Goal: Complete application form

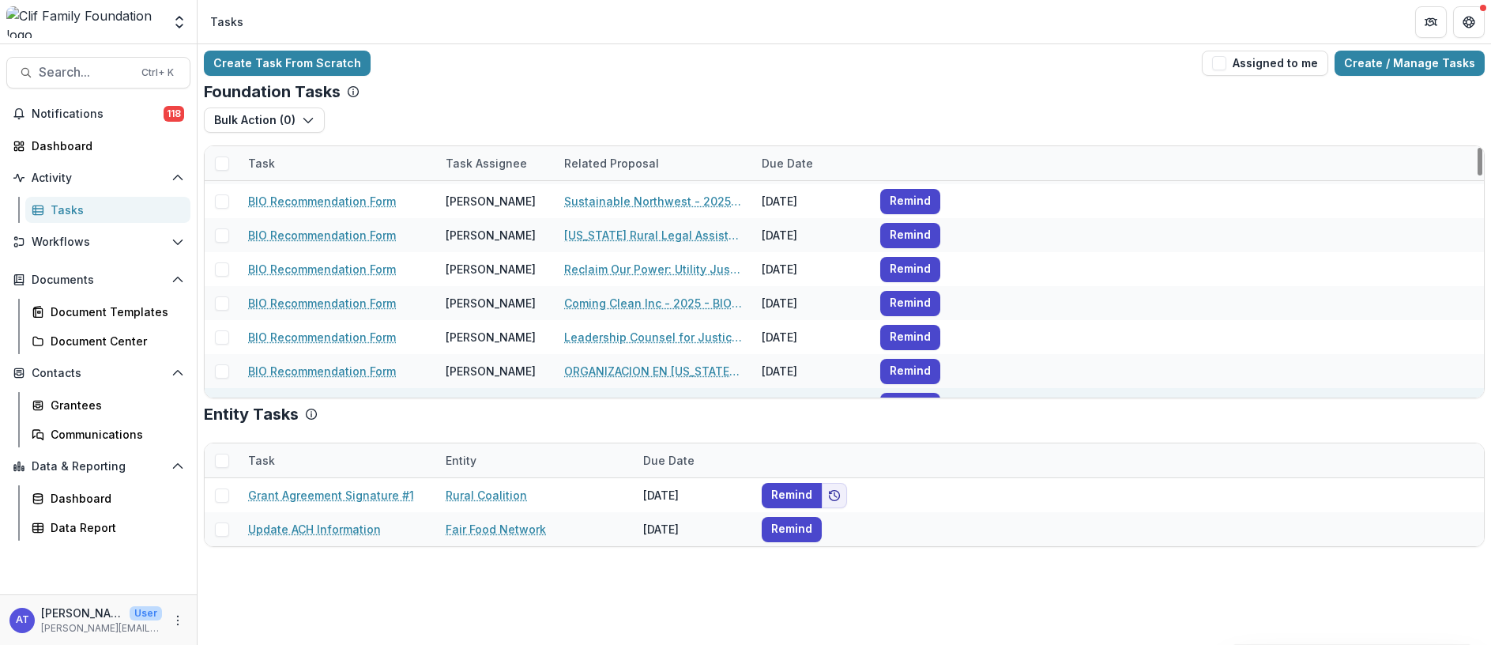
scroll to position [237, 0]
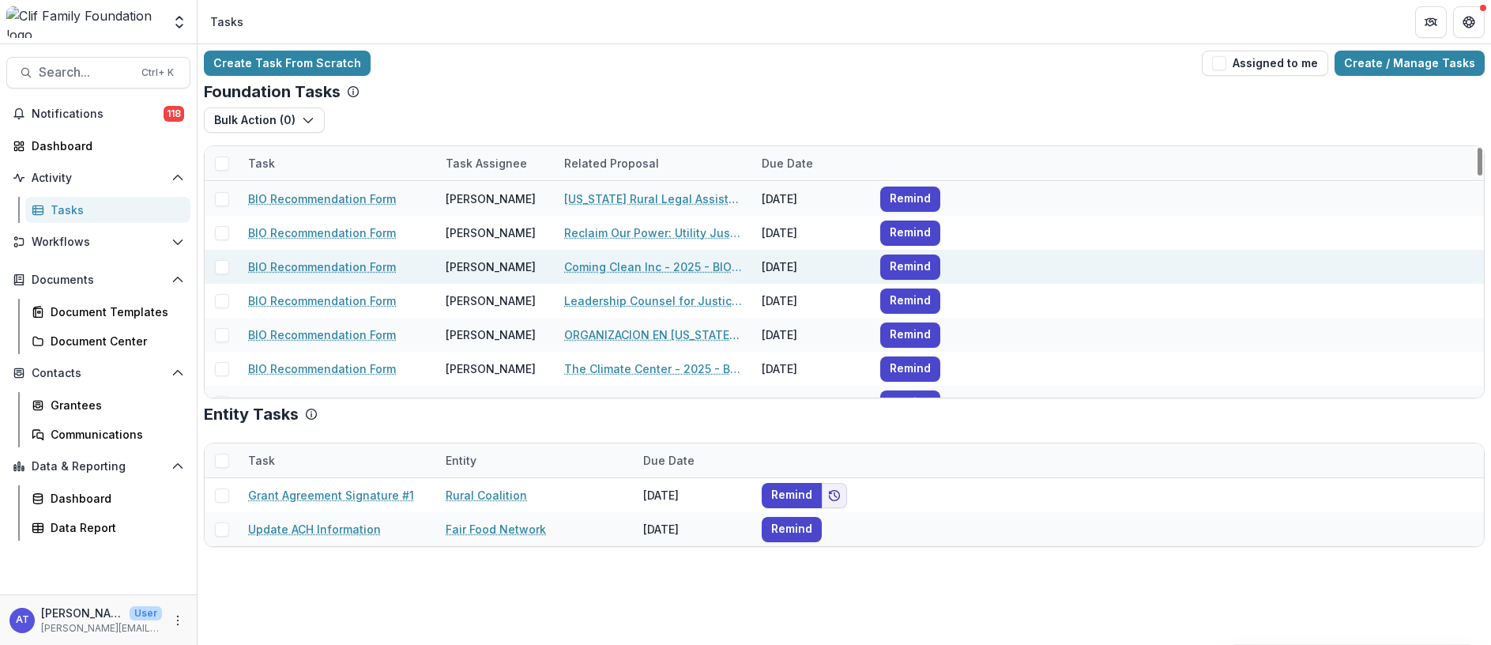
click at [316, 273] on link "BIO Recommendation Form" at bounding box center [322, 266] width 148 height 17
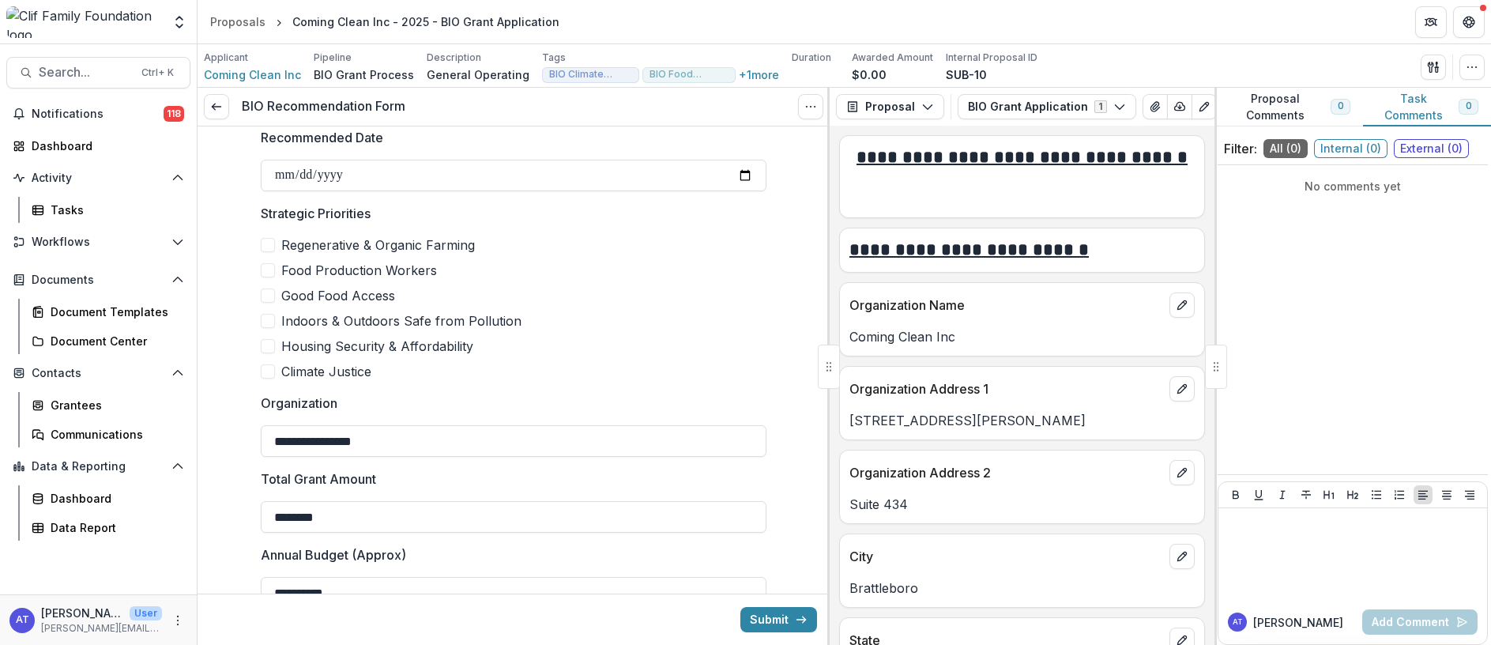
scroll to position [237, 0]
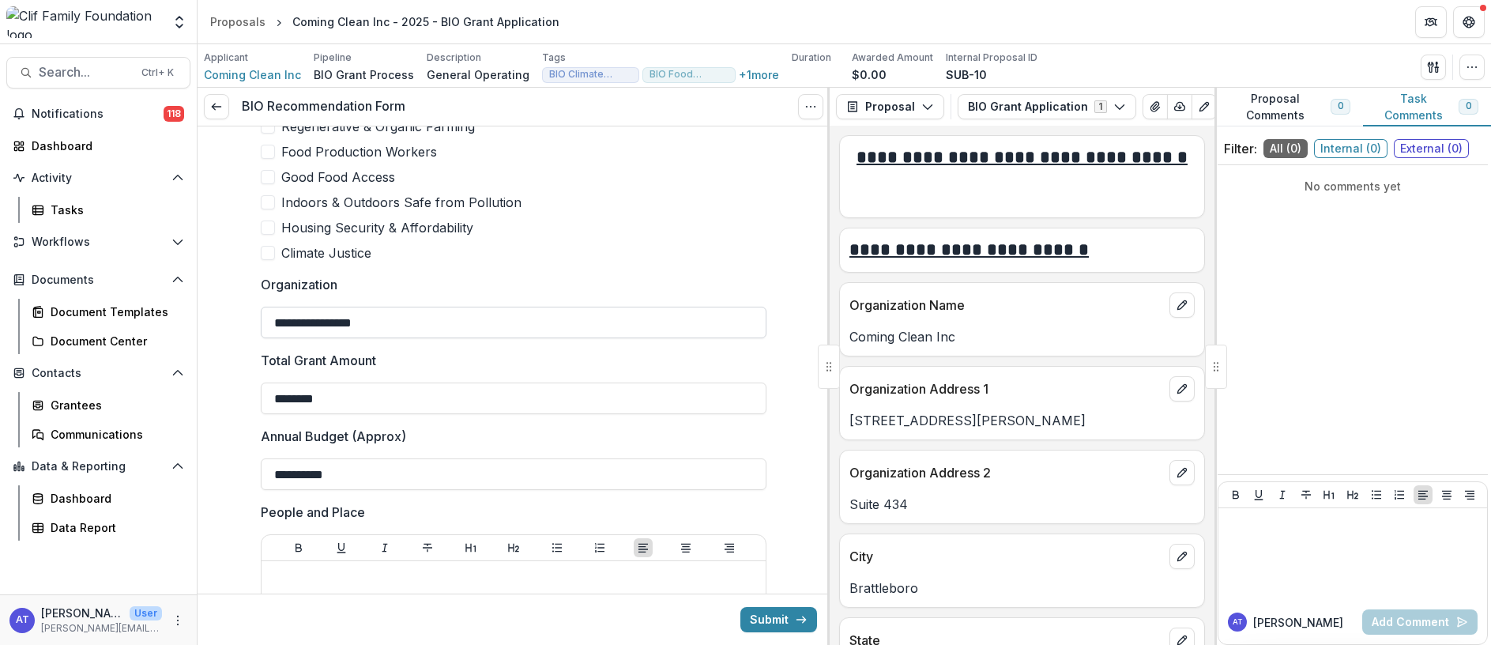
click at [380, 320] on input "**********" at bounding box center [514, 323] width 506 height 32
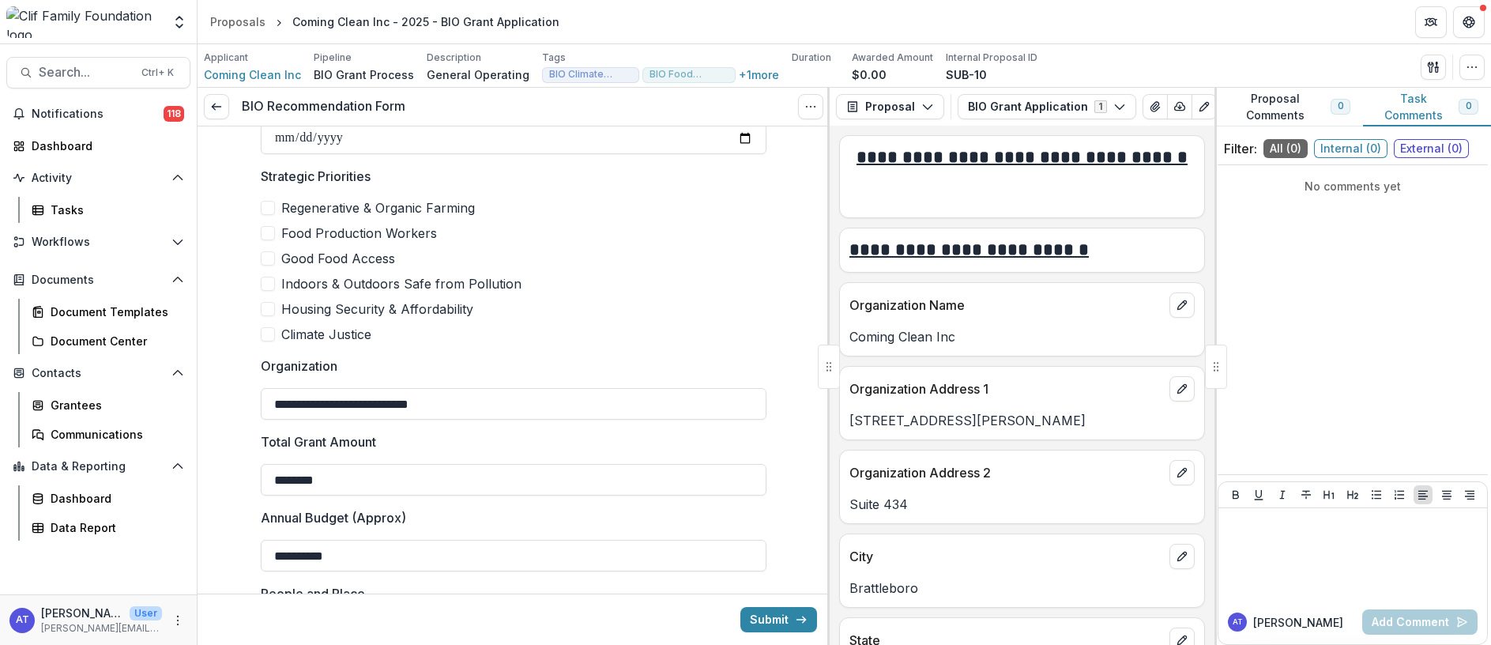
scroll to position [118, 0]
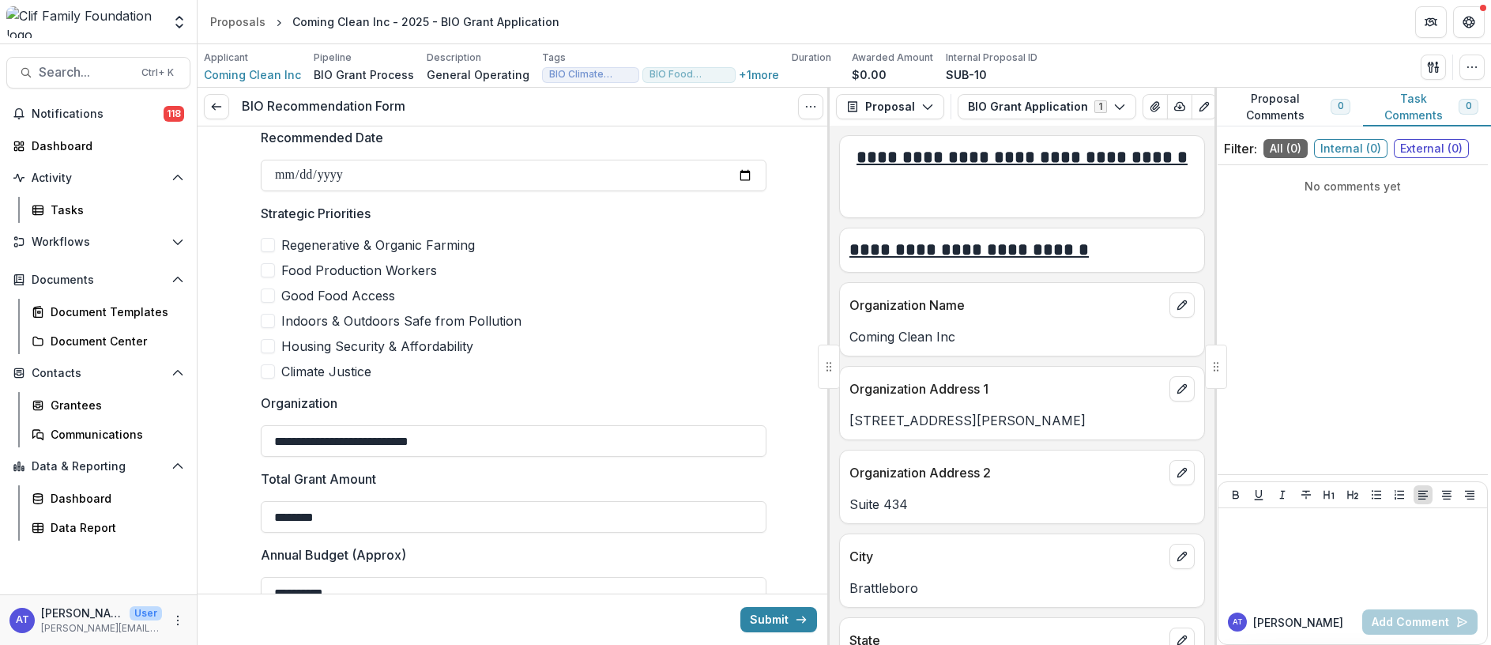
type input "**********"
click at [266, 268] on span at bounding box center [268, 270] width 14 height 14
click at [261, 318] on span at bounding box center [268, 321] width 14 height 14
click at [261, 369] on span at bounding box center [268, 371] width 14 height 14
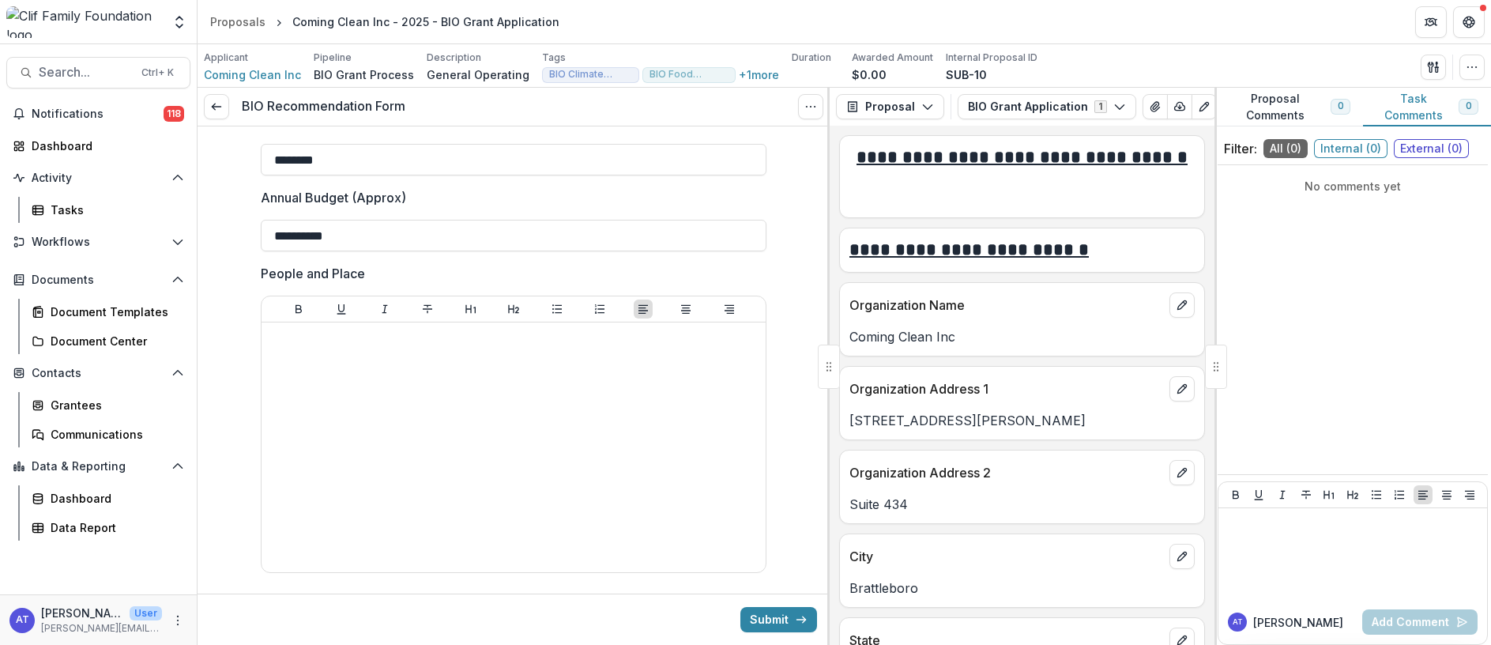
scroll to position [592, 0]
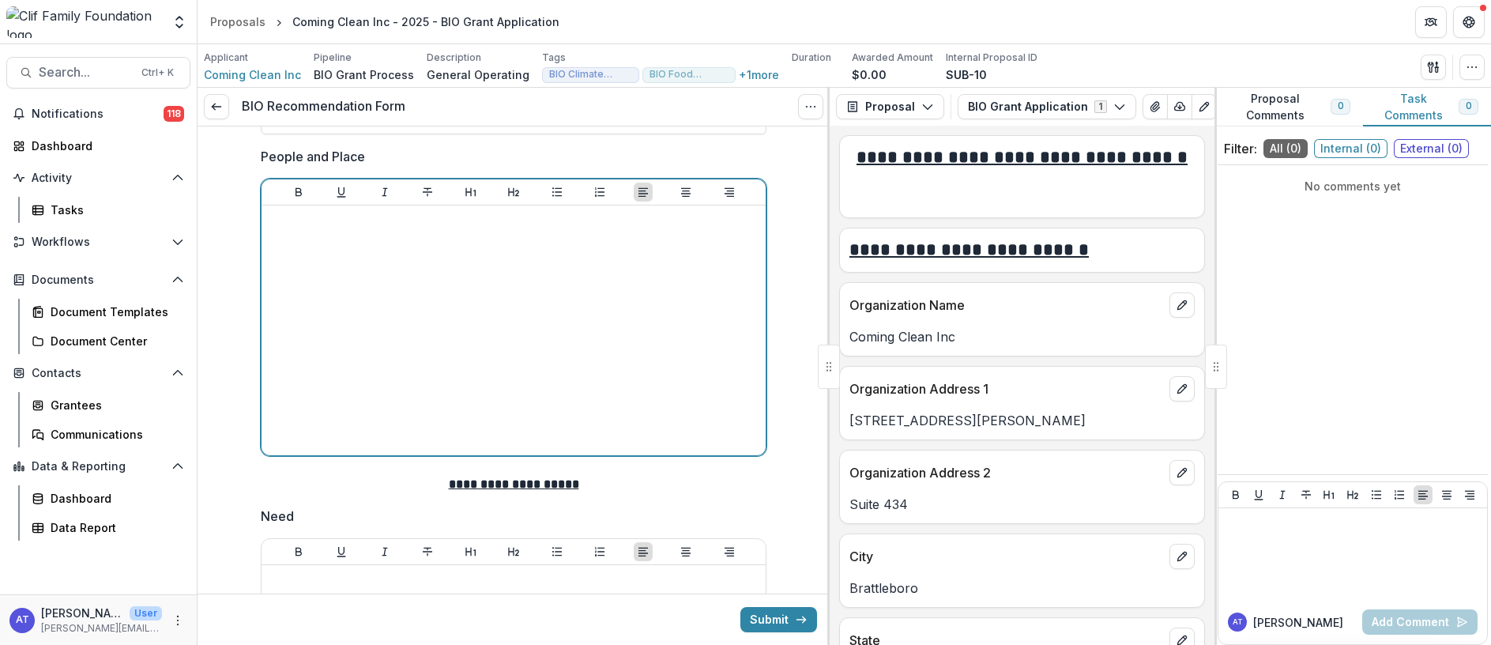
click at [344, 254] on div at bounding box center [513, 330] width 491 height 237
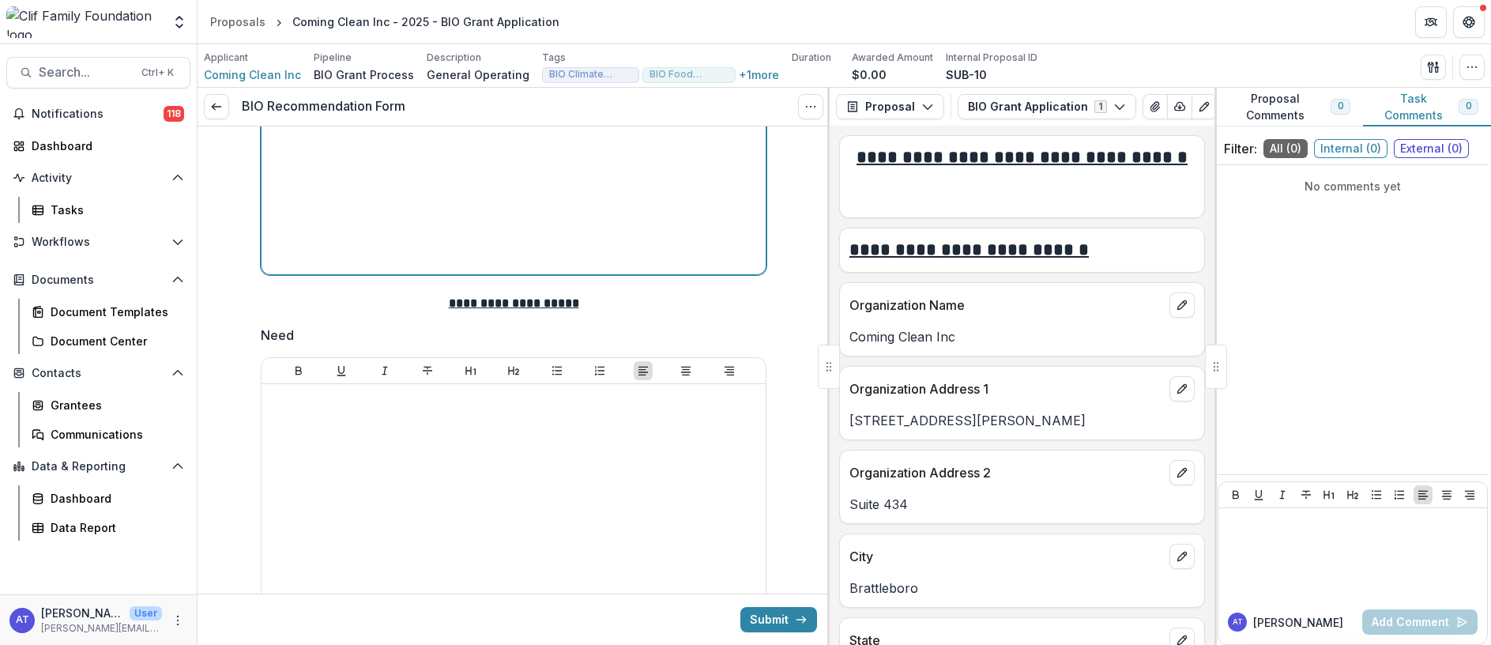
scroll to position [948, 0]
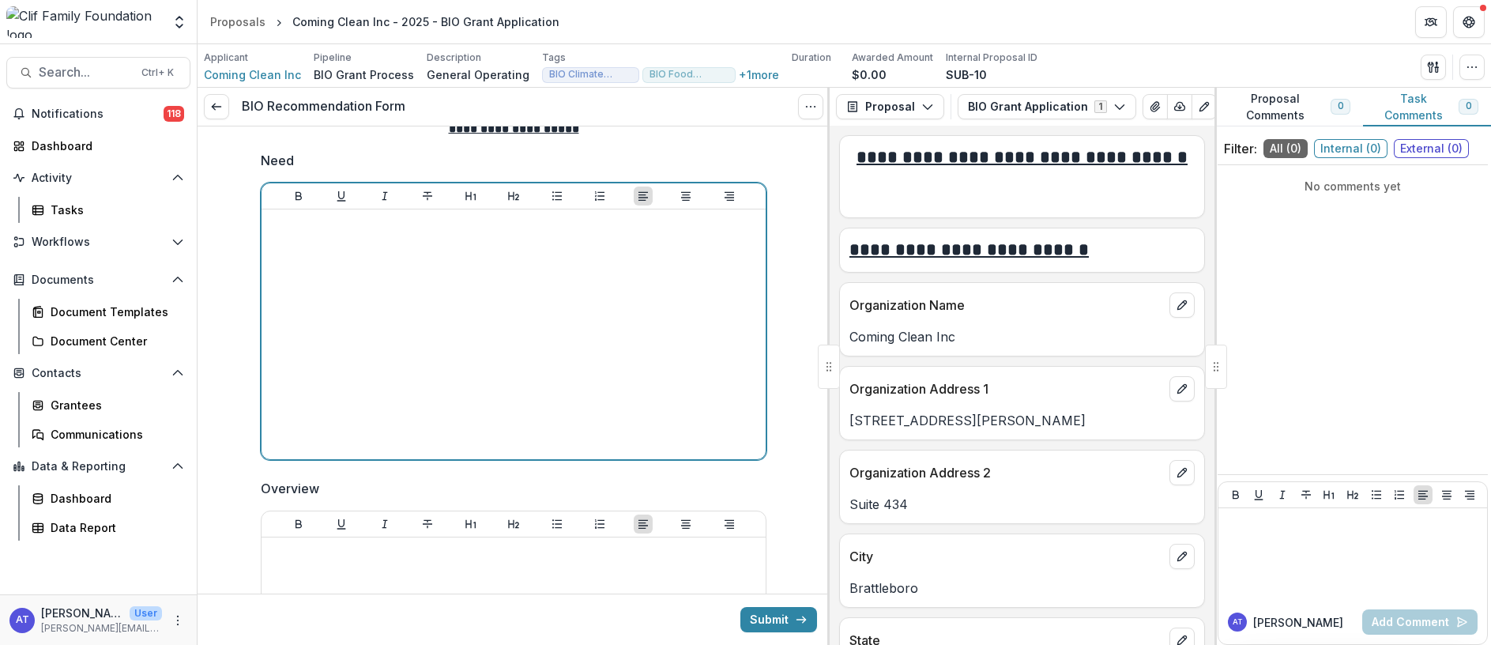
click at [295, 258] on div at bounding box center [513, 334] width 491 height 237
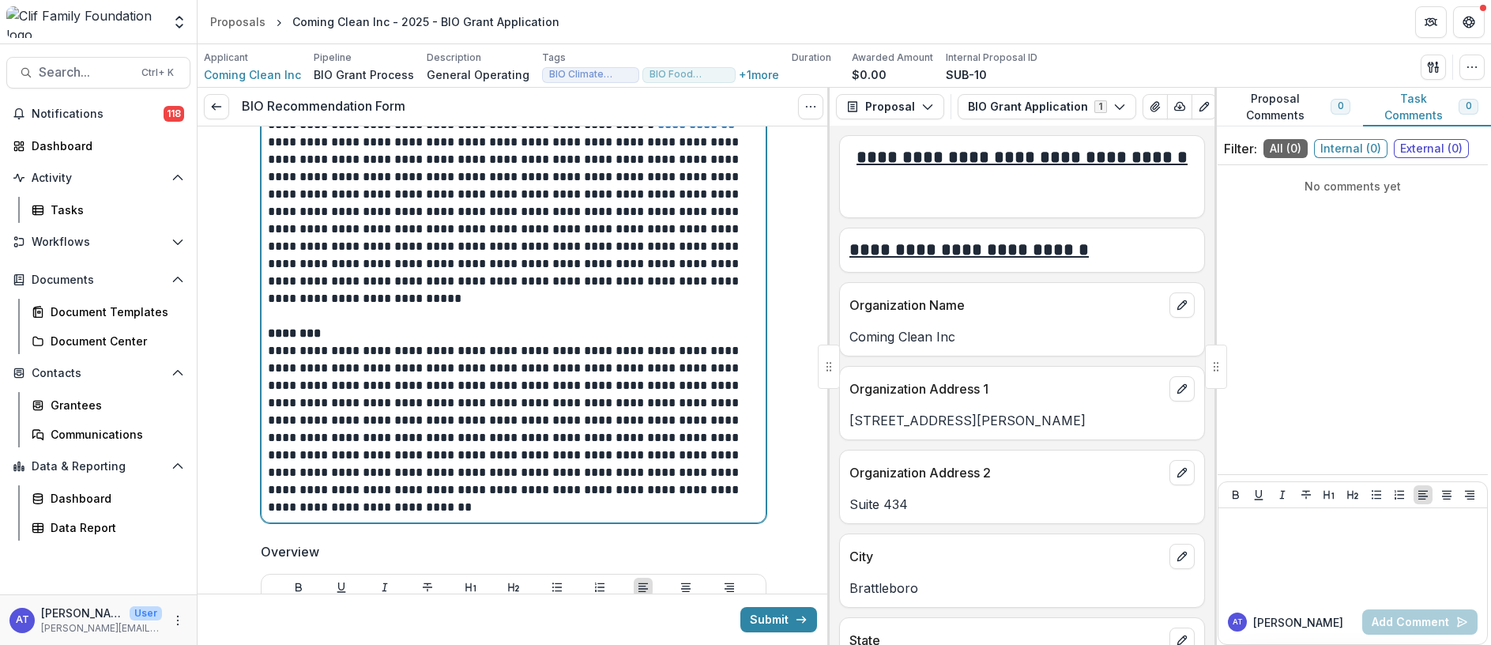
scroll to position [1185, 0]
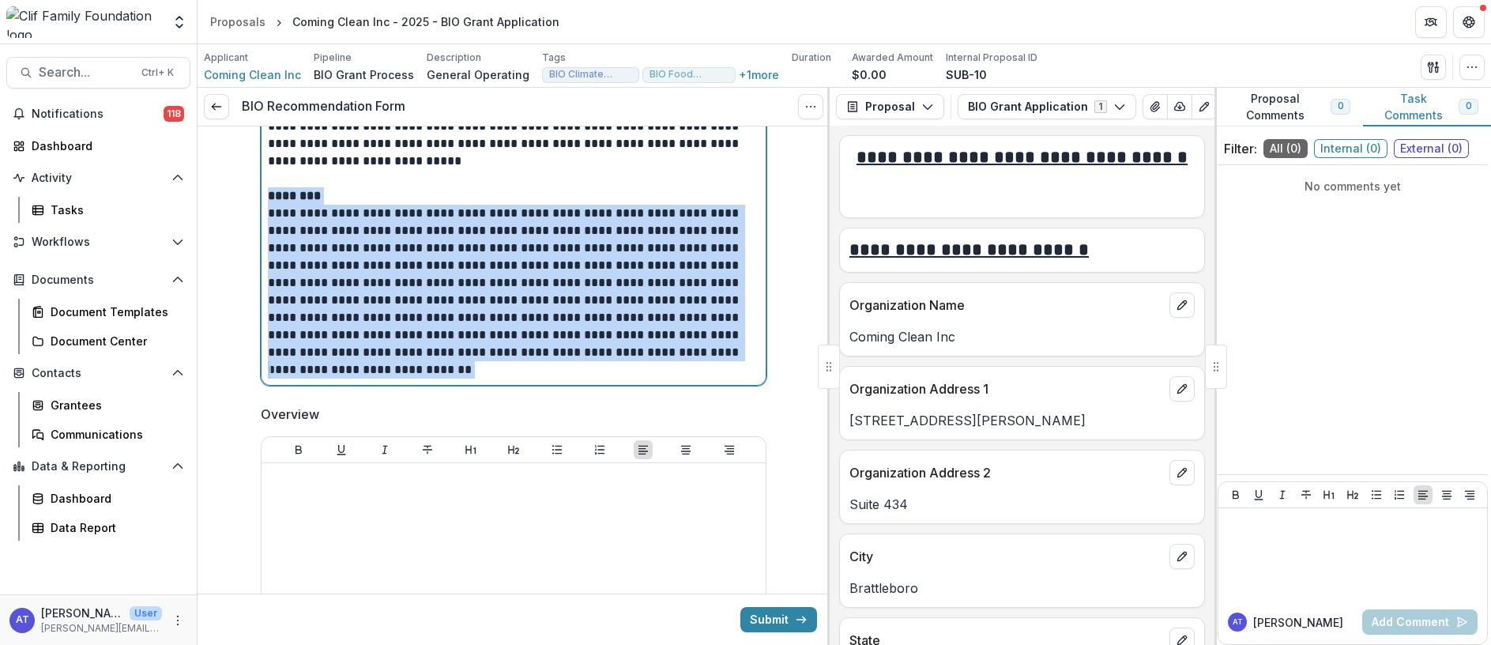
drag, startPoint x: 268, startPoint y: 192, endPoint x: 565, endPoint y: 370, distance: 346.2
click at [565, 370] on div "**********" at bounding box center [513, 179] width 491 height 400
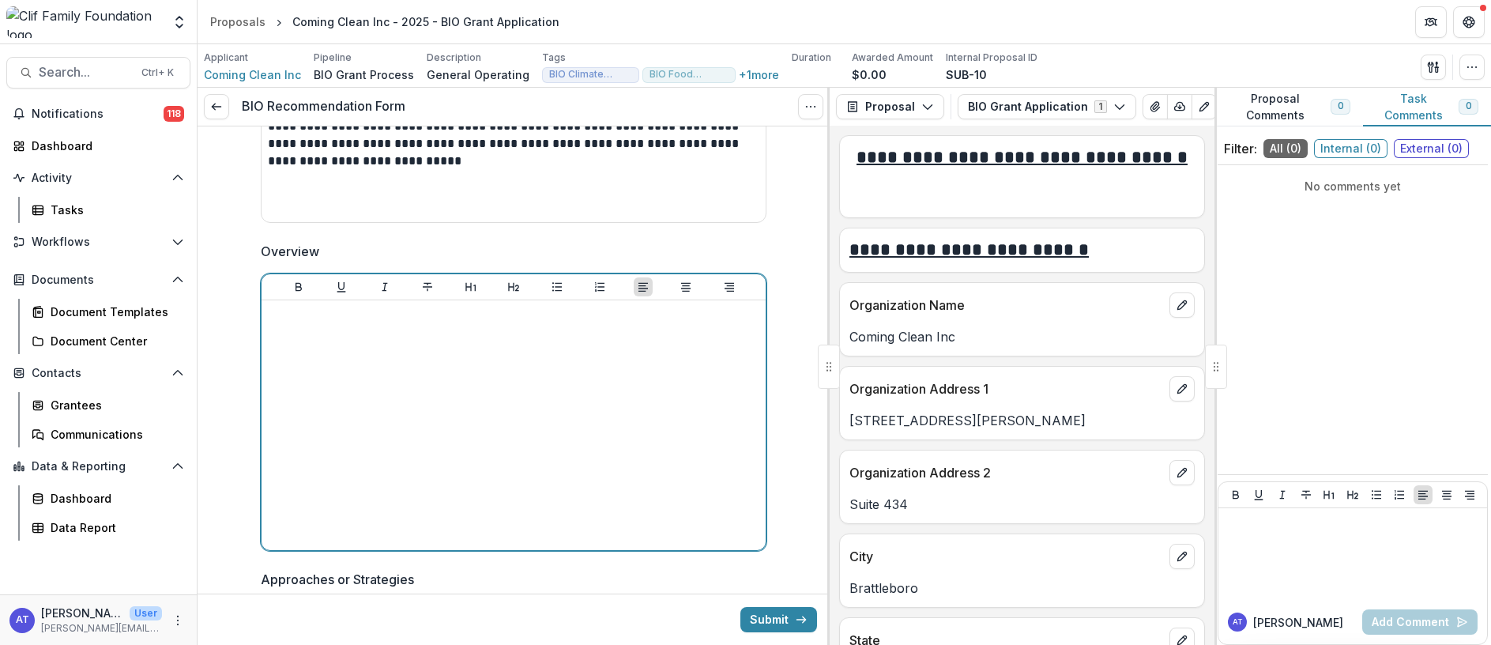
click at [328, 315] on p at bounding box center [513, 315] width 491 height 17
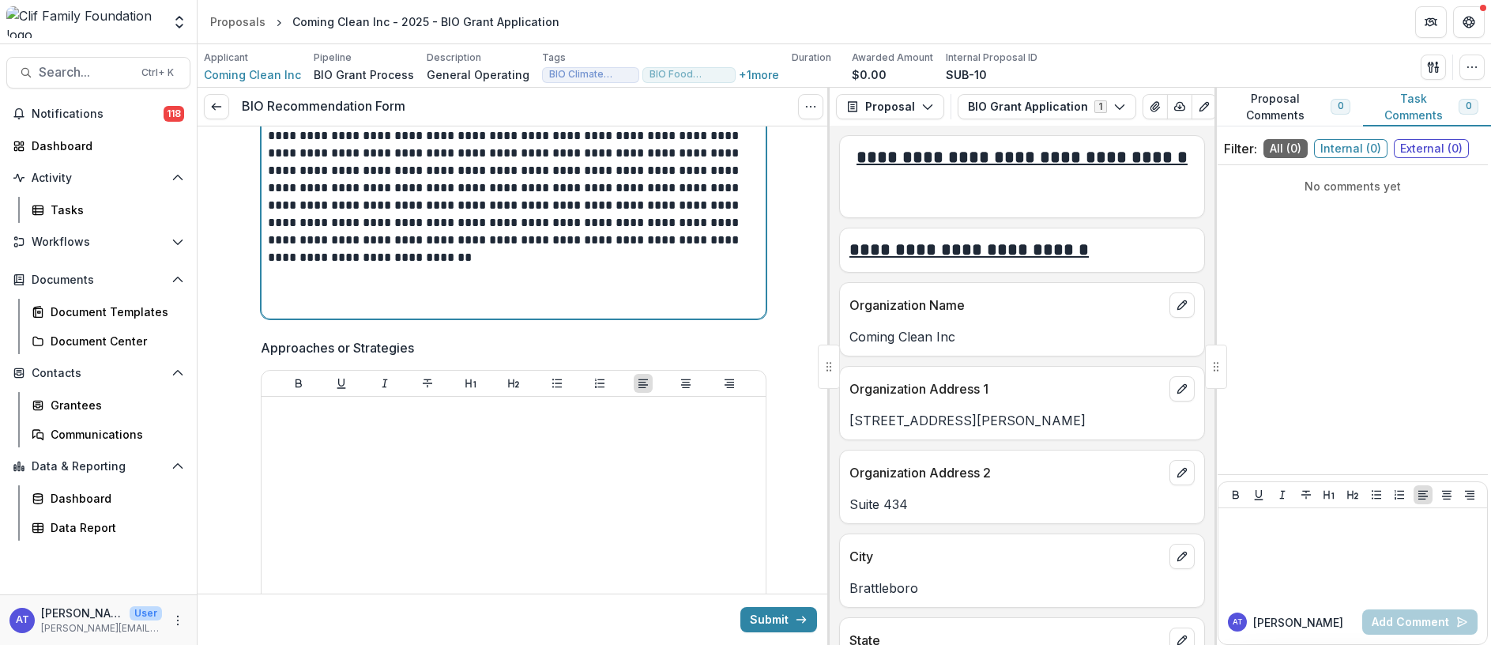
scroll to position [1422, 0]
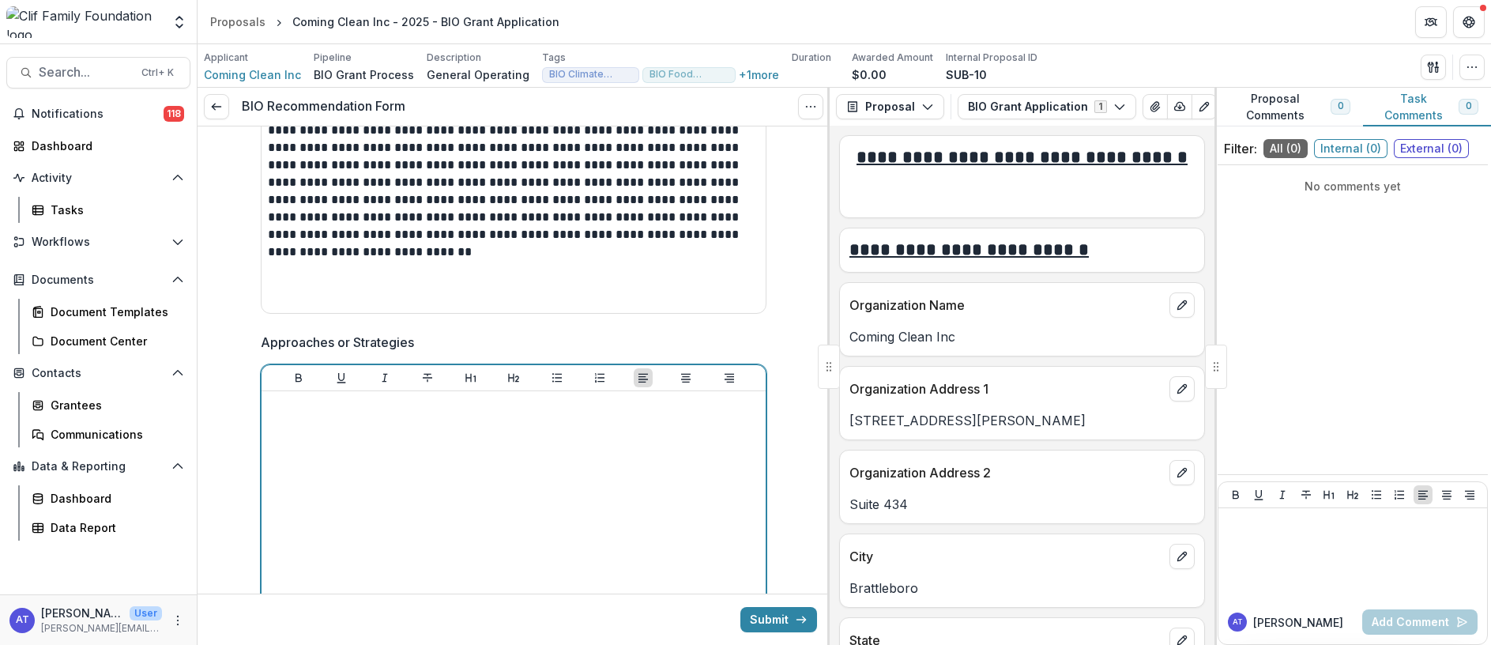
click at [293, 429] on div at bounding box center [513, 515] width 491 height 237
click at [282, 401] on p at bounding box center [513, 405] width 491 height 17
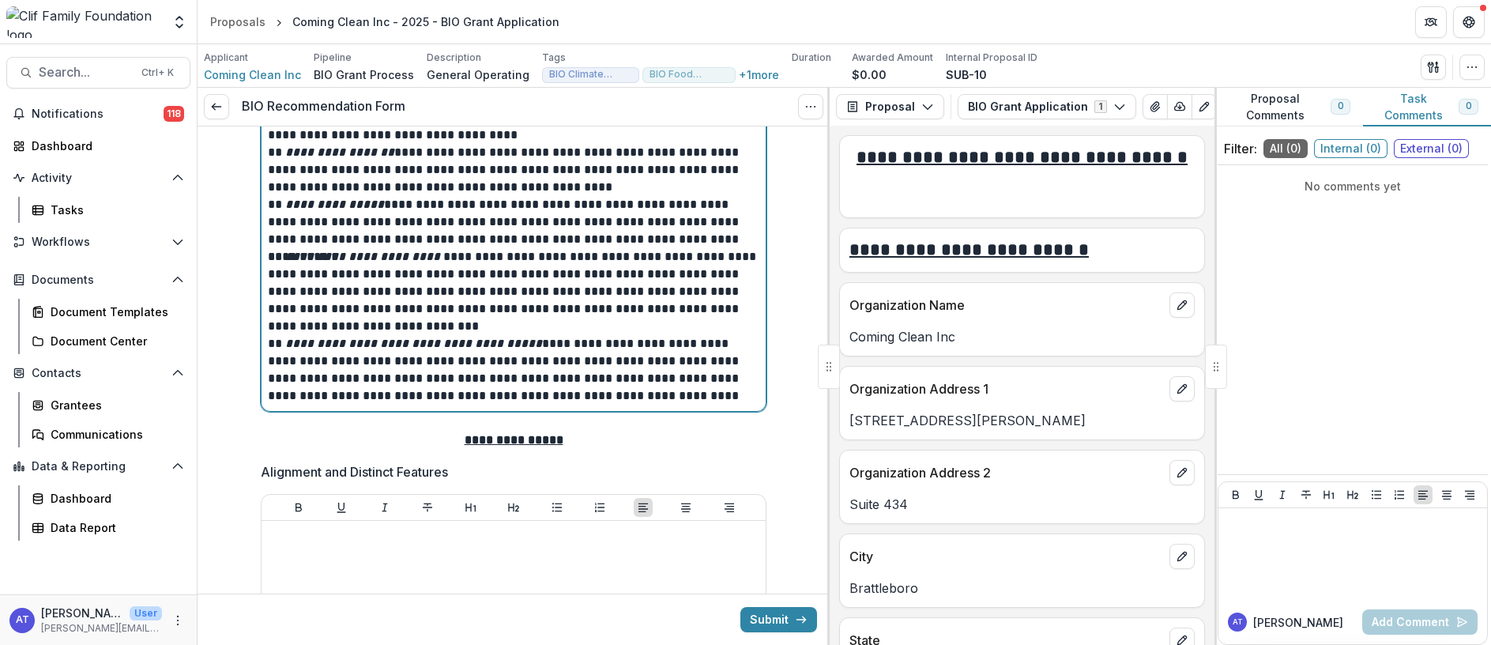
scroll to position [1864, 0]
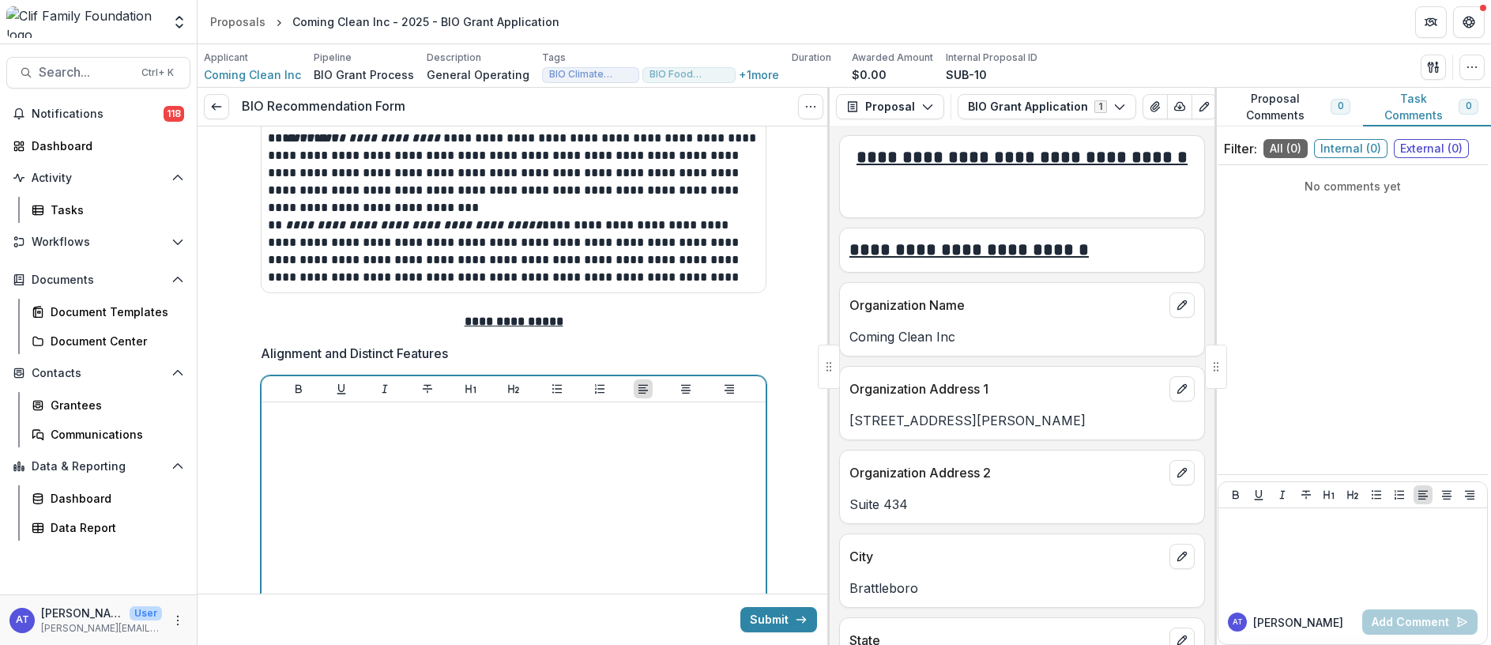
click at [325, 438] on div at bounding box center [513, 526] width 491 height 237
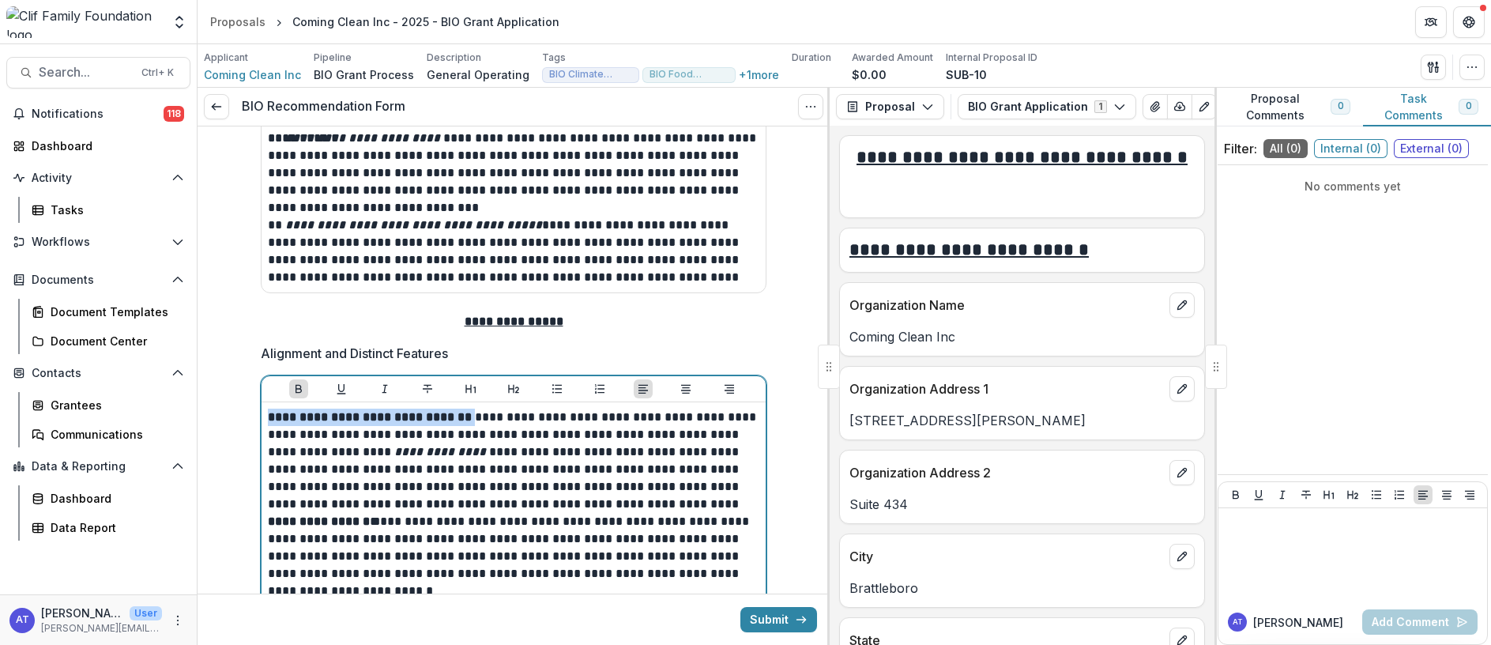
drag, startPoint x: 470, startPoint y: 417, endPoint x: 209, endPoint y: 414, distance: 260.7
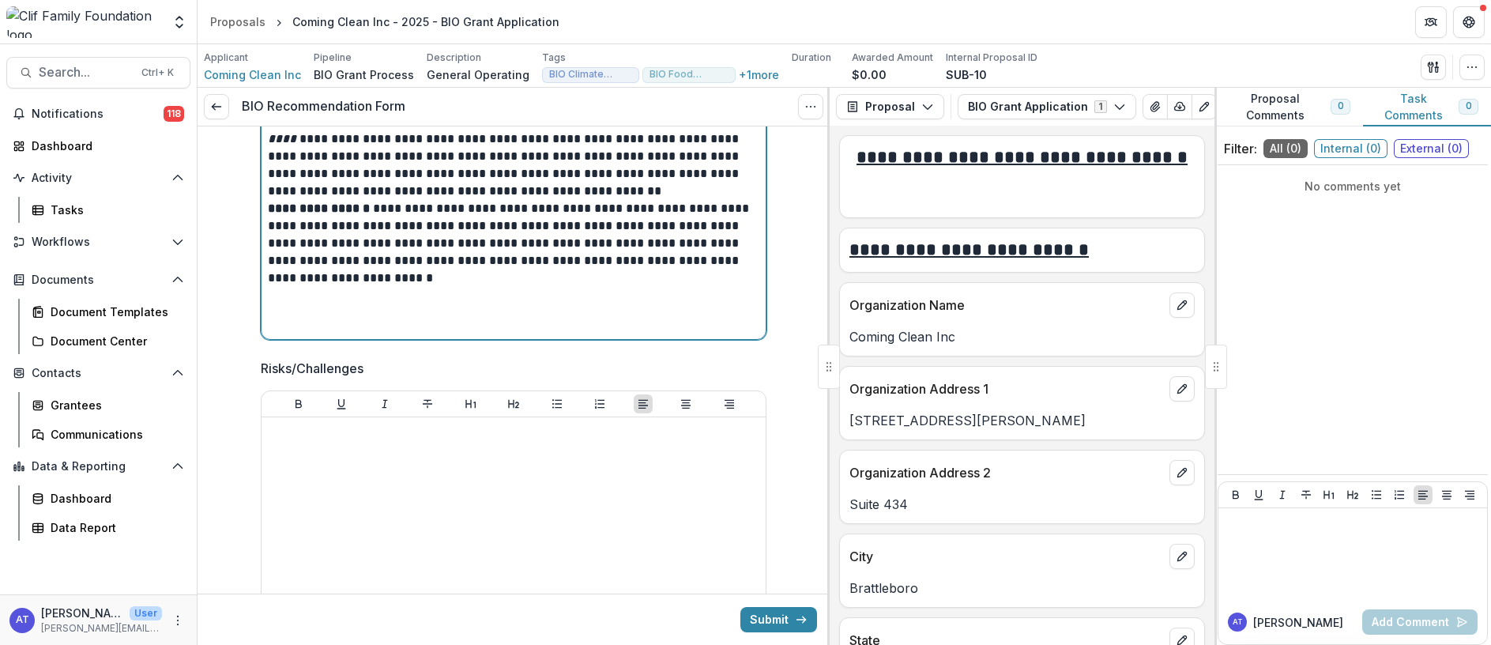
scroll to position [2219, 0]
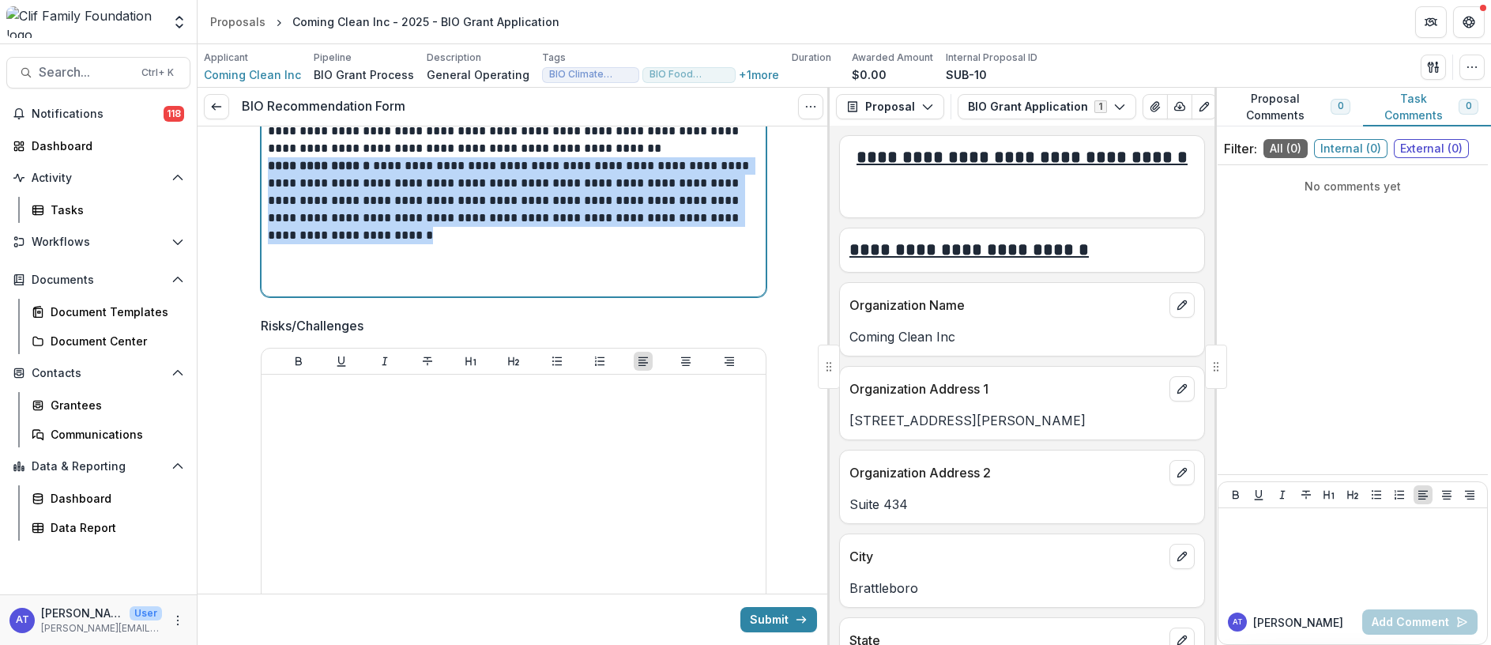
drag, startPoint x: 267, startPoint y: 164, endPoint x: 492, endPoint y: 258, distance: 243.7
click at [492, 258] on div "**********" at bounding box center [513, 171] width 491 height 237
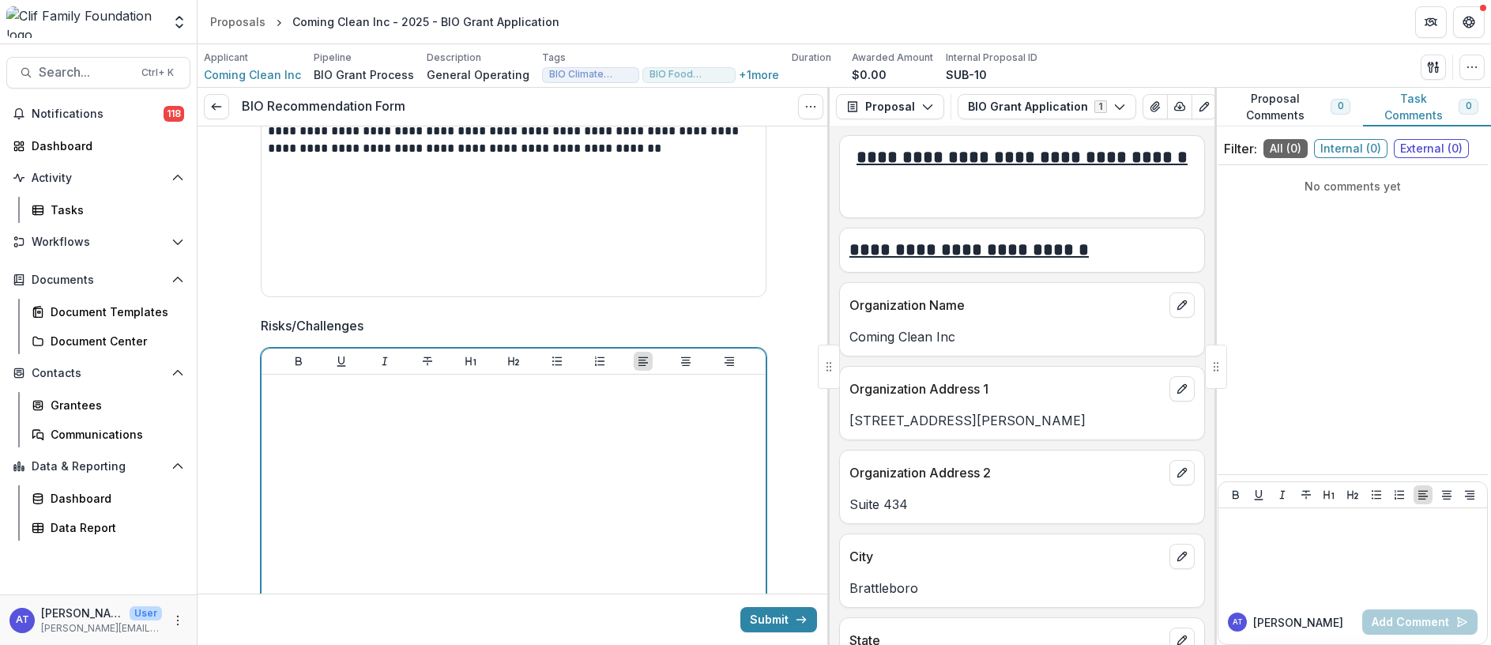
click at [303, 416] on div at bounding box center [513, 499] width 491 height 237
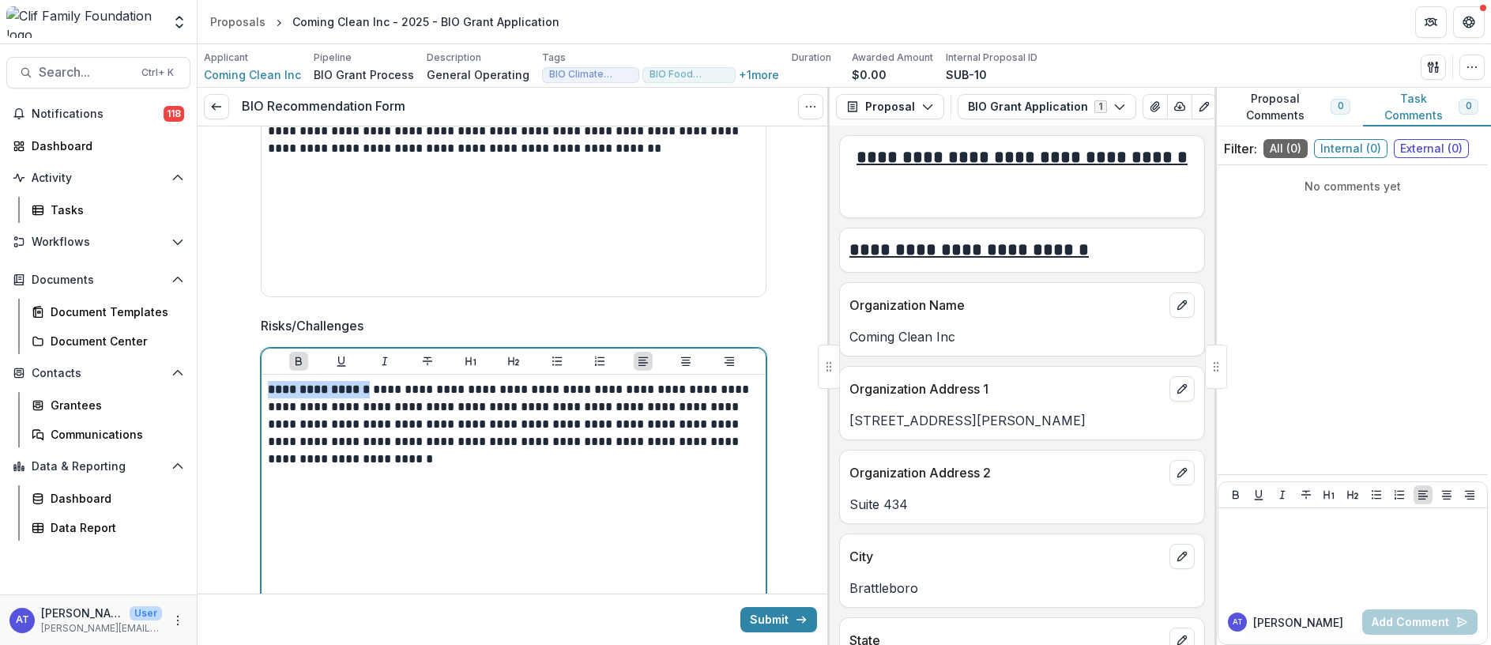
drag, startPoint x: 371, startPoint y: 390, endPoint x: 231, endPoint y: 363, distance: 143.3
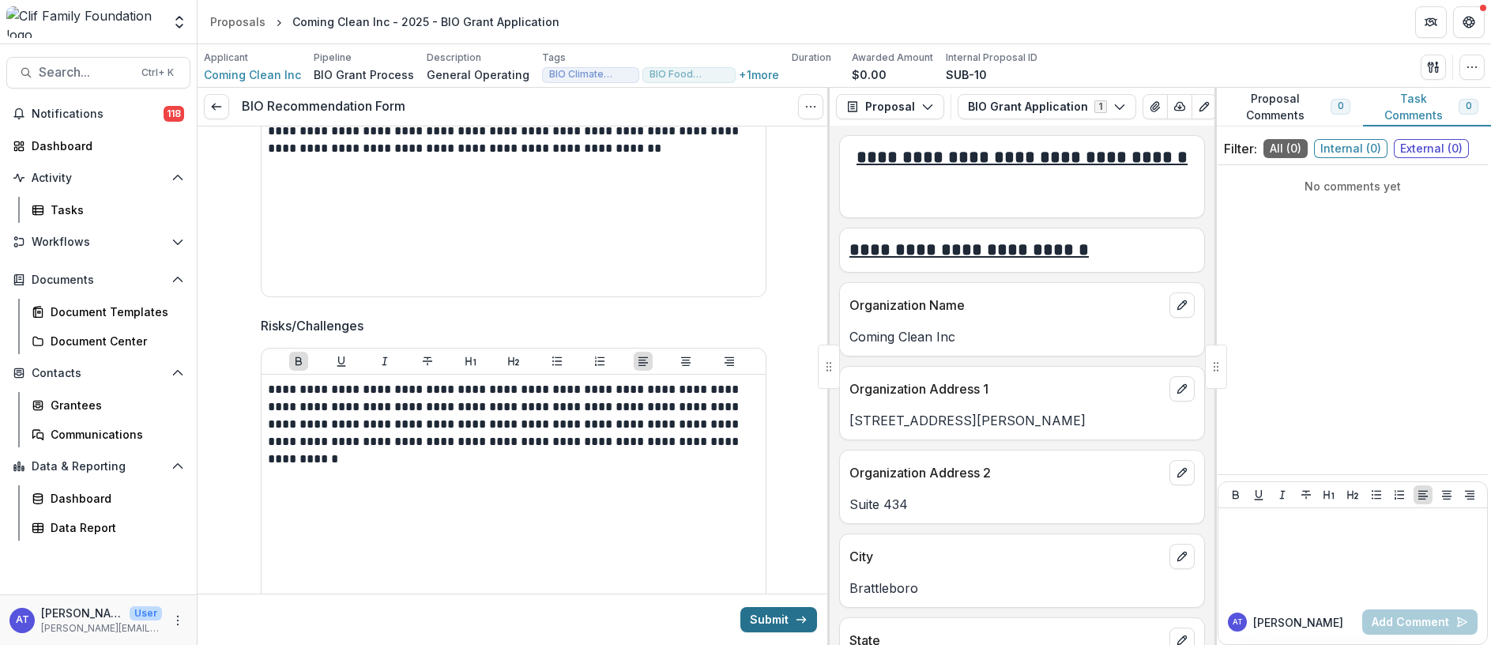
click at [760, 617] on button "Submit" at bounding box center [778, 619] width 77 height 25
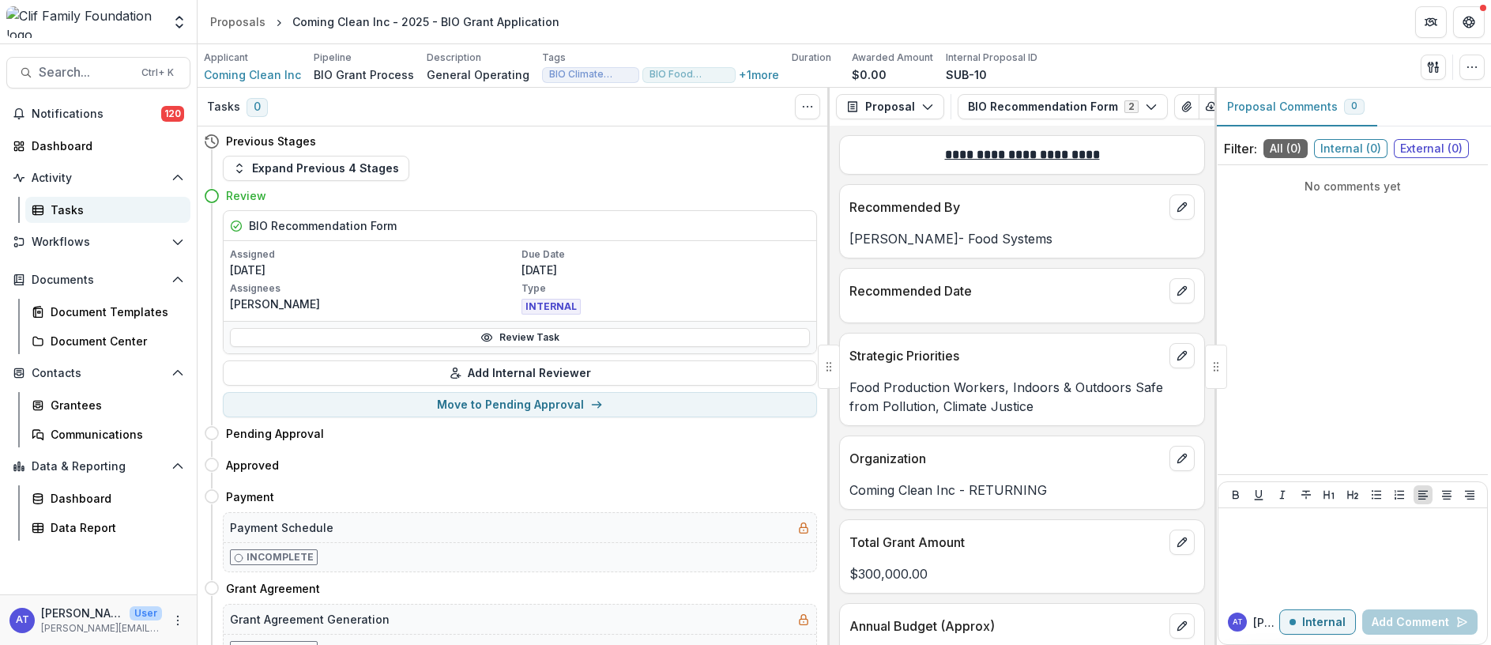
click at [59, 209] on div "Tasks" at bounding box center [114, 209] width 127 height 17
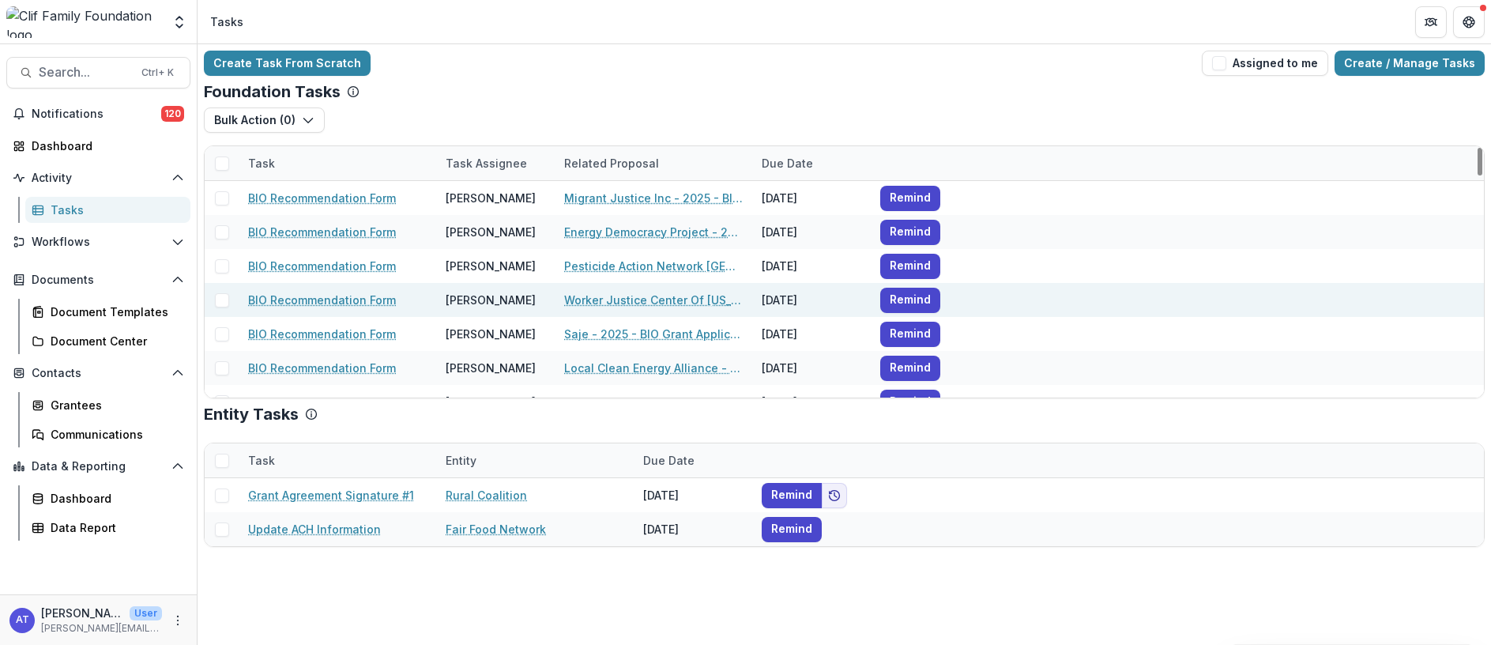
click at [337, 297] on link "BIO Recommendation Form" at bounding box center [322, 300] width 148 height 17
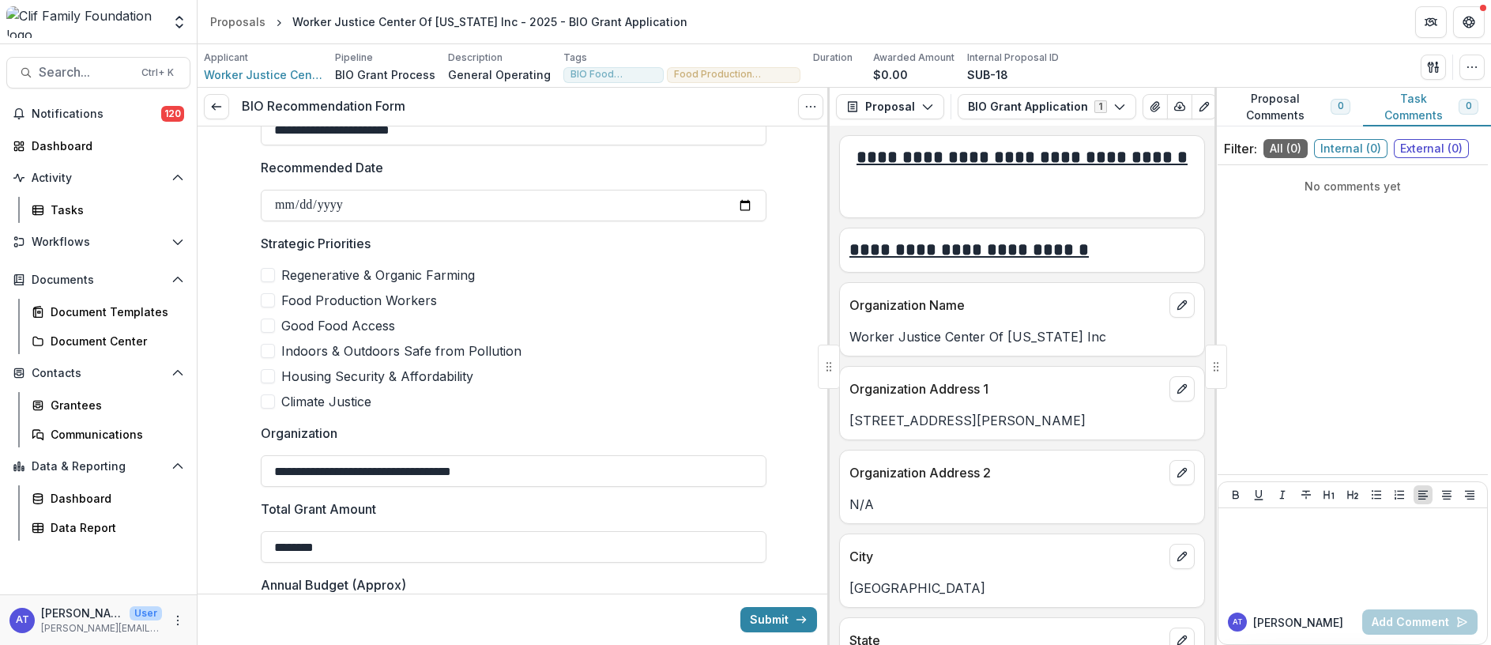
scroll to position [118, 0]
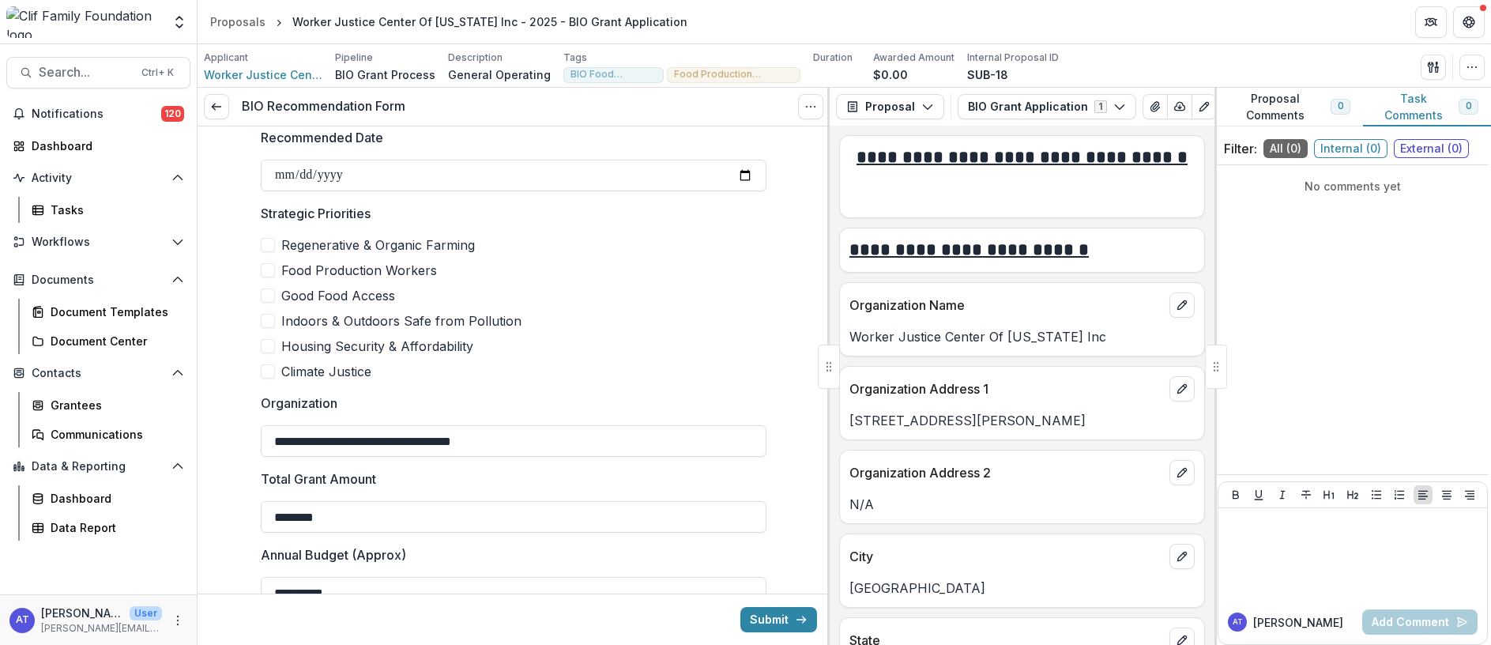
click at [266, 296] on span at bounding box center [268, 295] width 14 height 14
click at [267, 269] on span at bounding box center [268, 270] width 14 height 14
click at [261, 291] on span at bounding box center [268, 295] width 14 height 14
click at [264, 314] on span at bounding box center [268, 321] width 14 height 14
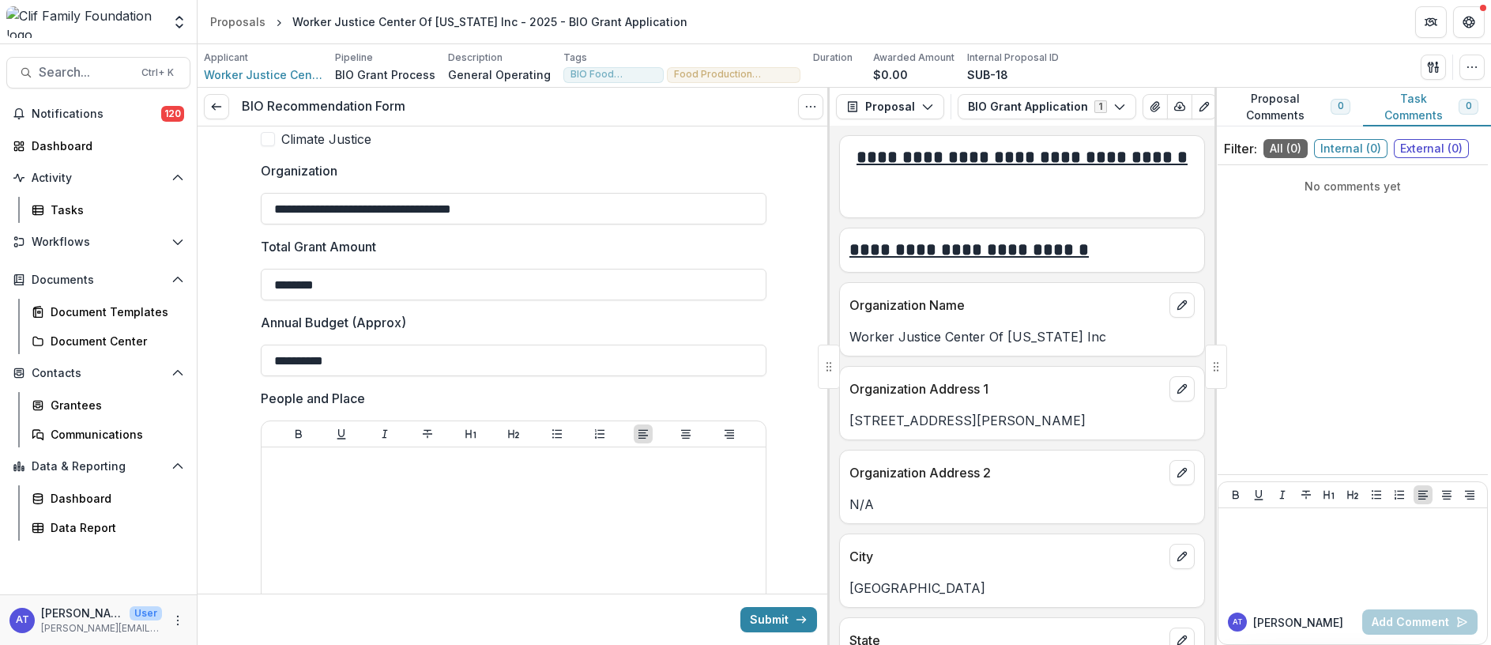
scroll to position [474, 0]
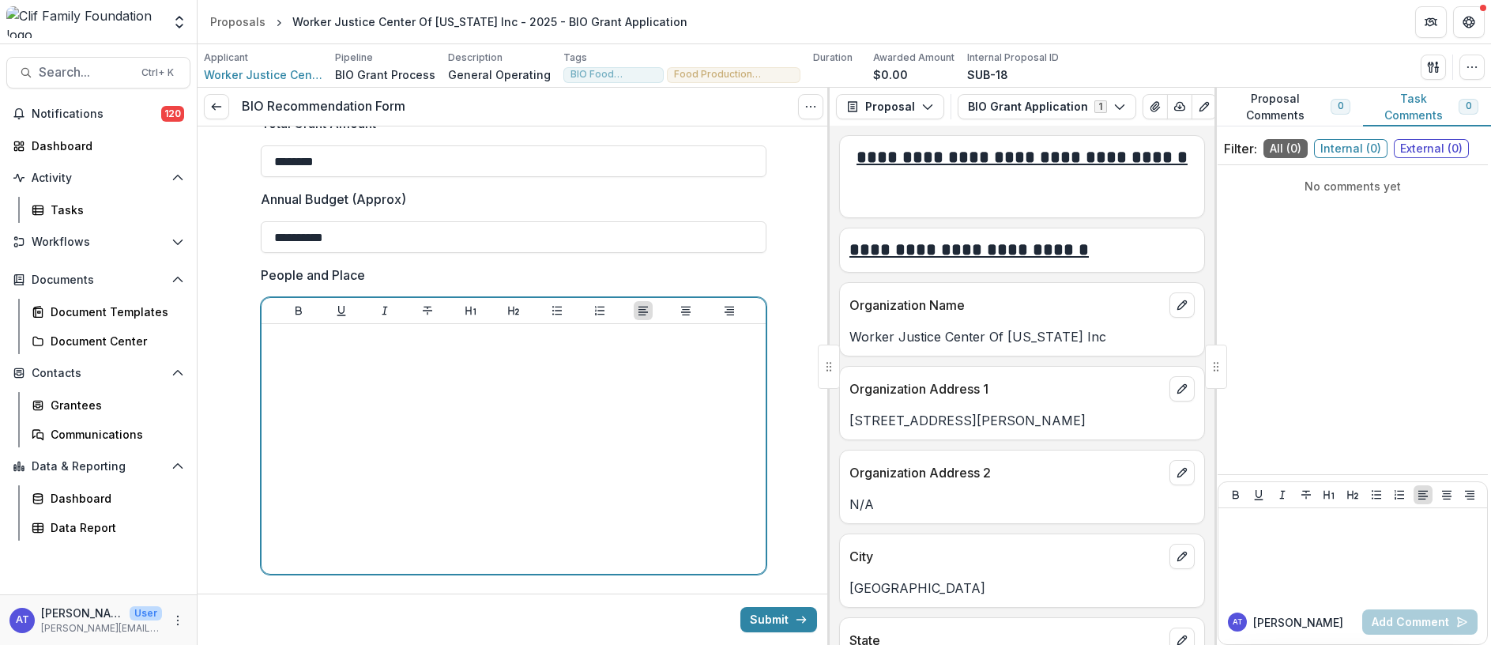
click at [369, 374] on div at bounding box center [513, 448] width 491 height 237
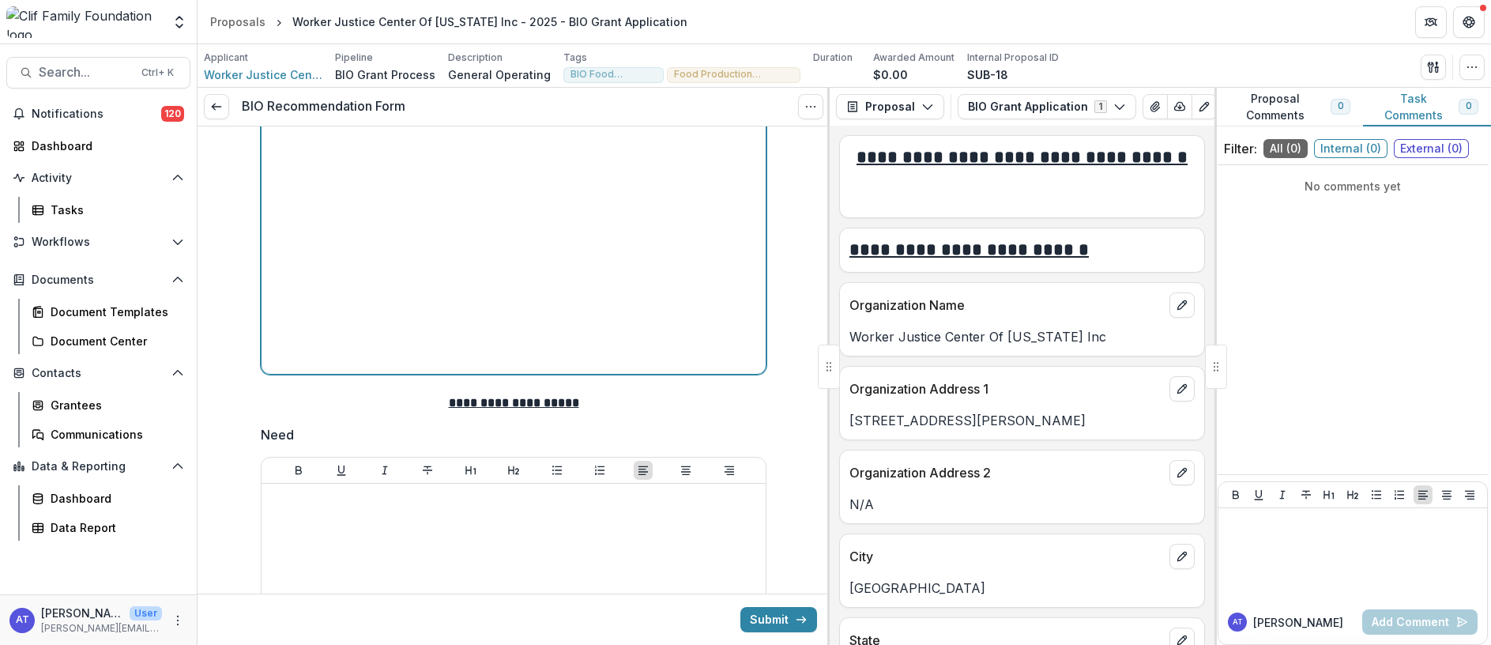
scroll to position [711, 0]
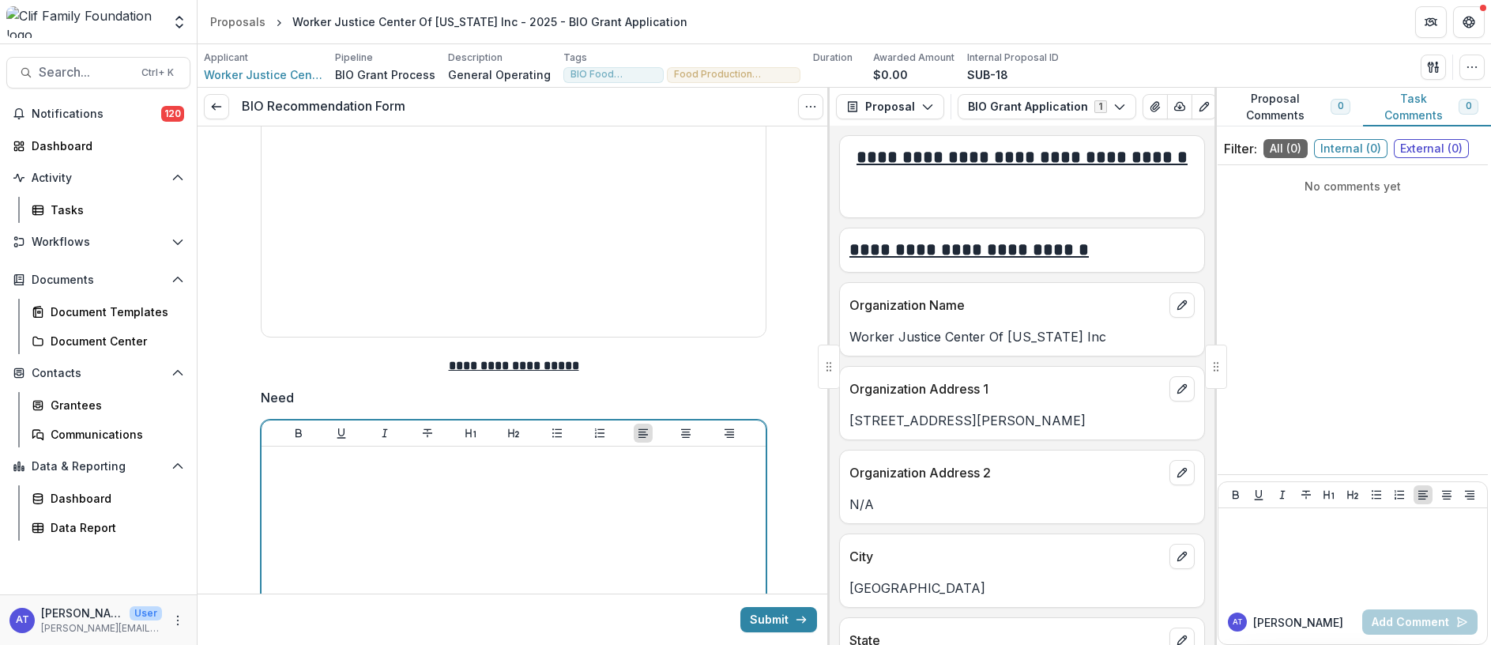
click at [314, 487] on div at bounding box center [513, 571] width 491 height 237
click at [289, 484] on div at bounding box center [513, 571] width 491 height 237
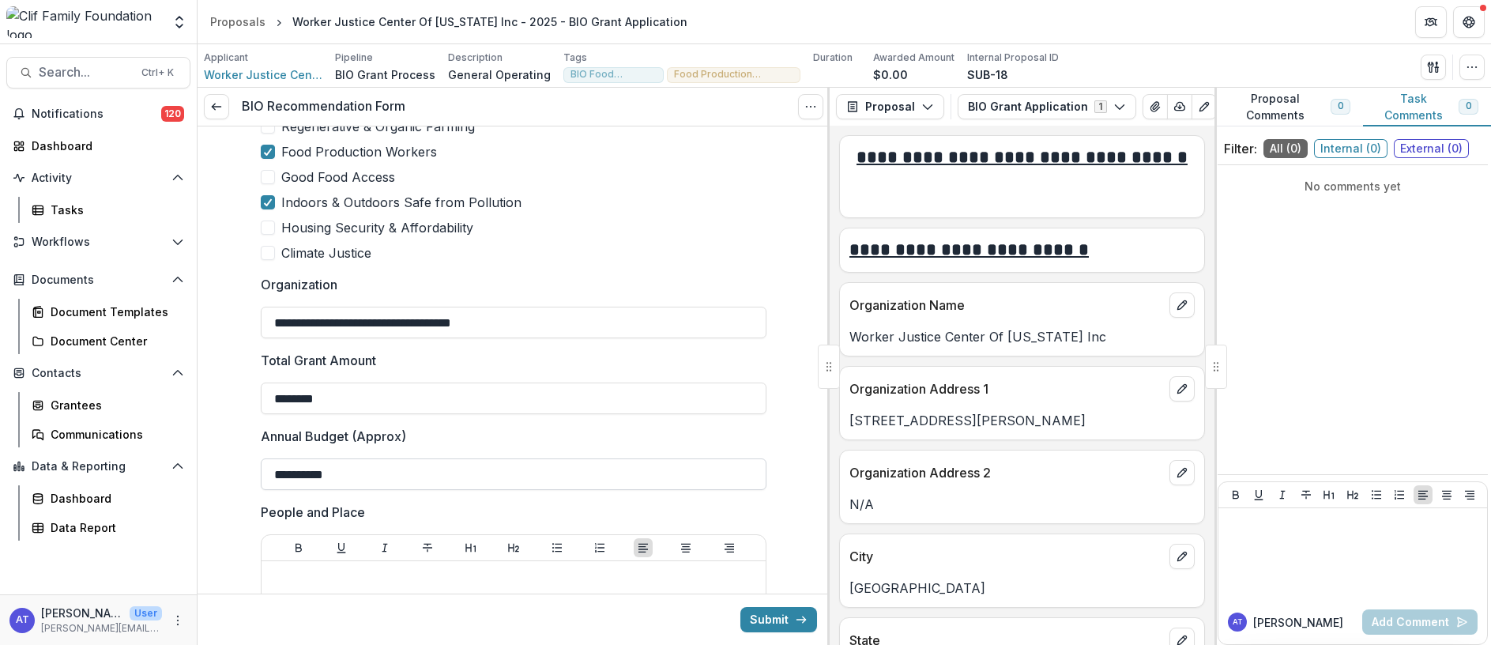
scroll to position [355, 0]
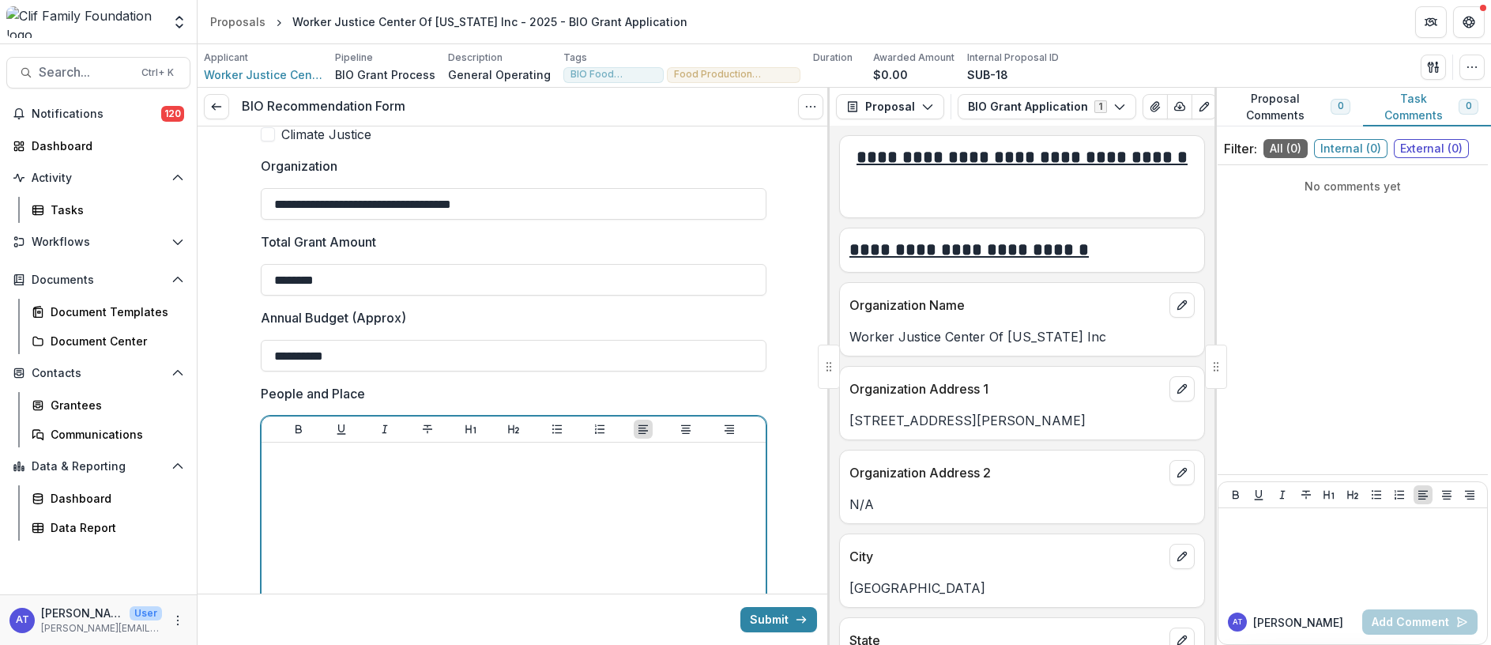
click at [306, 463] on p at bounding box center [513, 457] width 491 height 17
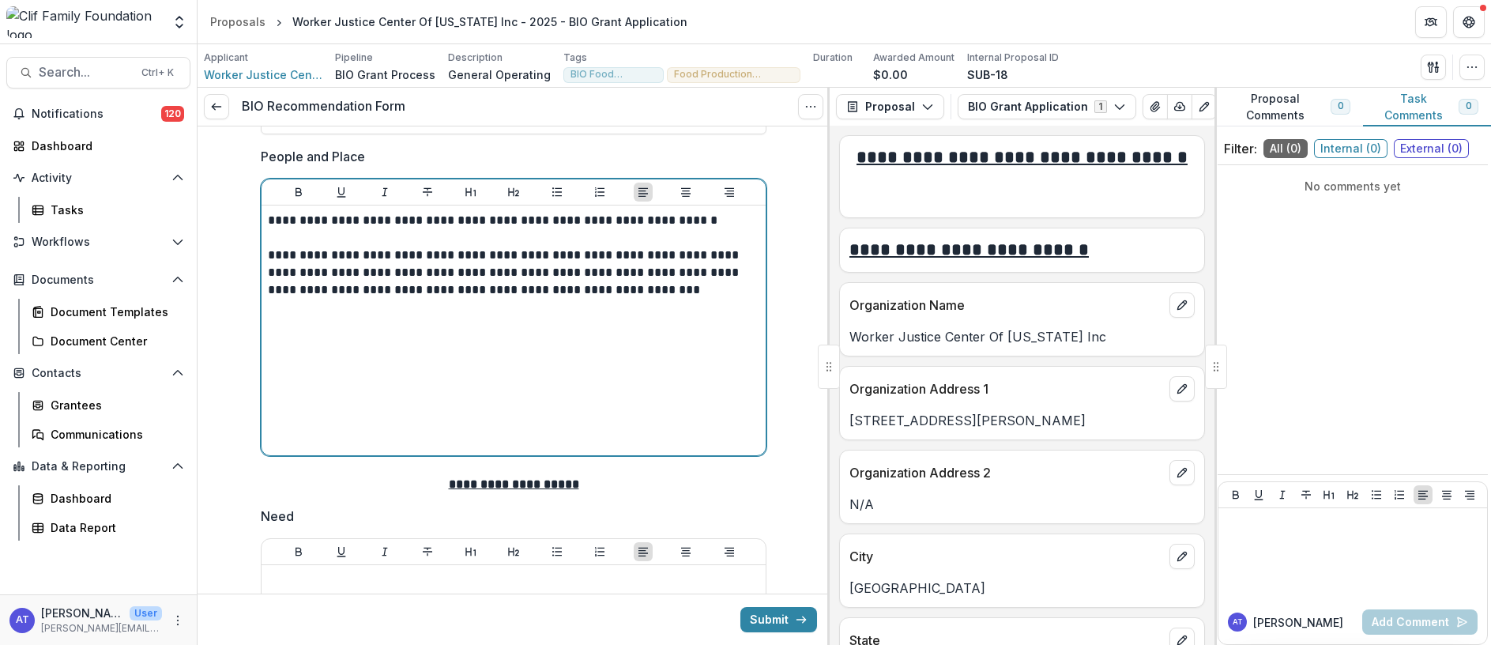
scroll to position [829, 0]
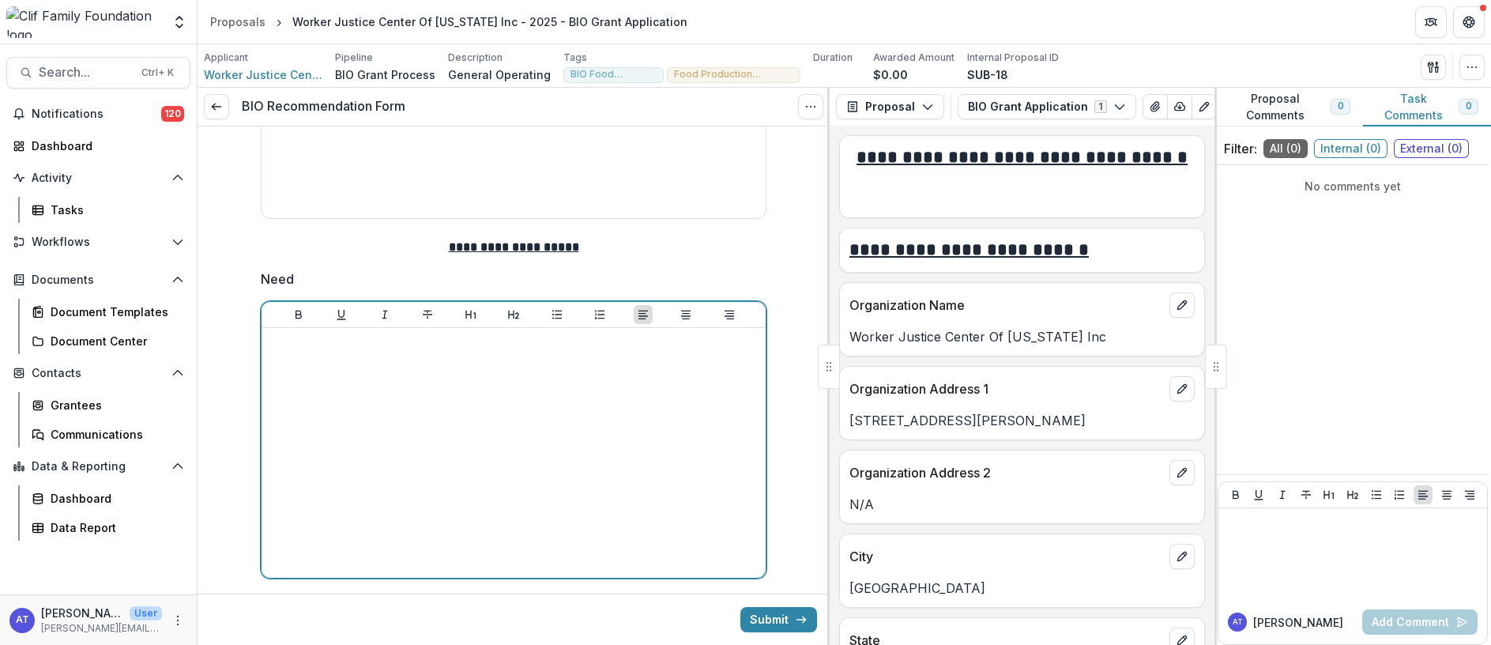
click at [313, 393] on div at bounding box center [513, 452] width 491 height 237
click at [313, 374] on div at bounding box center [513, 452] width 491 height 237
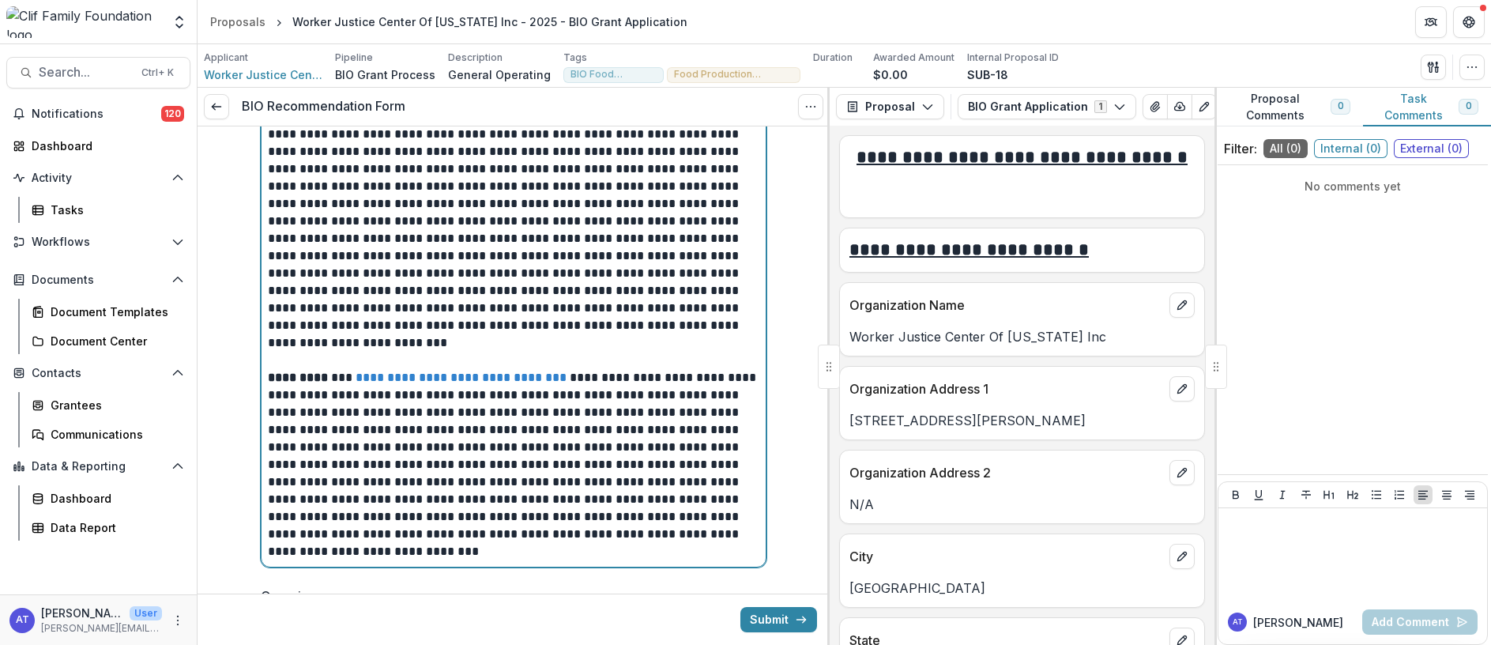
scroll to position [1075, 0]
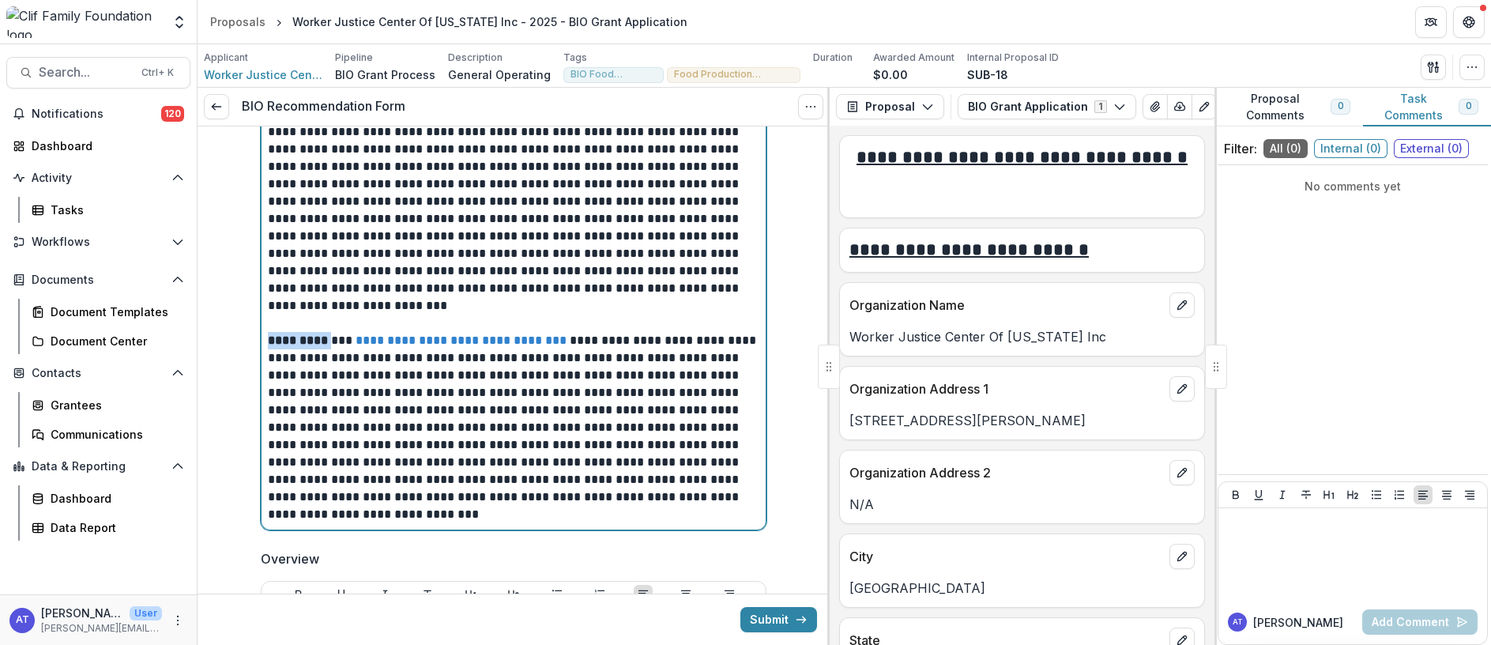
drag, startPoint x: 332, startPoint y: 338, endPoint x: 257, endPoint y: 337, distance: 75.1
click at [257, 337] on div "**********" at bounding box center [513, 477] width 531 height 2853
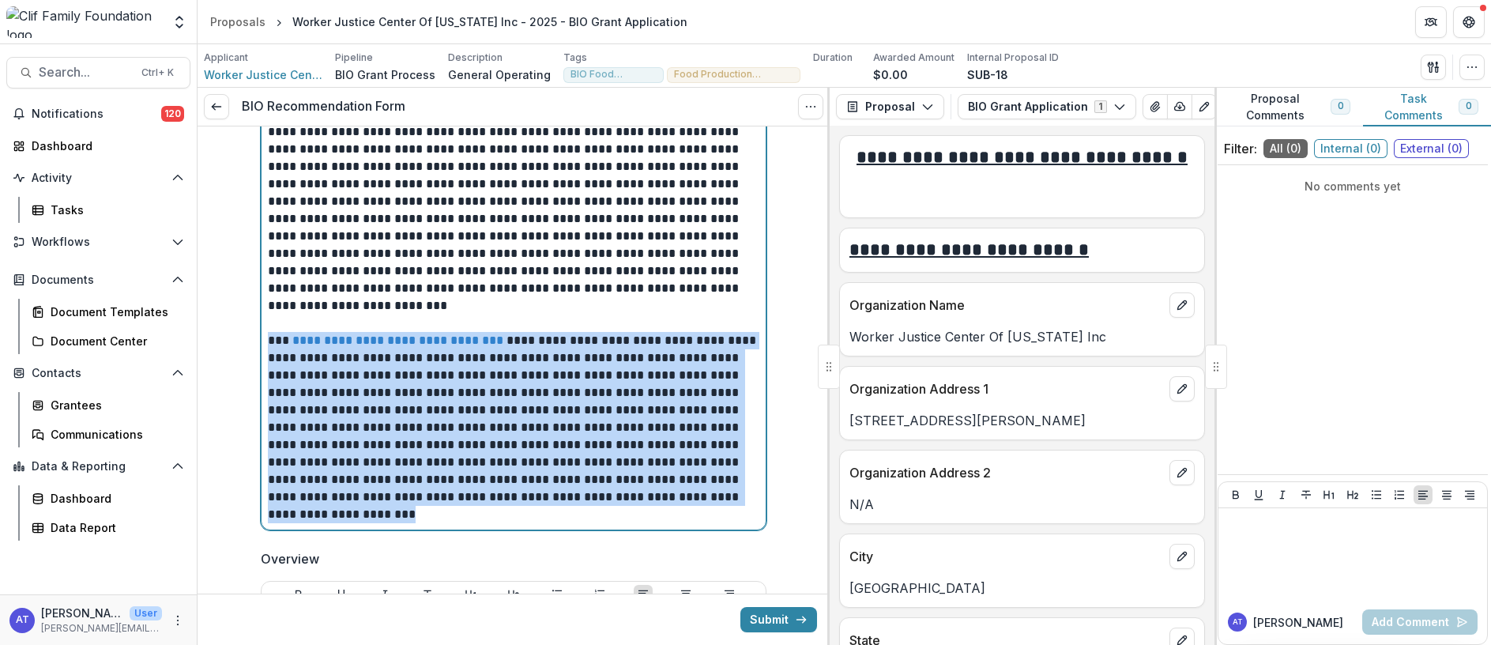
drag, startPoint x: 269, startPoint y: 339, endPoint x: 350, endPoint y: 517, distance: 196.2
click at [350, 517] on p "**********" at bounding box center [513, 427] width 491 height 191
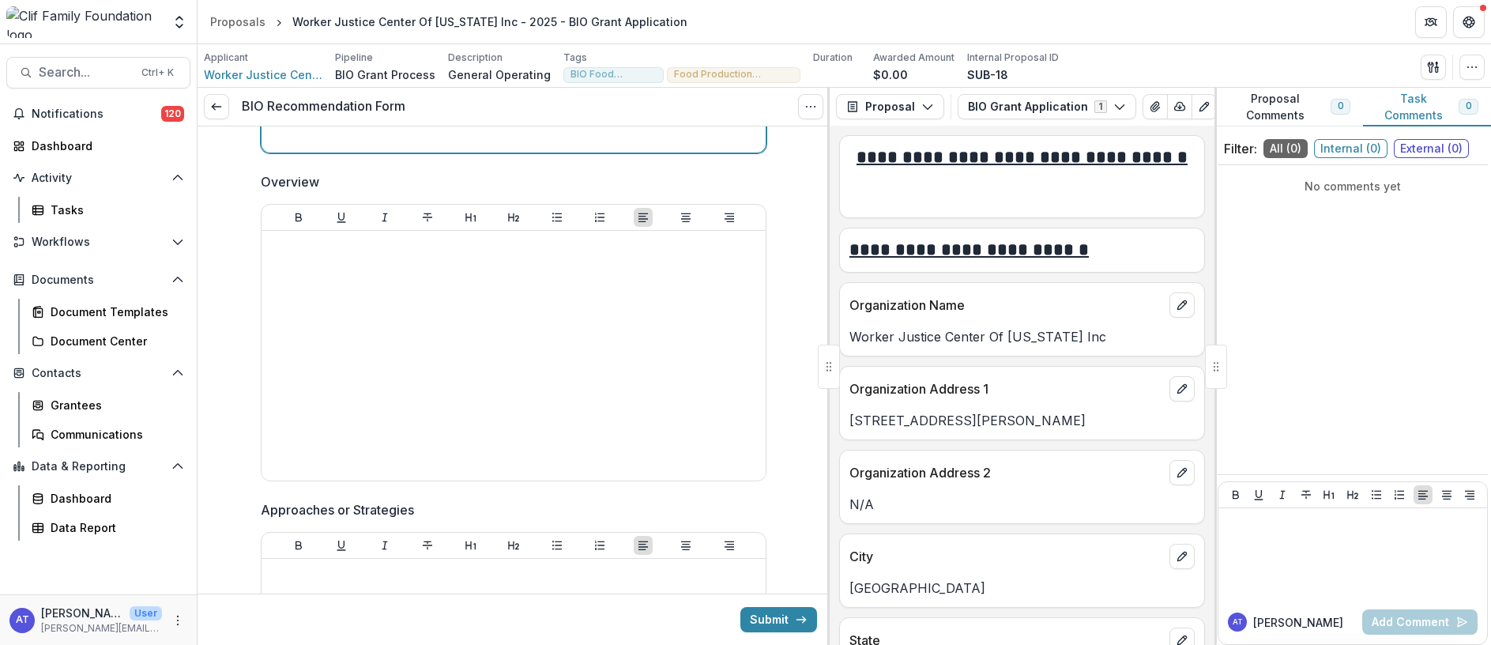
scroll to position [1312, 0]
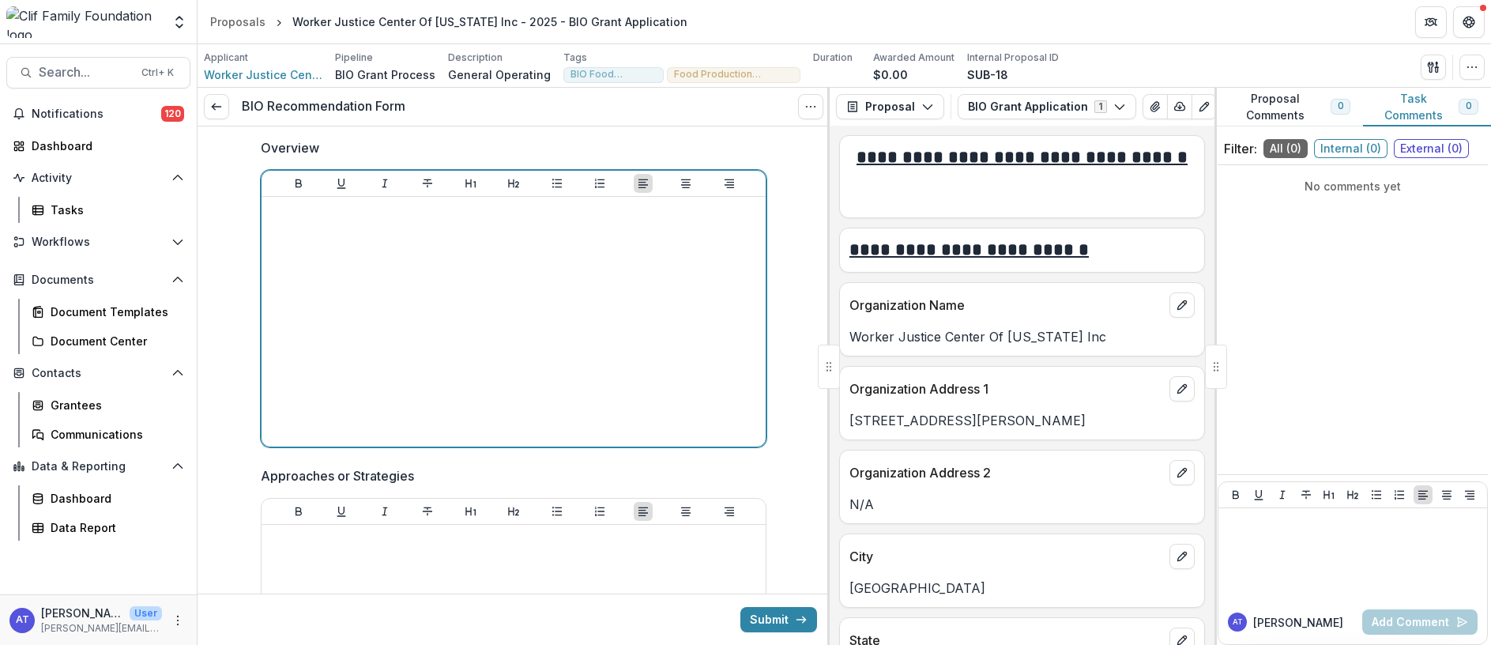
click at [294, 225] on div at bounding box center [513, 321] width 491 height 237
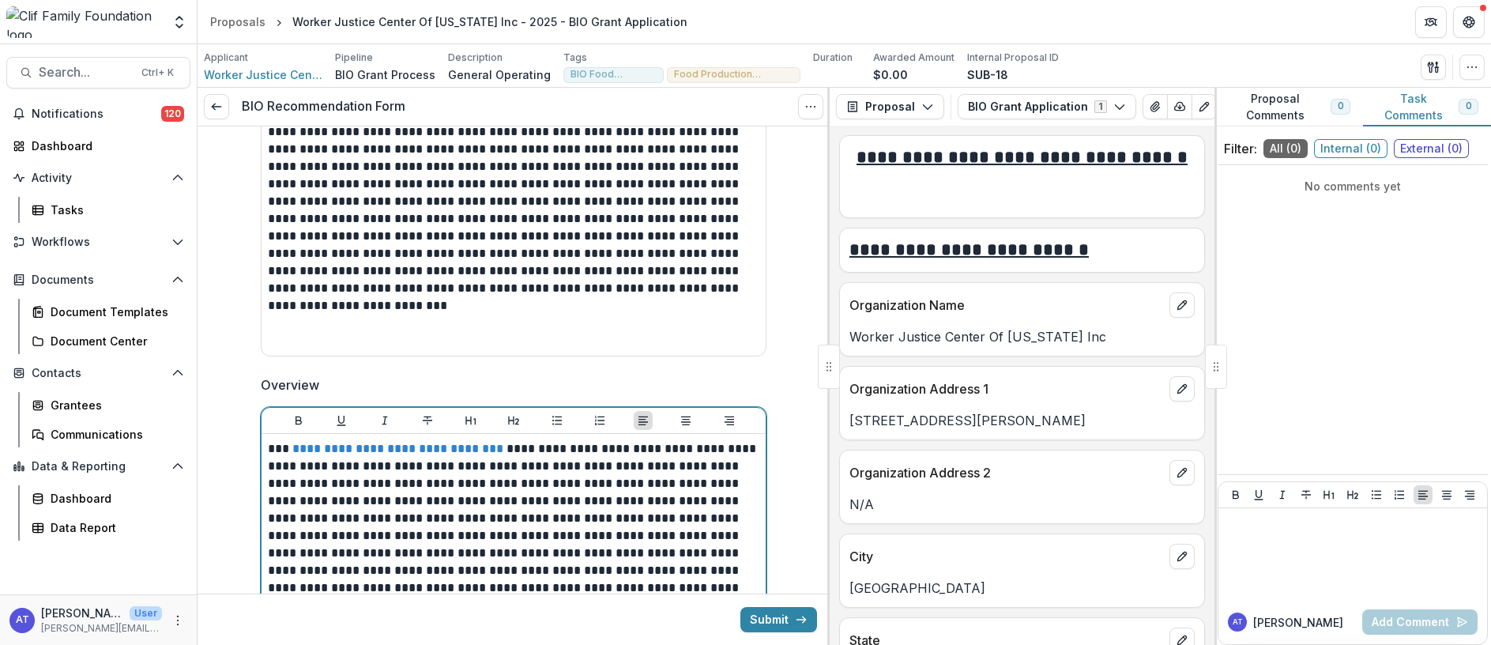
scroll to position [1431, 0]
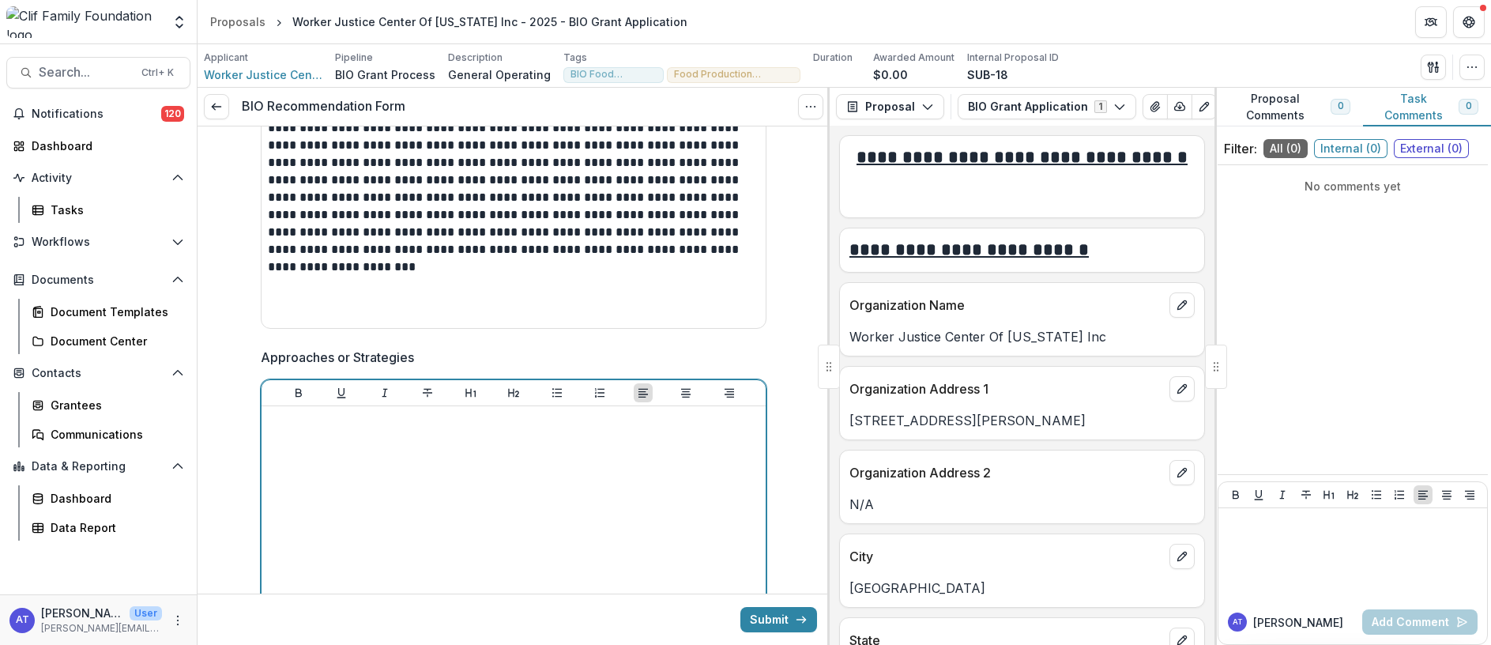
click at [317, 454] on div at bounding box center [513, 530] width 491 height 237
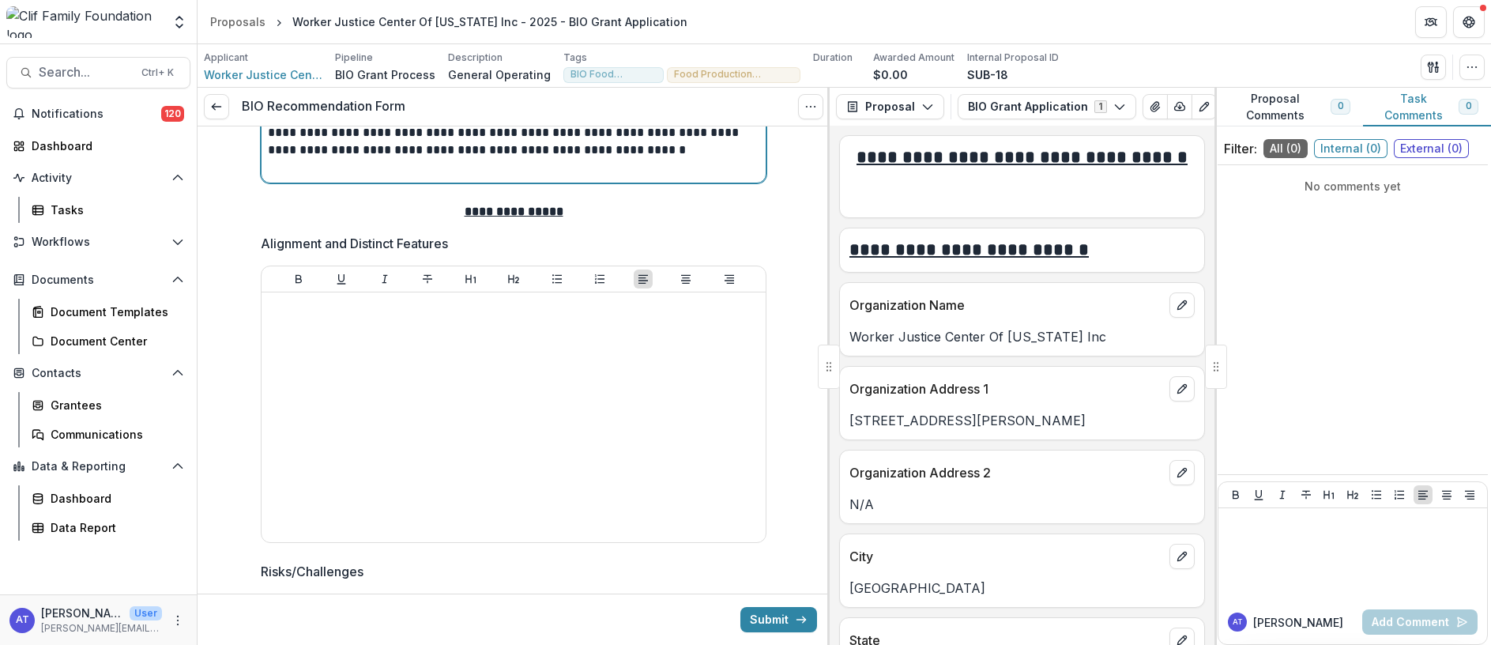
scroll to position [1936, 0]
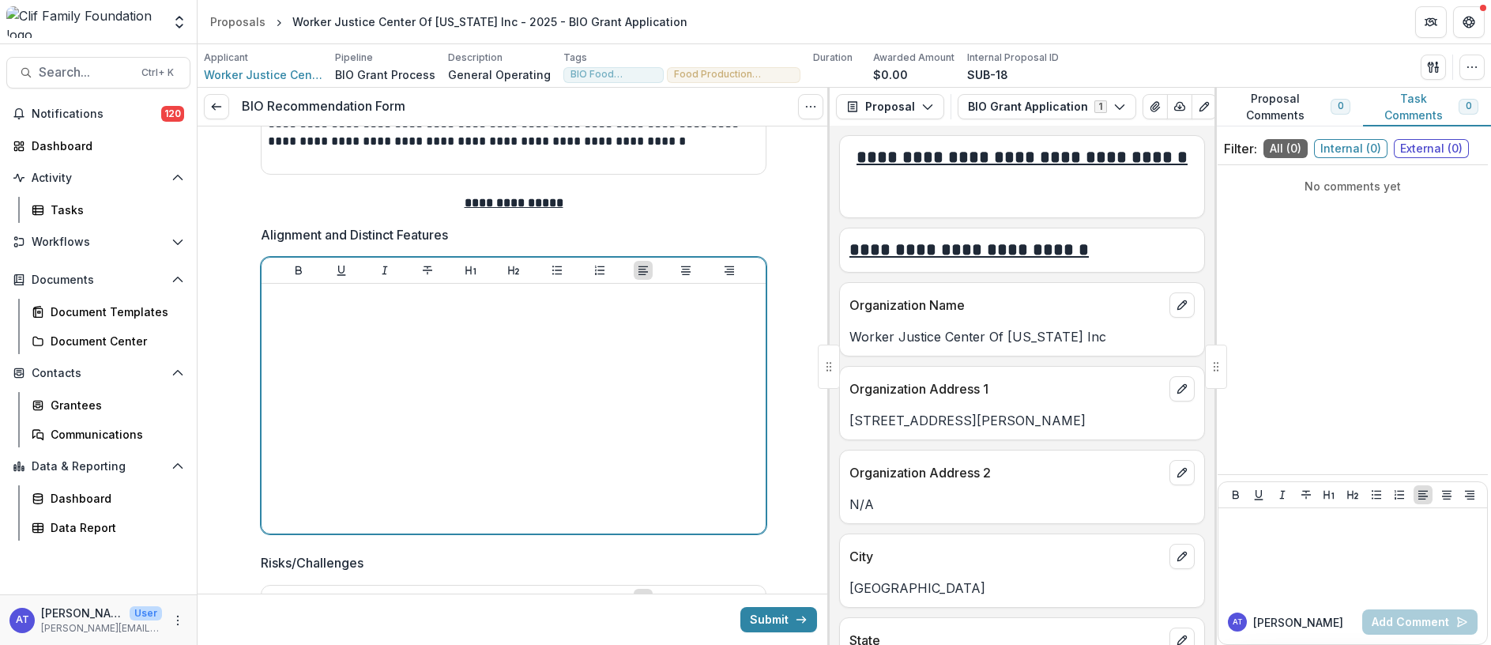
click at [283, 357] on div at bounding box center [513, 408] width 491 height 237
click at [307, 310] on div at bounding box center [513, 408] width 491 height 237
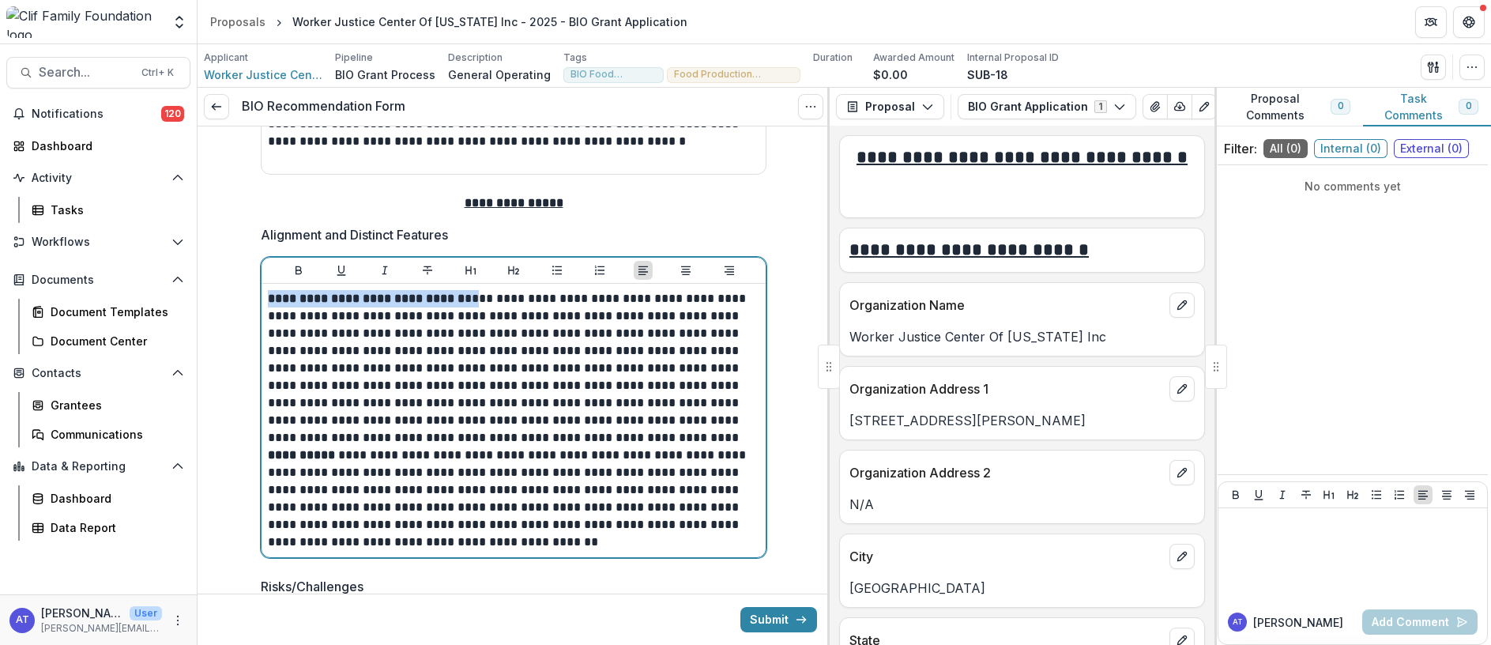
drag, startPoint x: 469, startPoint y: 299, endPoint x: 250, endPoint y: 288, distance: 219.1
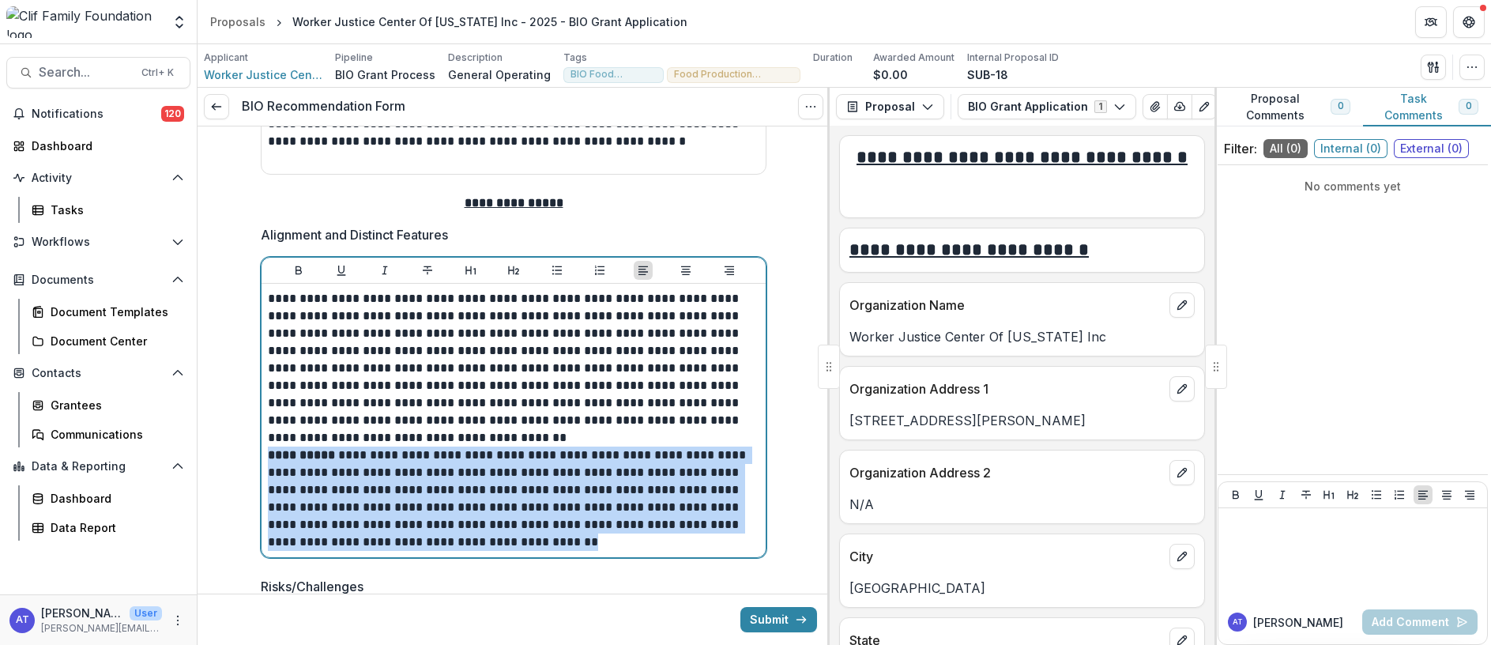
drag, startPoint x: 267, startPoint y: 455, endPoint x: 618, endPoint y: 544, distance: 361.7
click at [618, 544] on p "**********" at bounding box center [513, 498] width 491 height 104
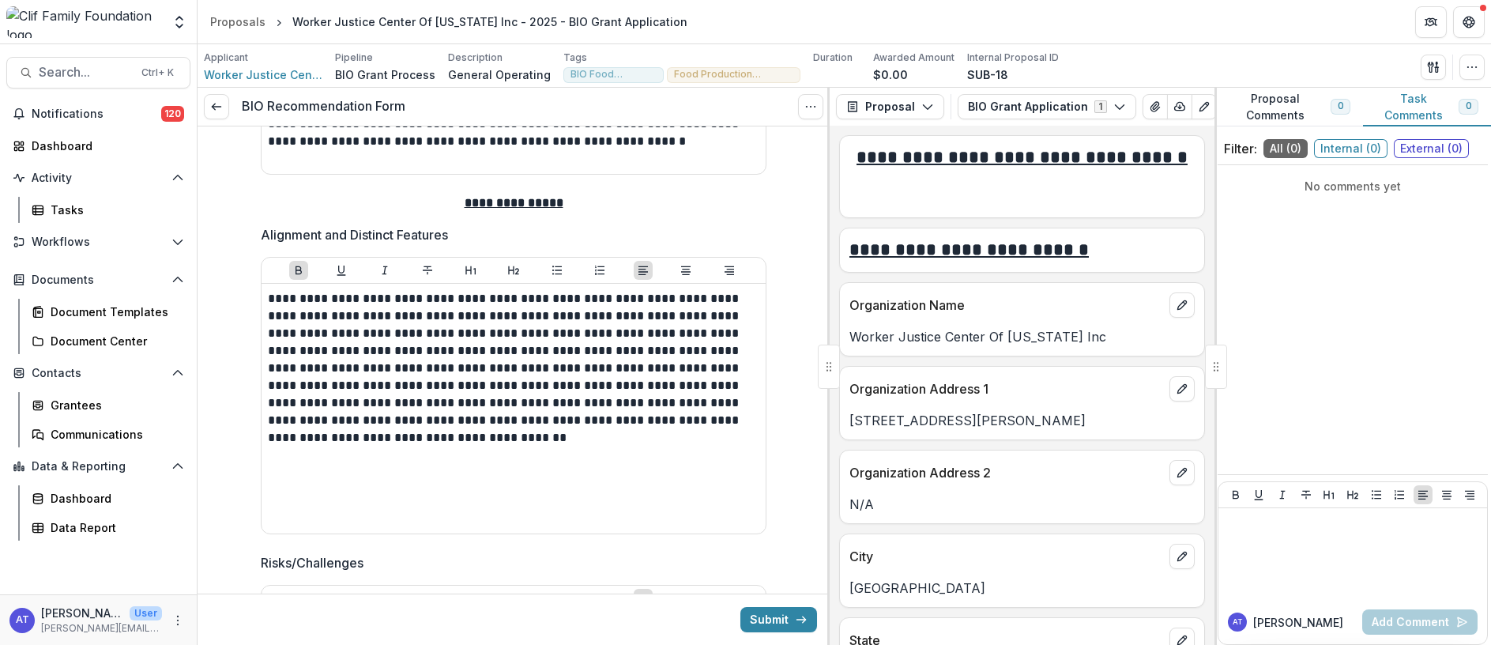
click at [280, 593] on div "Submit" at bounding box center [513, 618] width 632 height 51
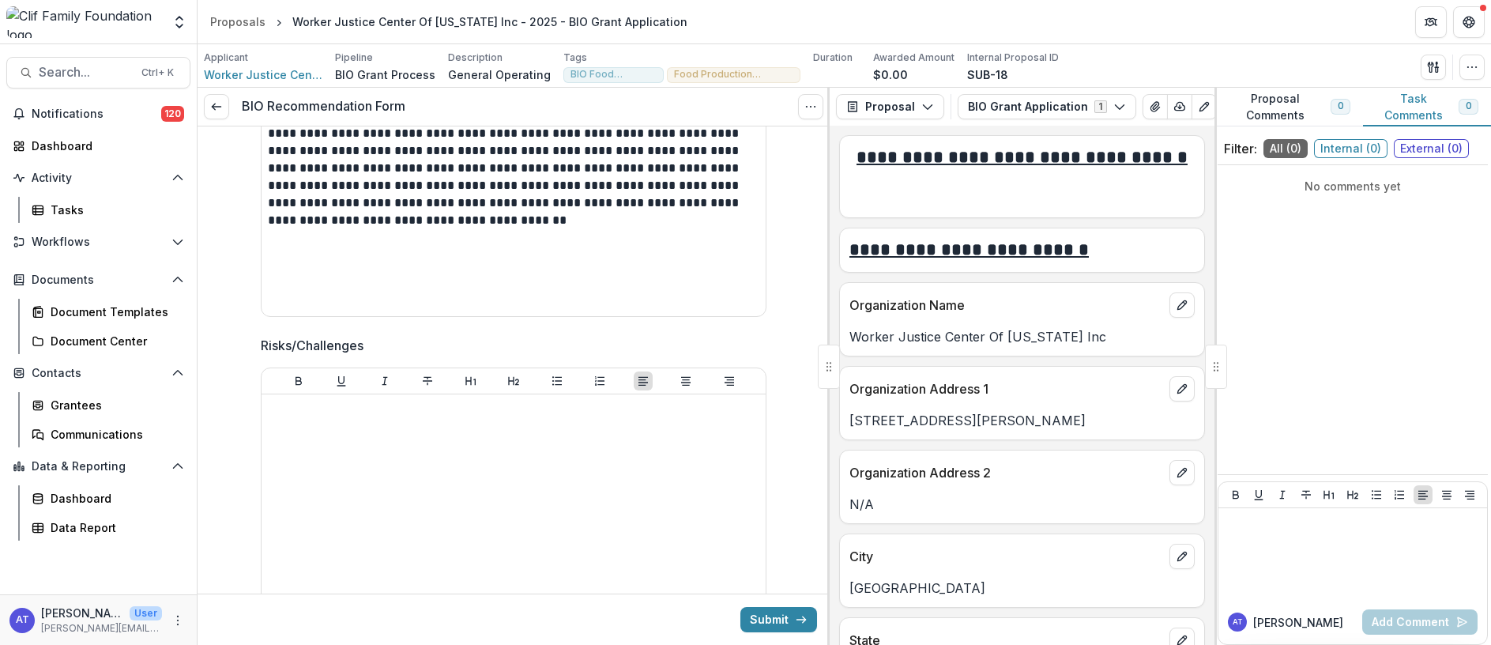
scroll to position [2173, 0]
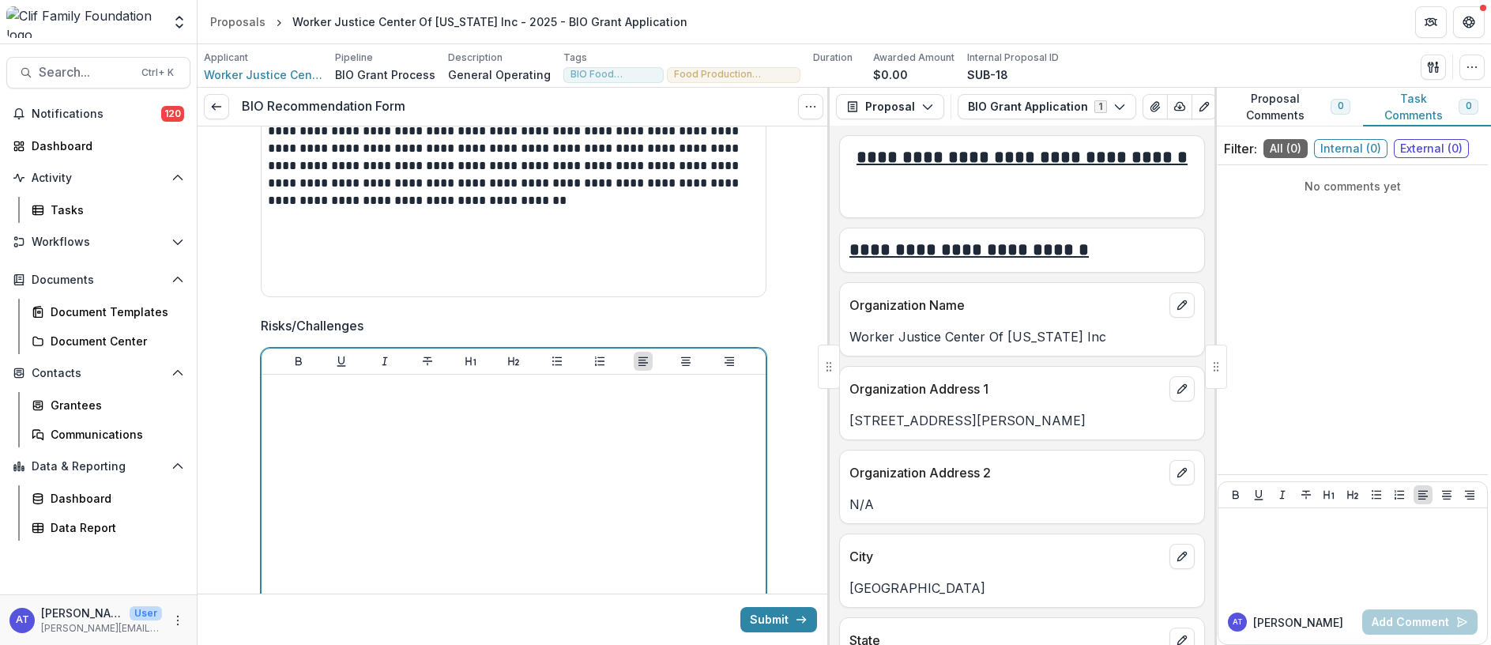
click at [297, 403] on div at bounding box center [513, 499] width 491 height 237
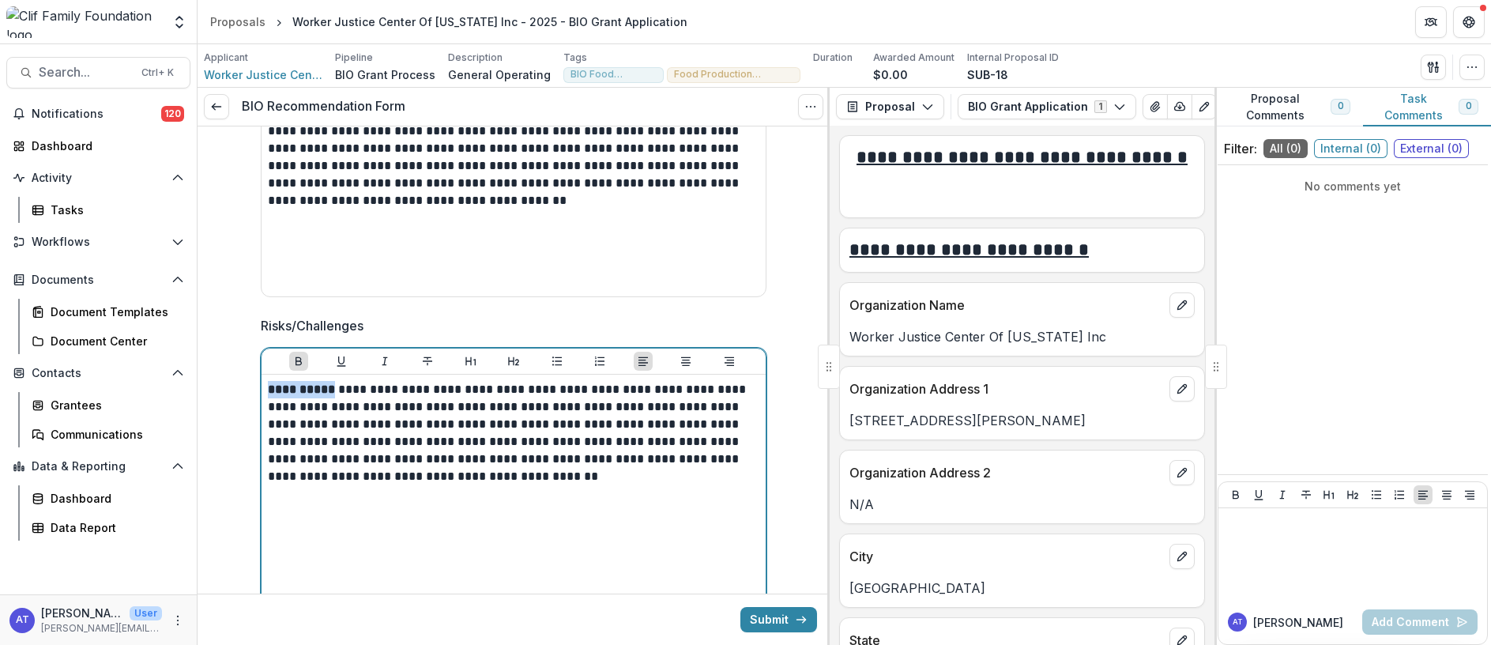
drag, startPoint x: 332, startPoint y: 390, endPoint x: 222, endPoint y: 386, distance: 109.9
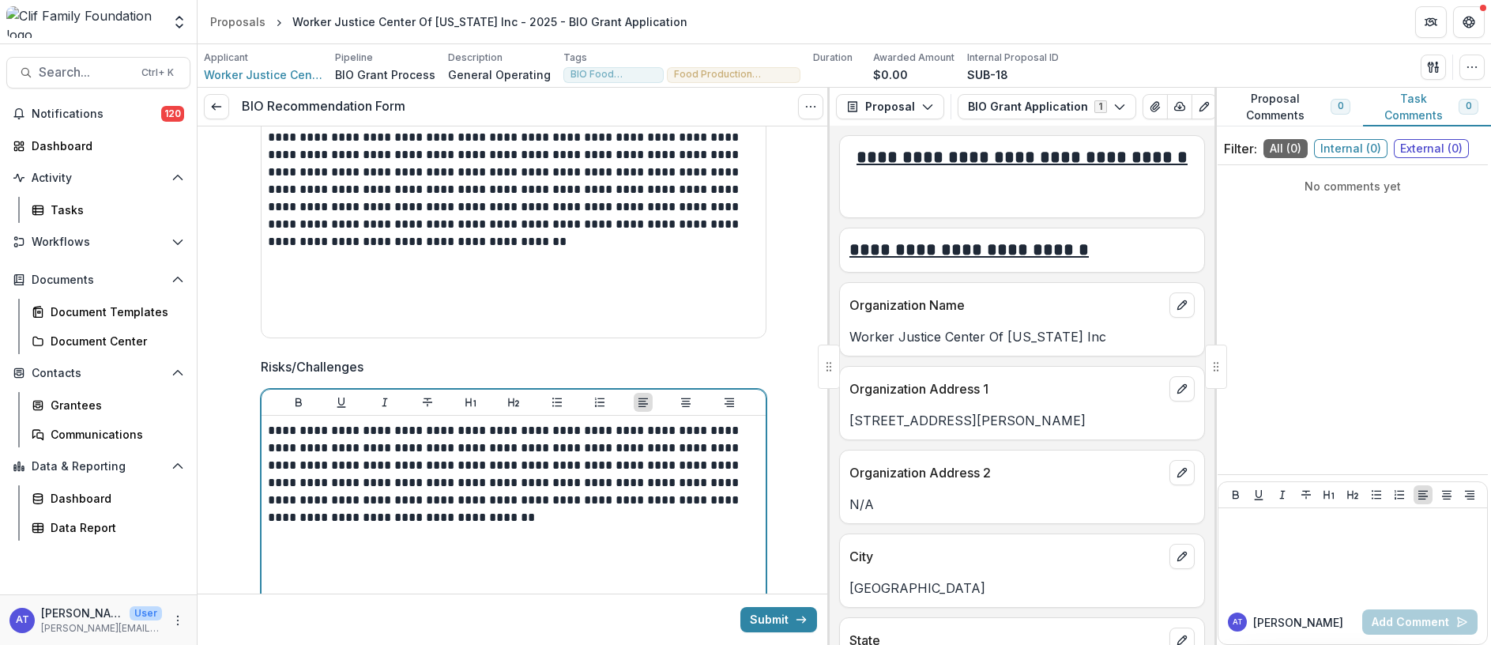
scroll to position [2133, 0]
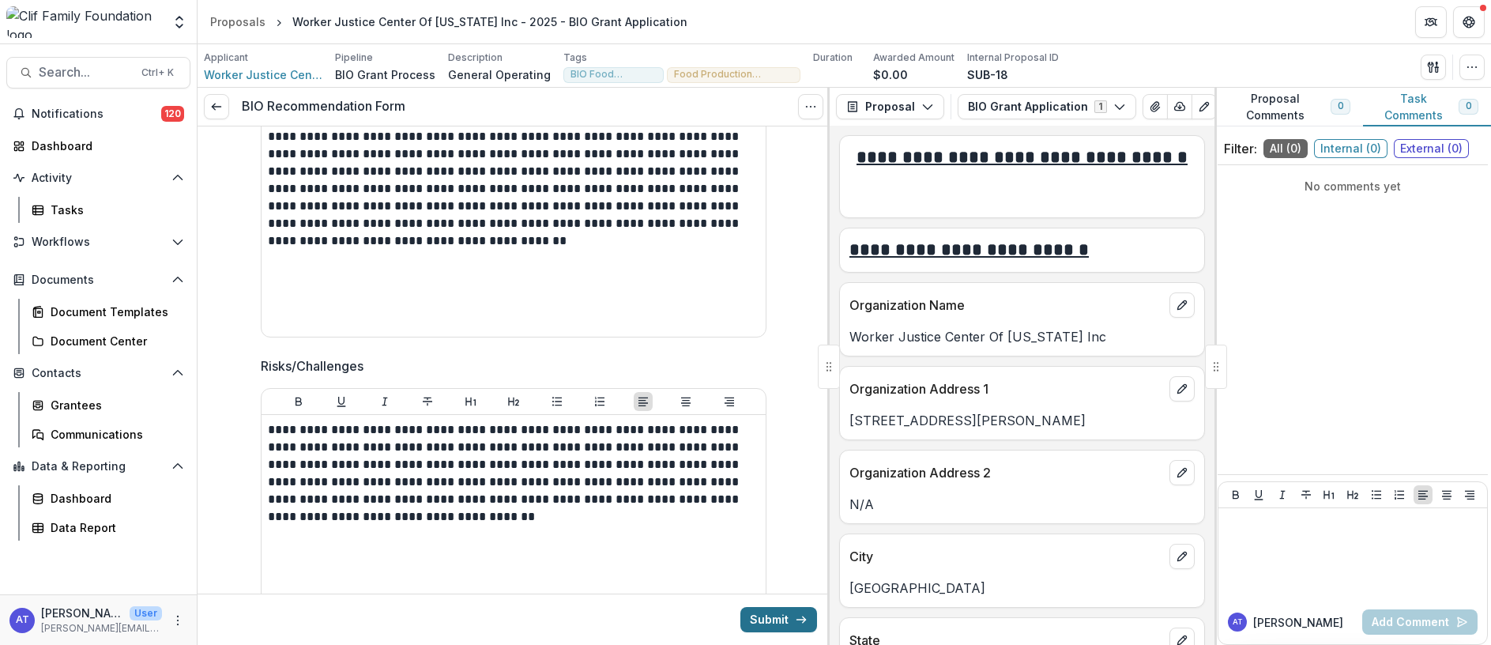
click at [755, 623] on button "Submit" at bounding box center [778, 619] width 77 height 25
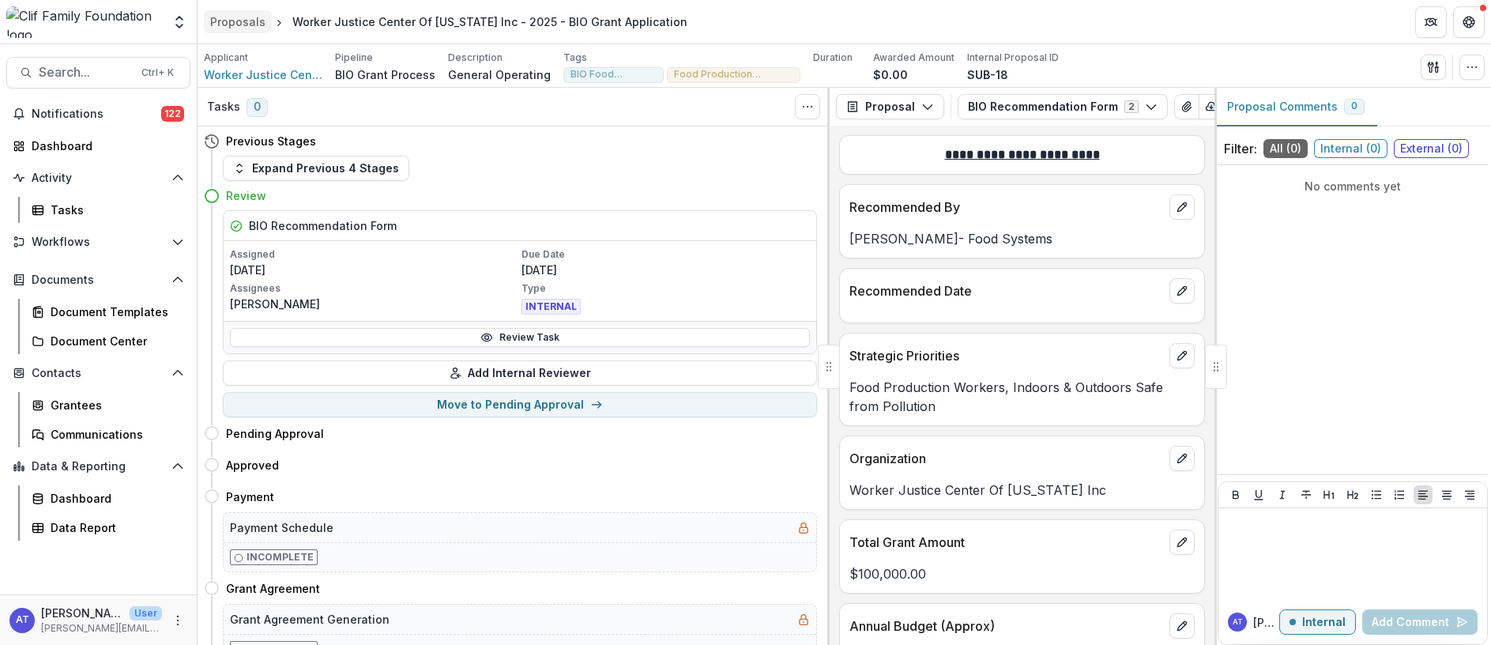
click at [222, 24] on div "Proposals" at bounding box center [237, 21] width 55 height 17
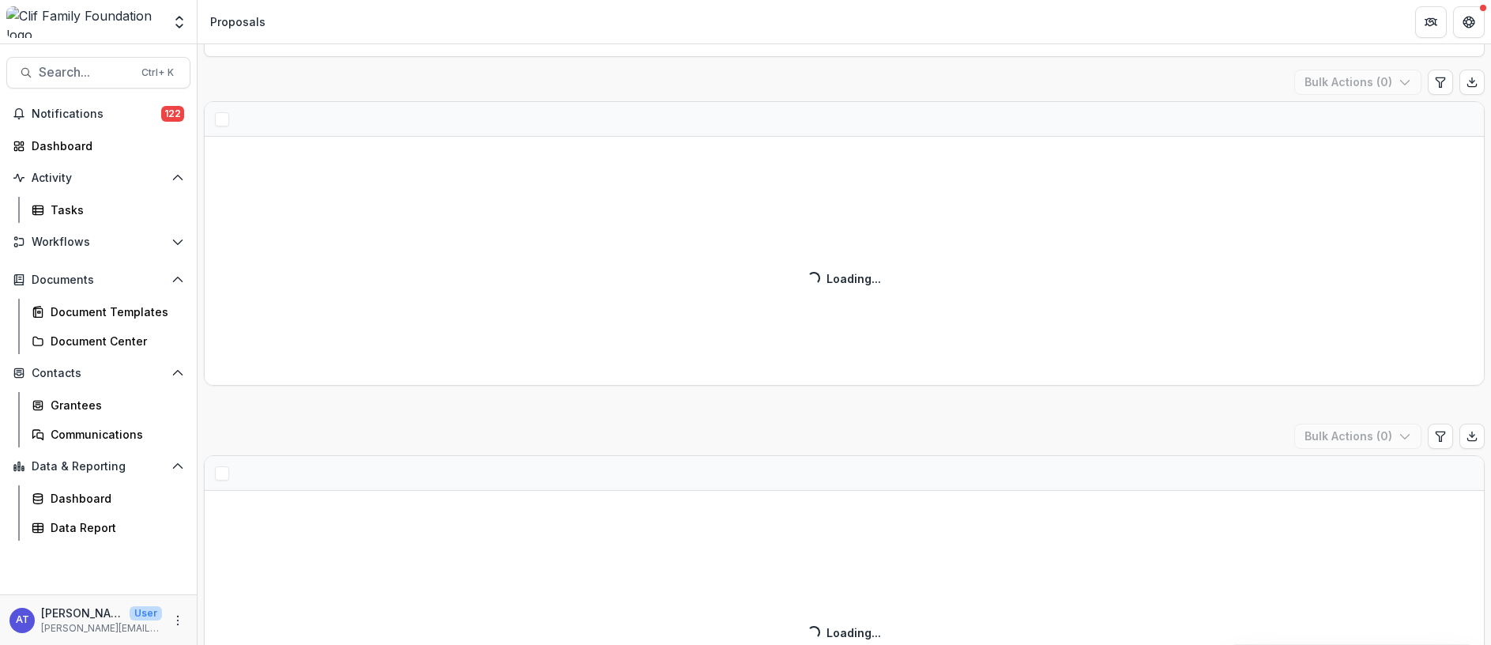
scroll to position [237, 0]
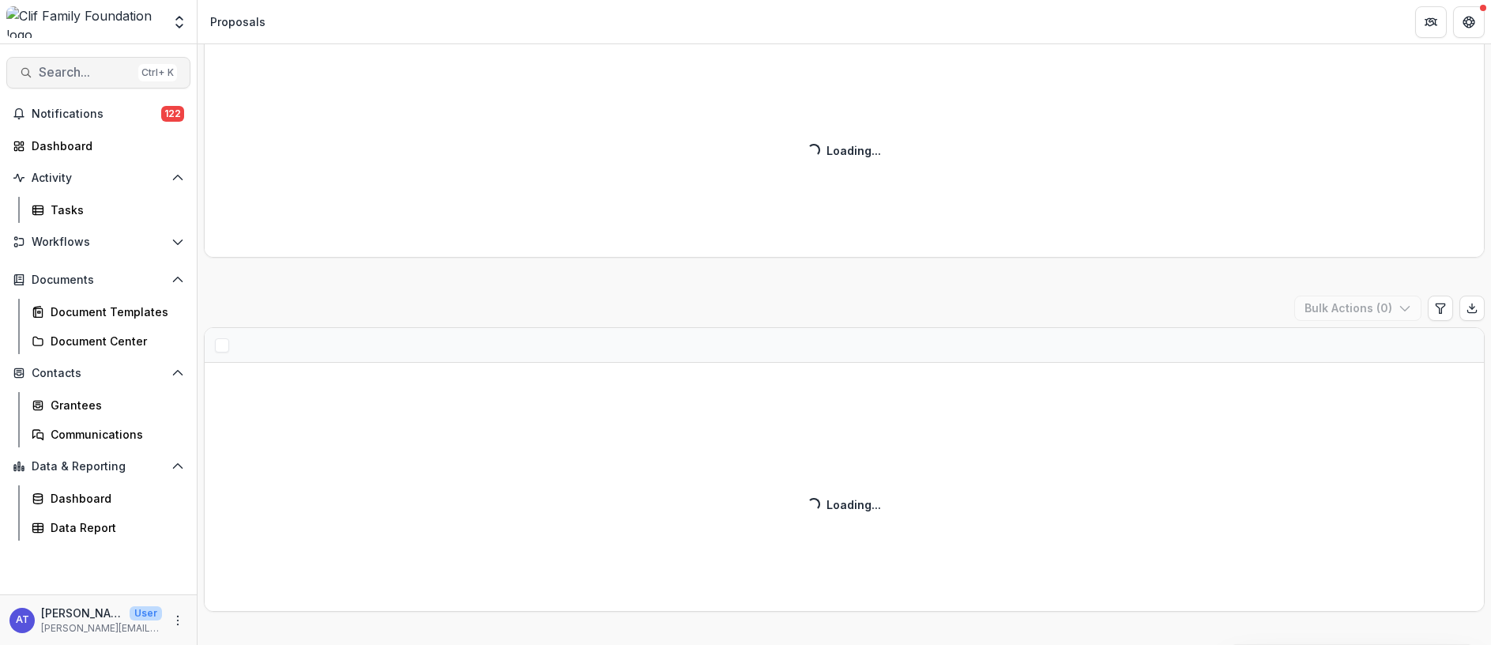
click at [76, 75] on span "Search..." at bounding box center [85, 72] width 93 height 15
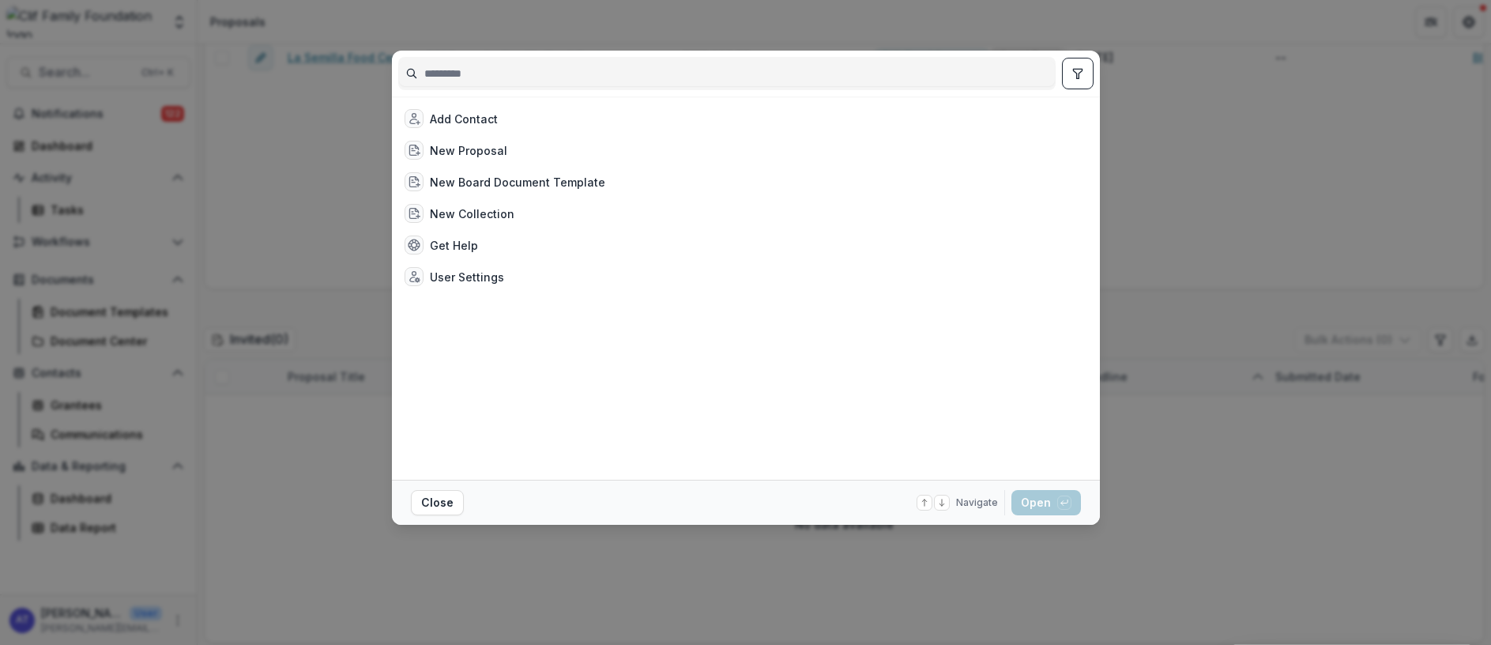
scroll to position [269, 0]
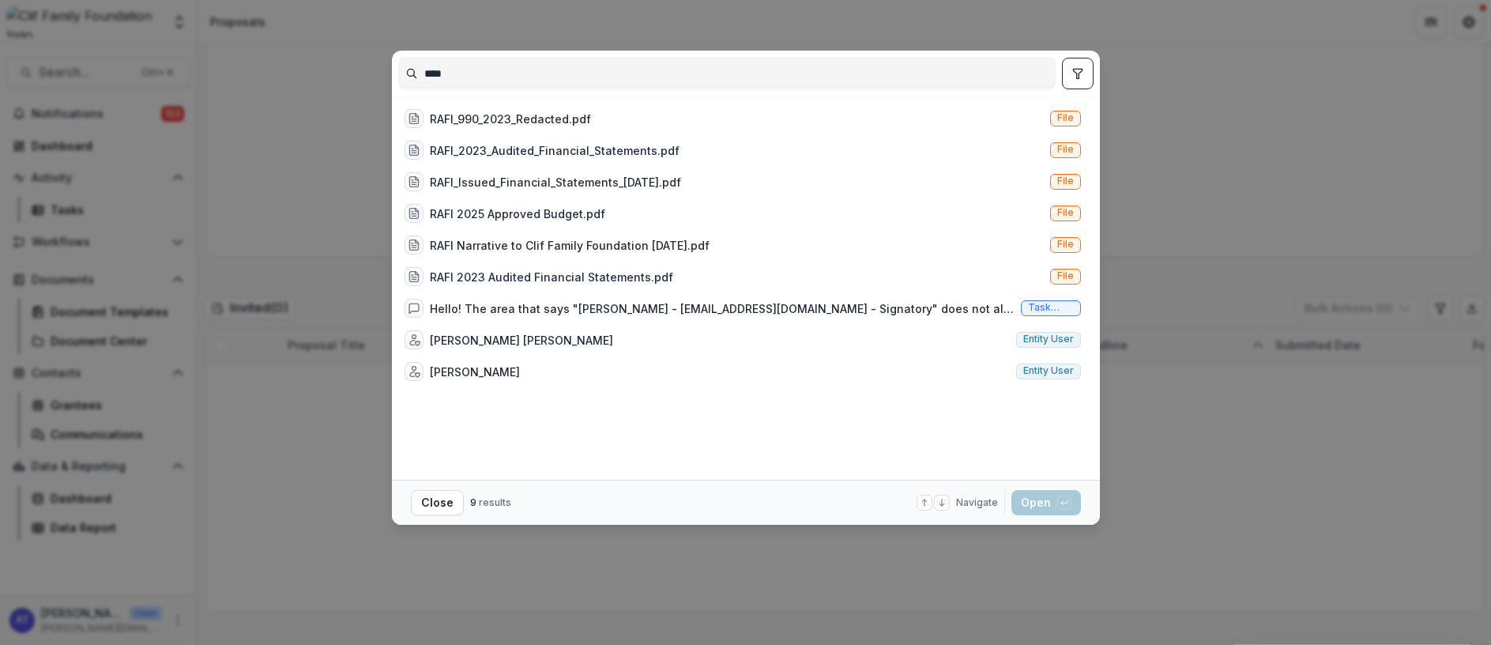
type input "****"
click at [284, 111] on div "**** RAFI_990_2023_Redacted.pdf File RAFI_2023_Audited_Financial_Statements.pdf…" at bounding box center [745, 322] width 1491 height 645
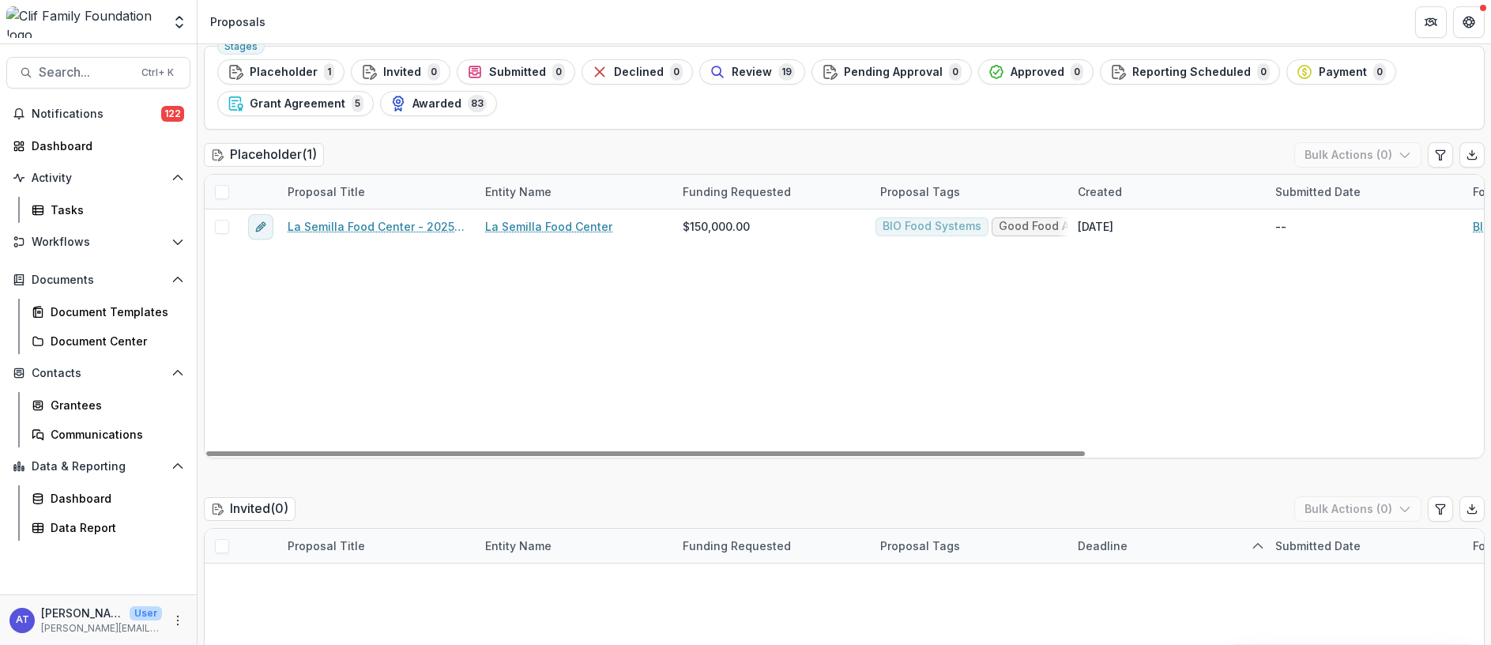
scroll to position [0, 0]
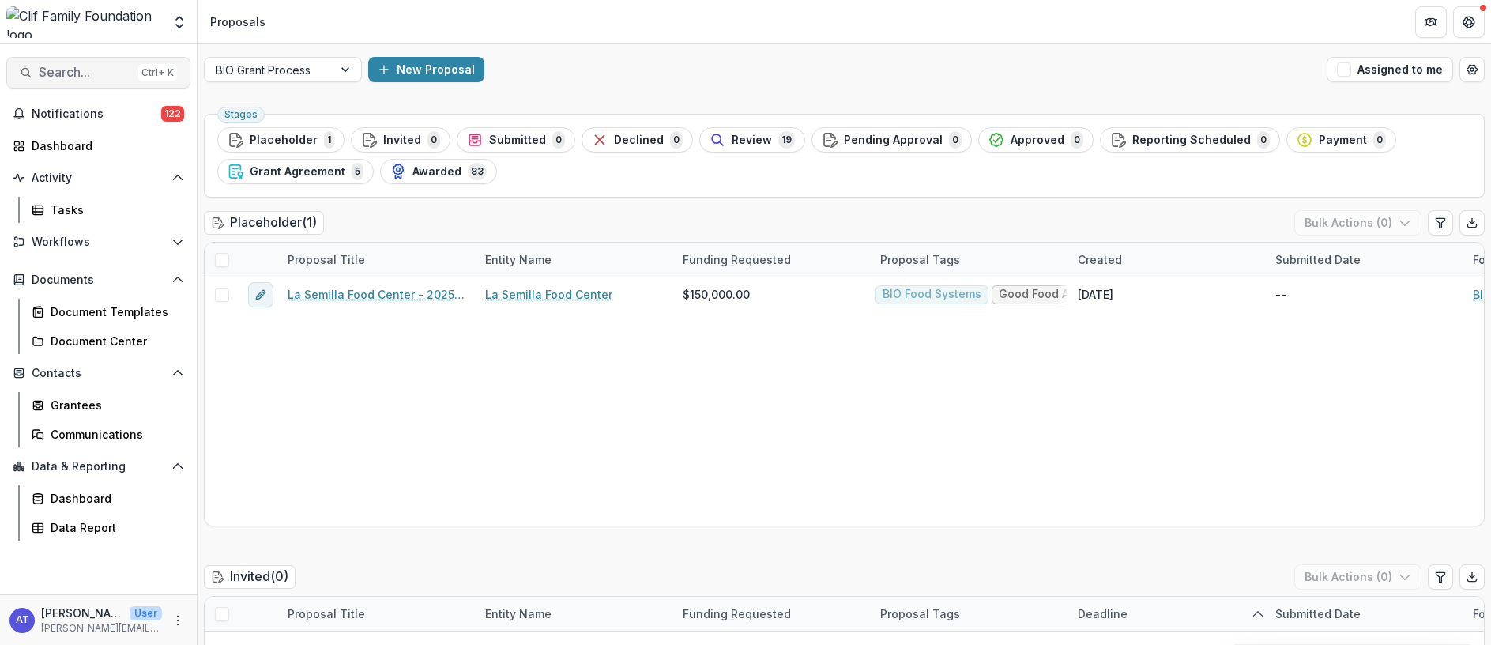
click at [63, 73] on span "Search..." at bounding box center [85, 72] width 93 height 15
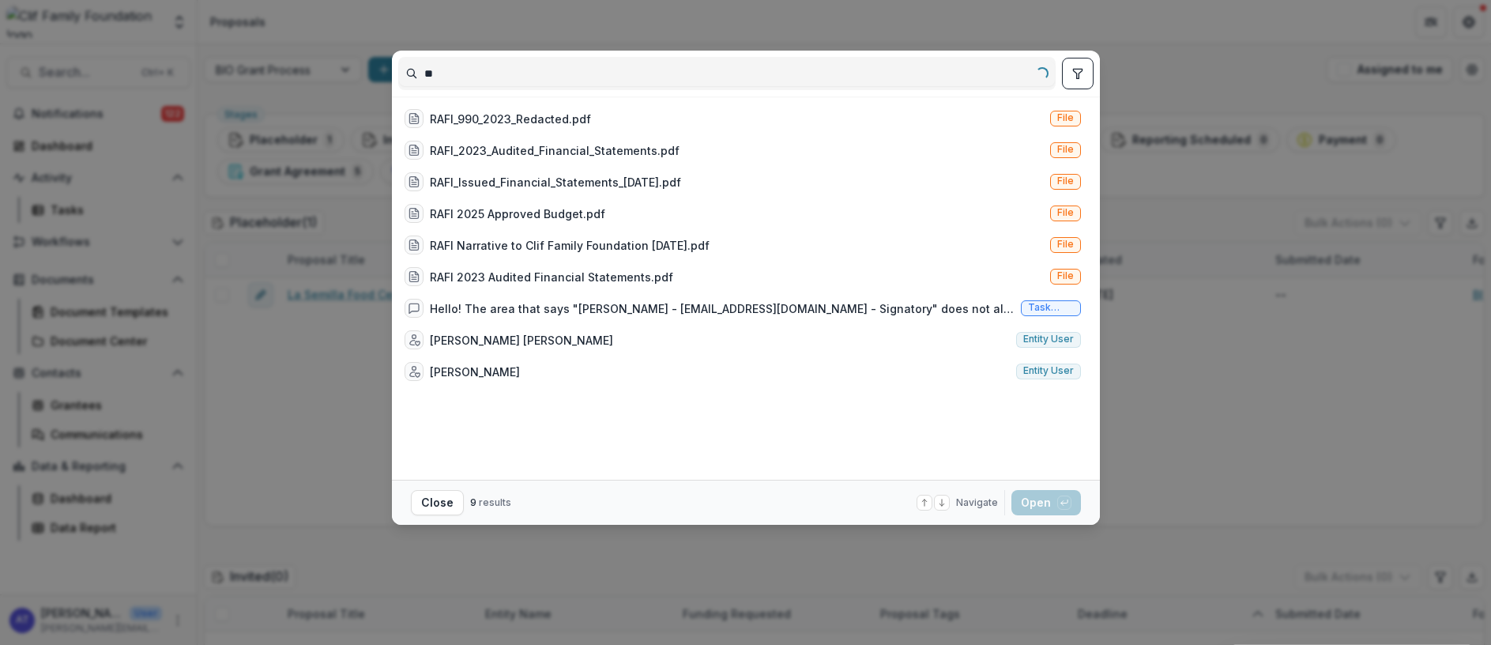
type input "*"
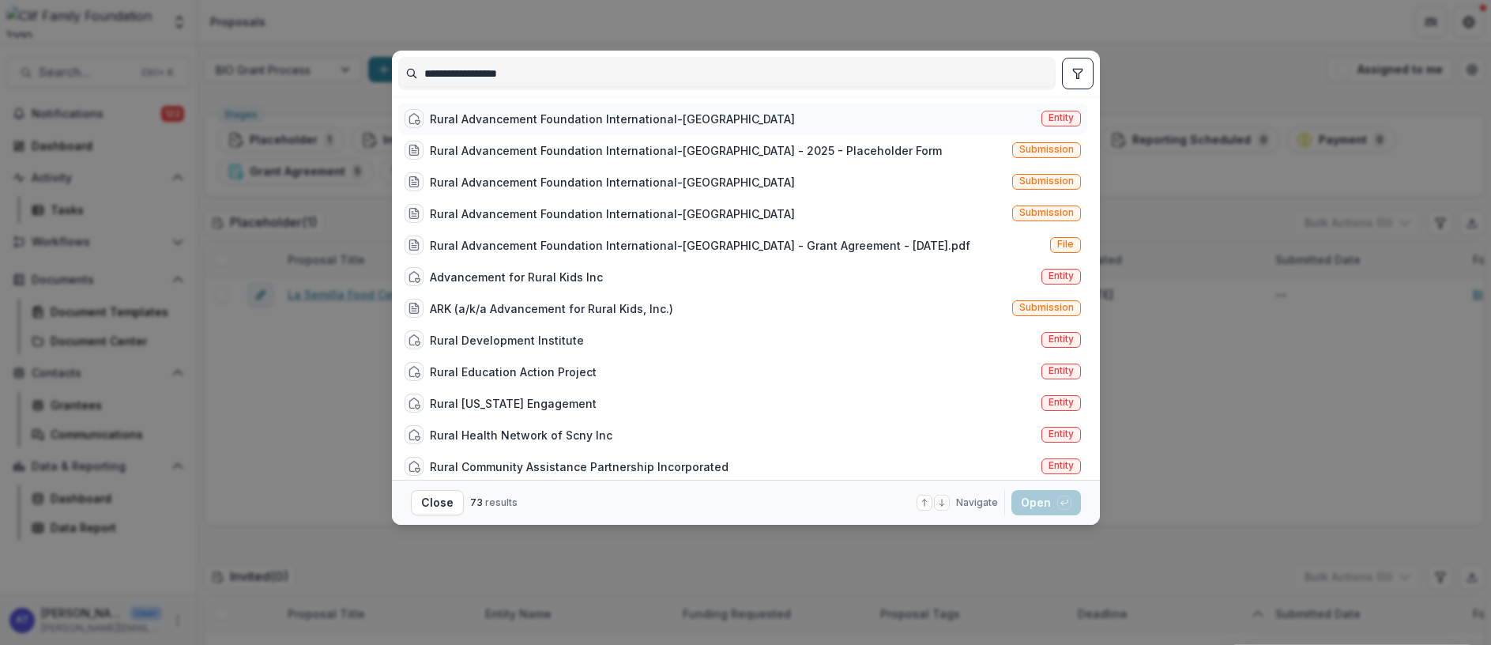
type input "**********"
click at [516, 121] on div "Rural Advancement Foundation International-[GEOGRAPHIC_DATA]" at bounding box center [612, 119] width 365 height 17
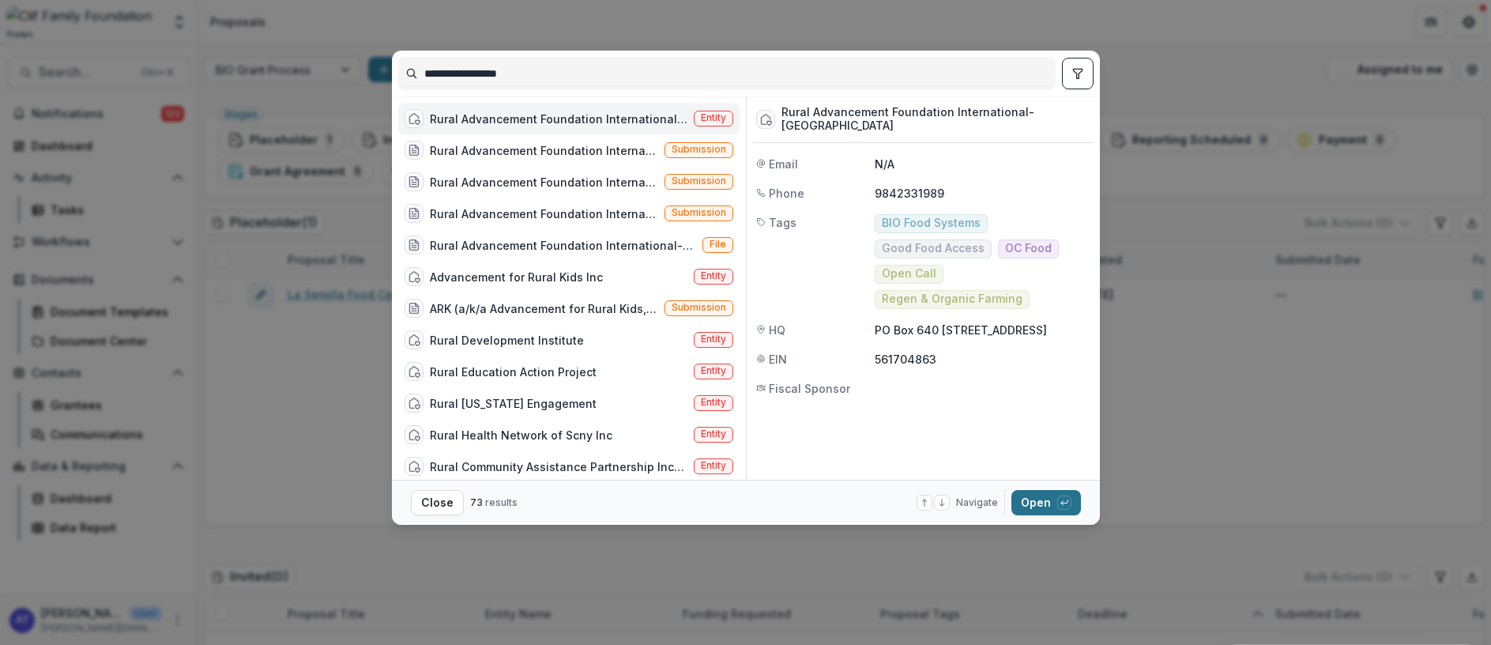
click at [1033, 496] on button "Open with enter key" at bounding box center [1046, 502] width 70 height 25
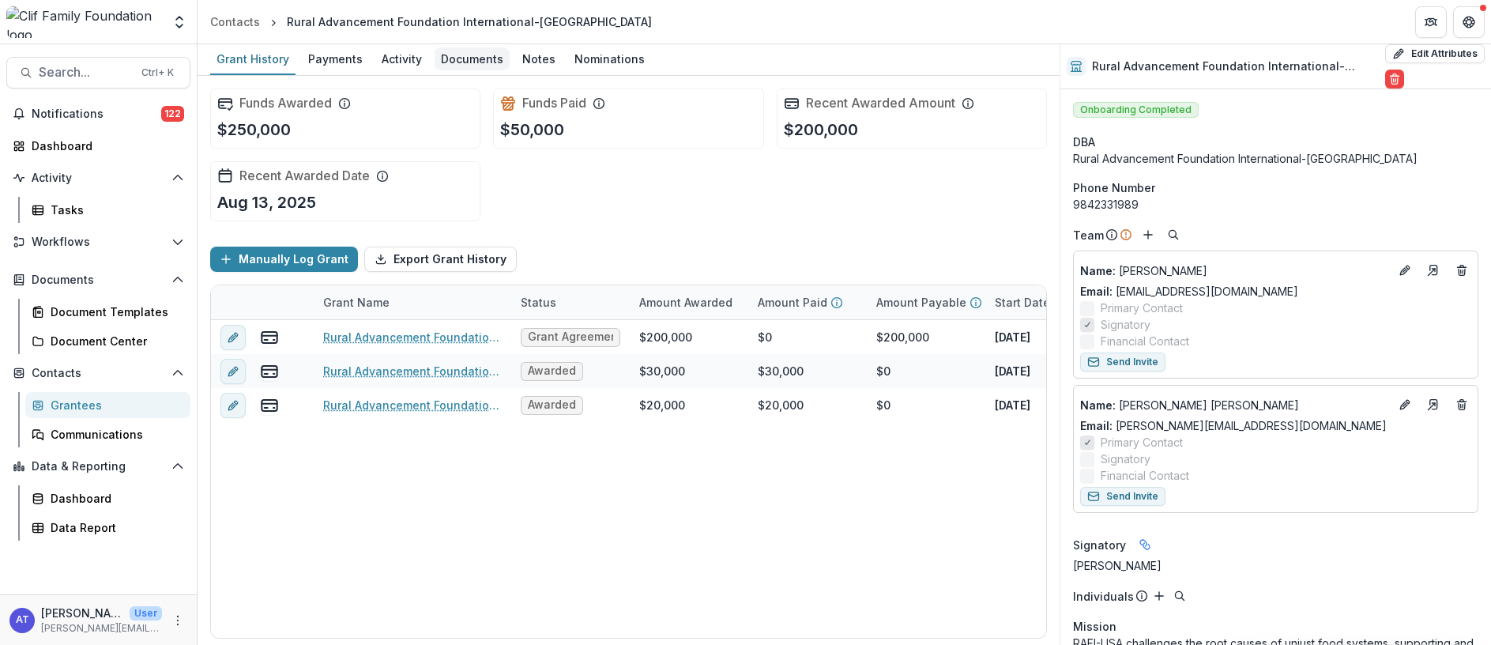
click at [458, 55] on div "Documents" at bounding box center [471, 58] width 75 height 23
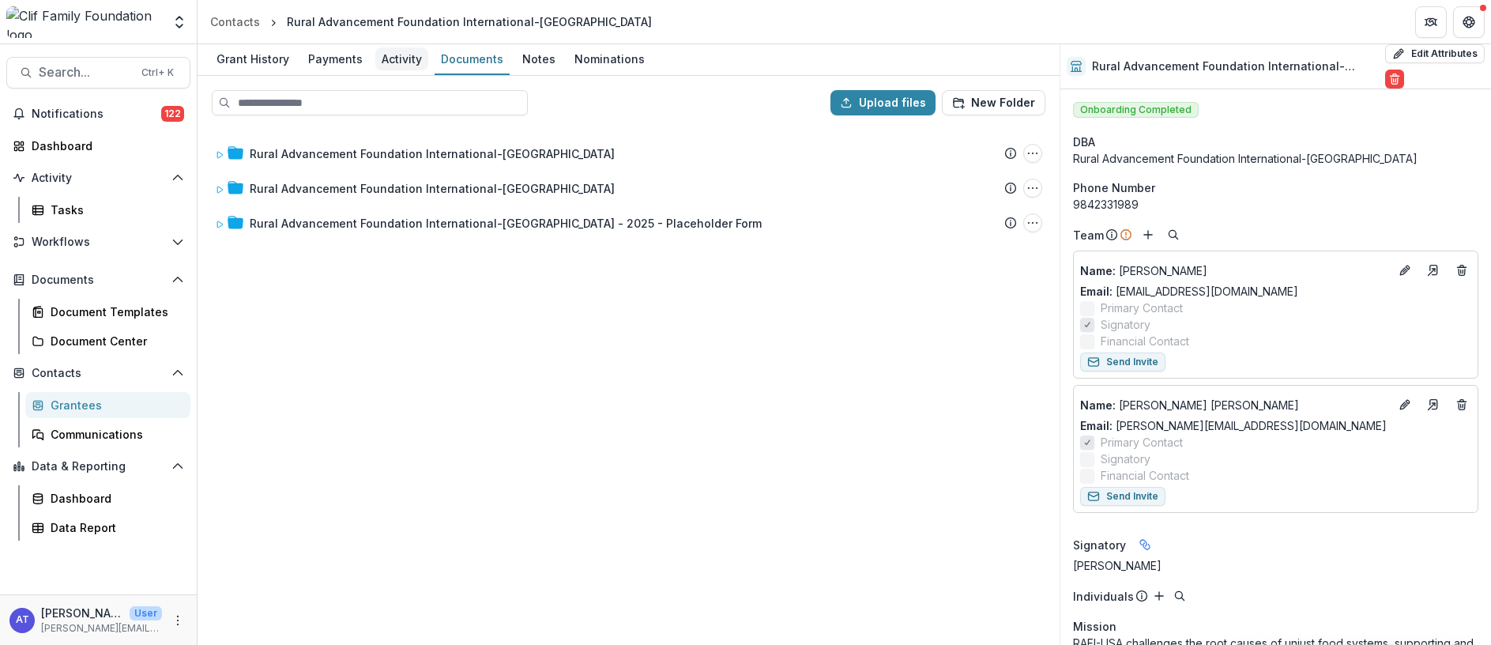
click at [395, 58] on div "Activity" at bounding box center [401, 58] width 53 height 23
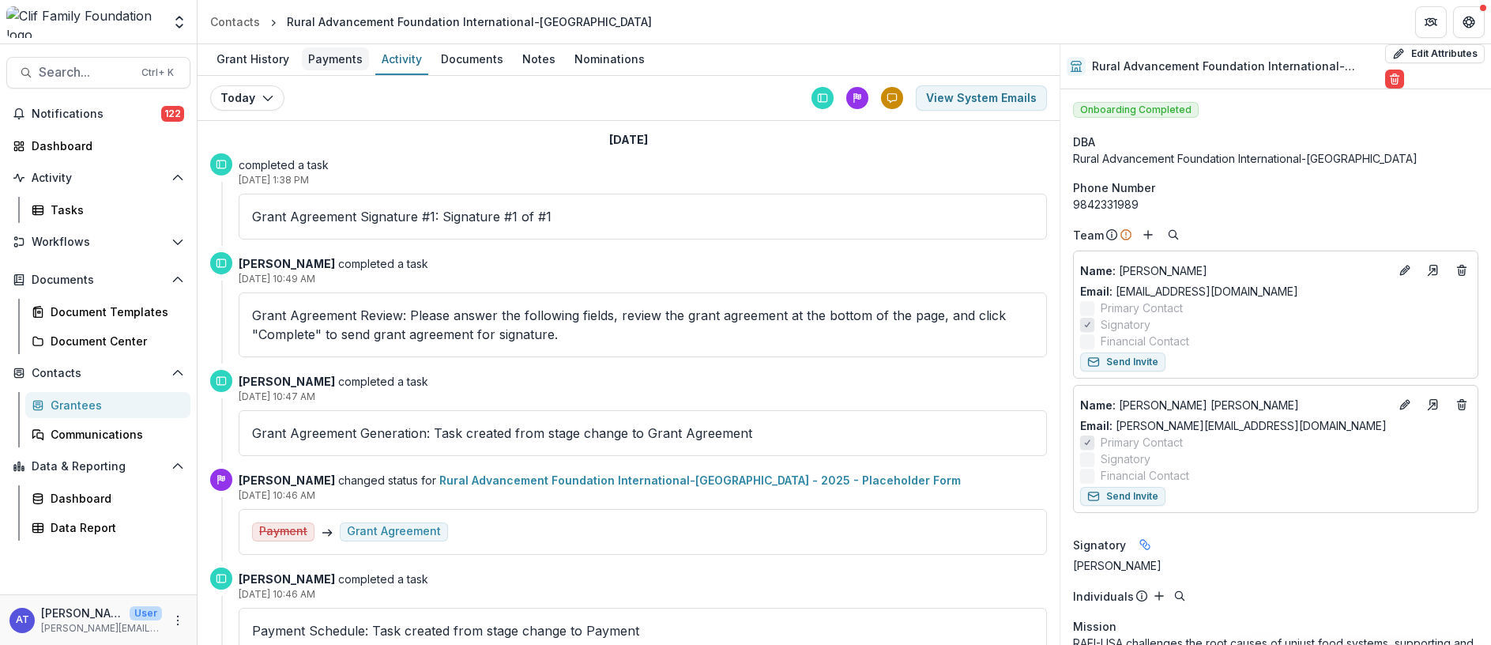
click at [341, 60] on div "Payments" at bounding box center [335, 58] width 67 height 23
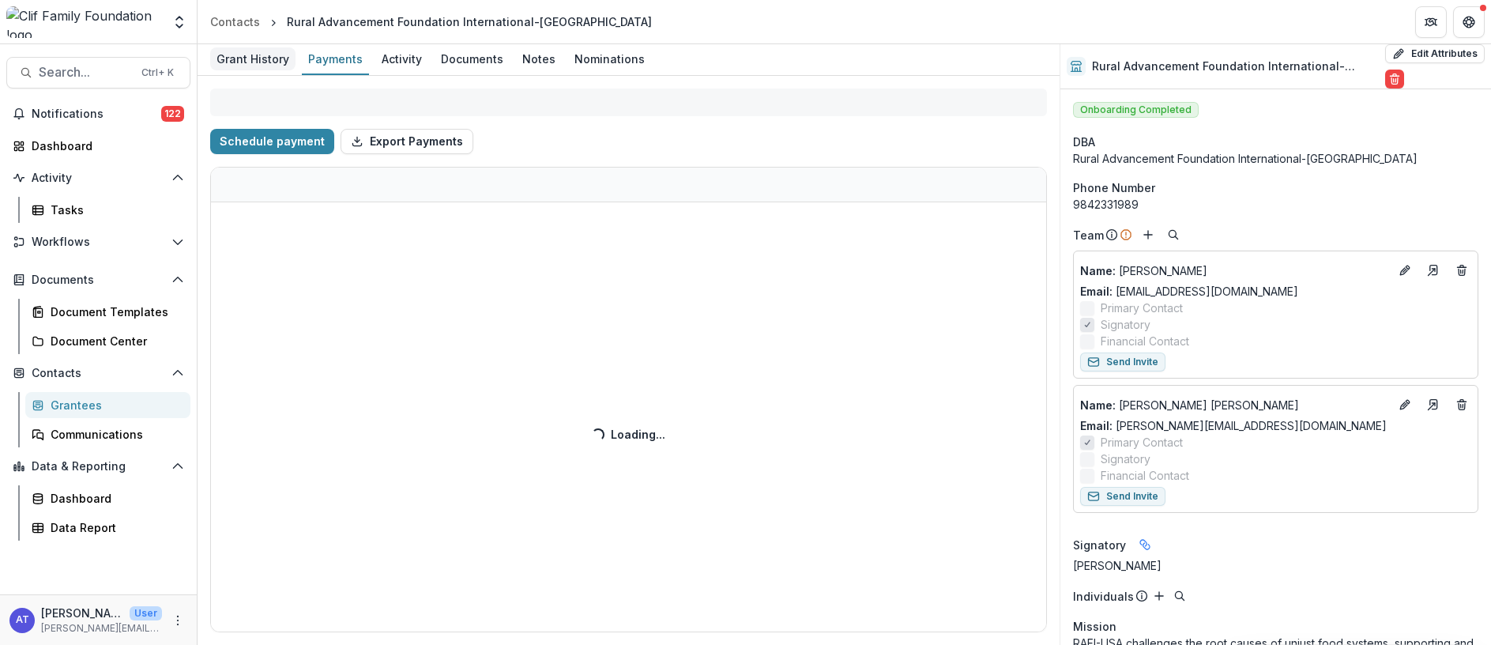
select select "****"
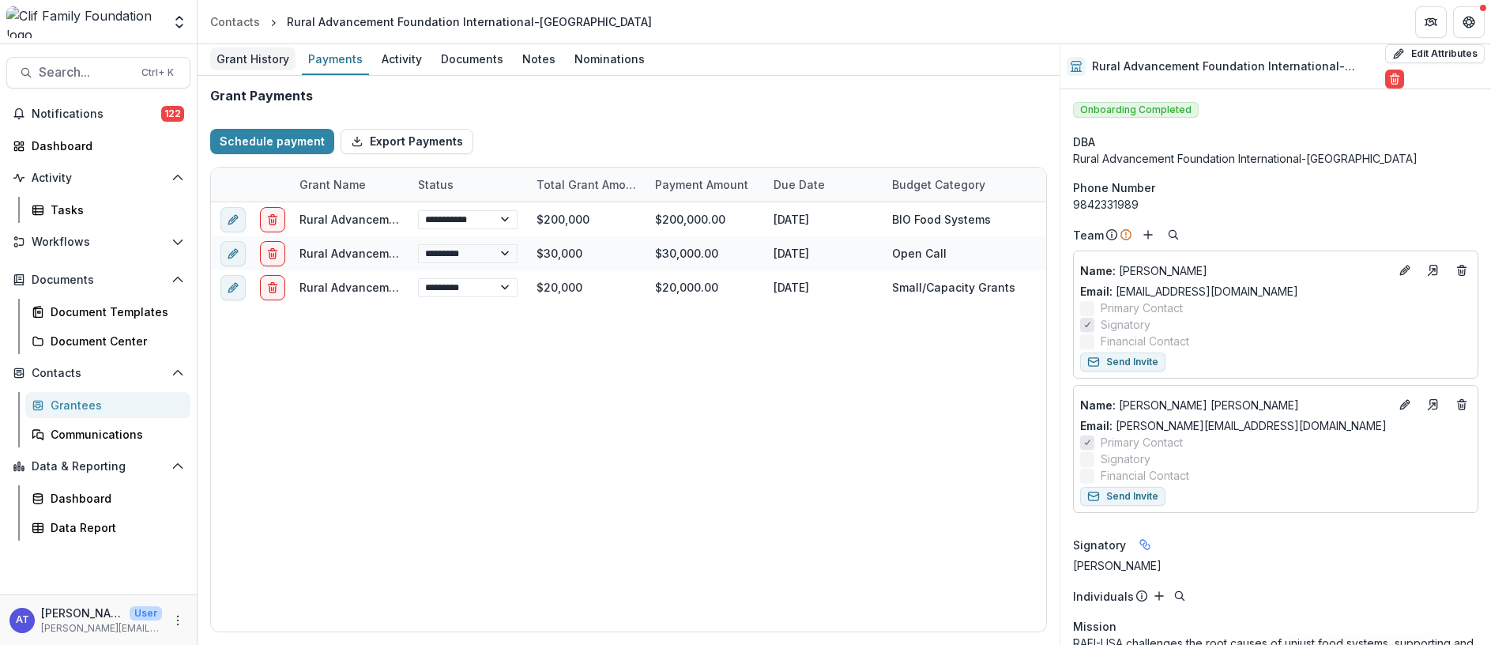
click at [258, 58] on div "Grant History" at bounding box center [252, 58] width 85 height 23
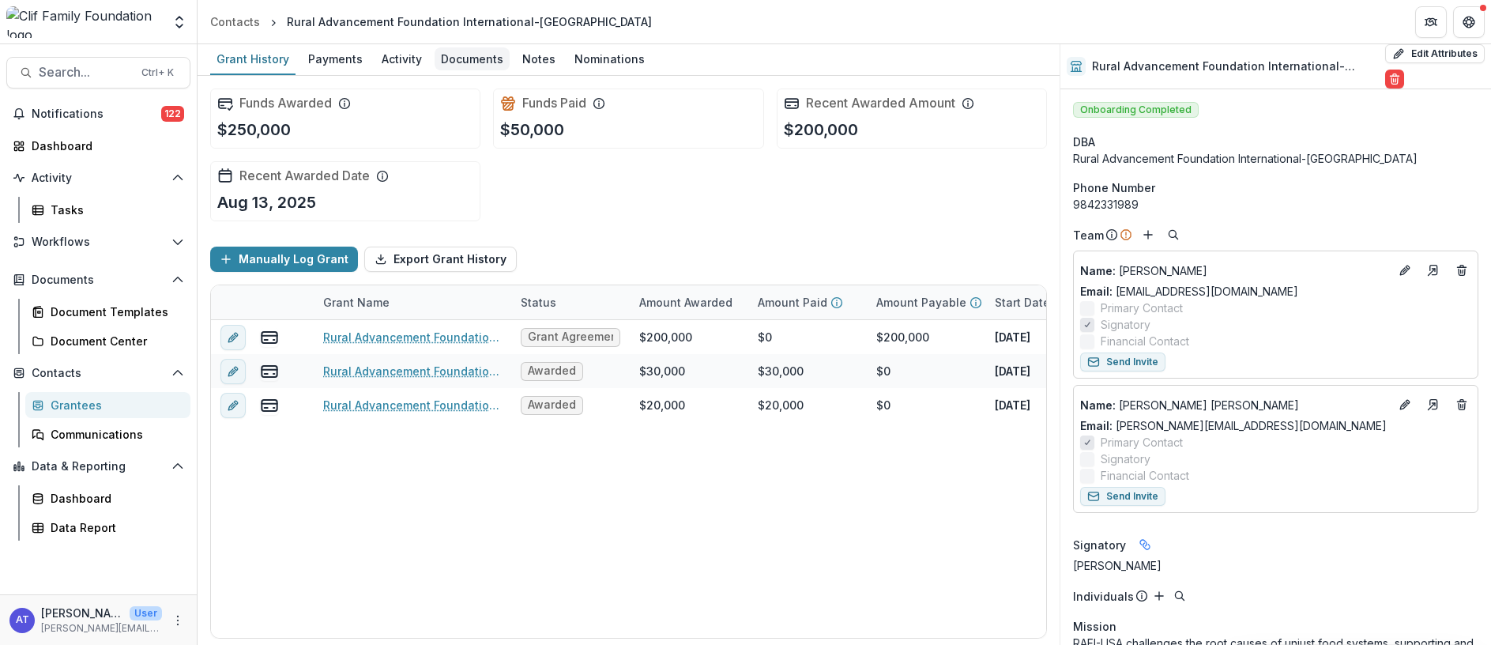
click at [456, 58] on div "Documents" at bounding box center [471, 58] width 75 height 23
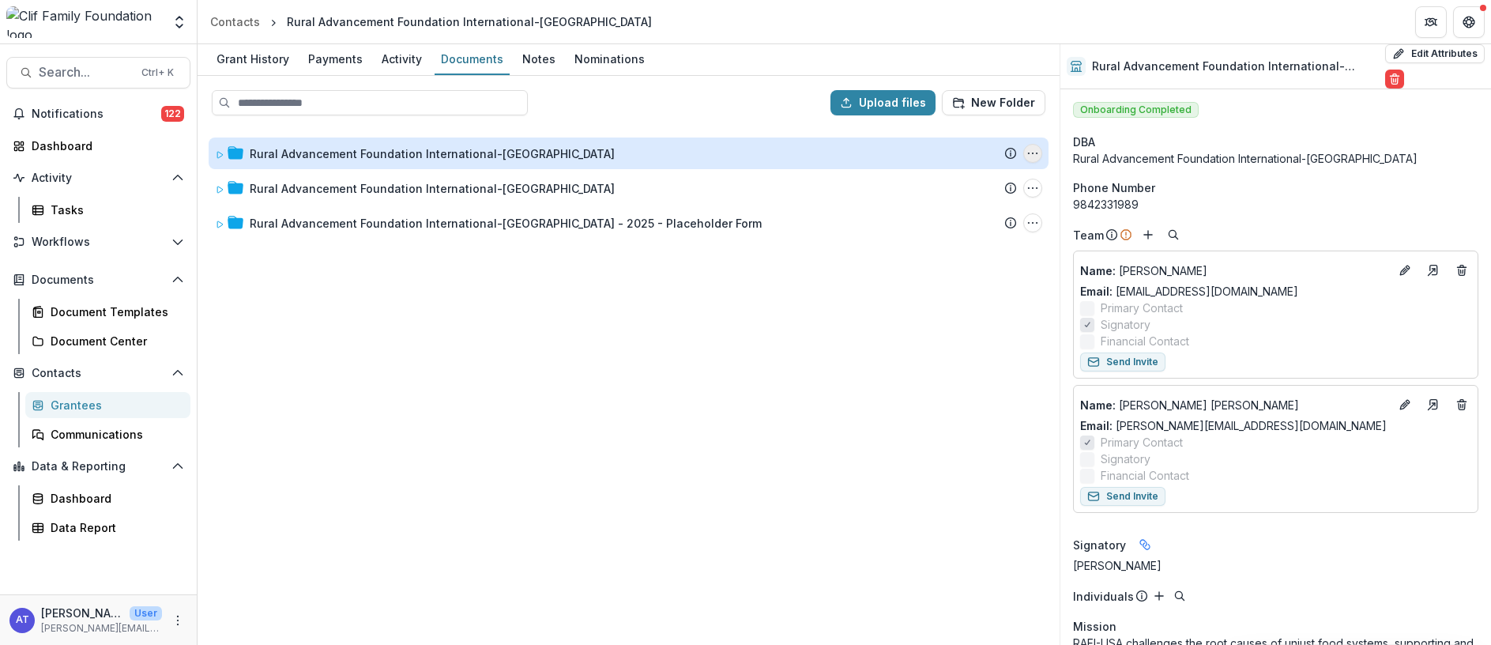
click at [1033, 153] on circle "Rural Advancement Foundation International-USA Options" at bounding box center [1033, 153] width 1 height 1
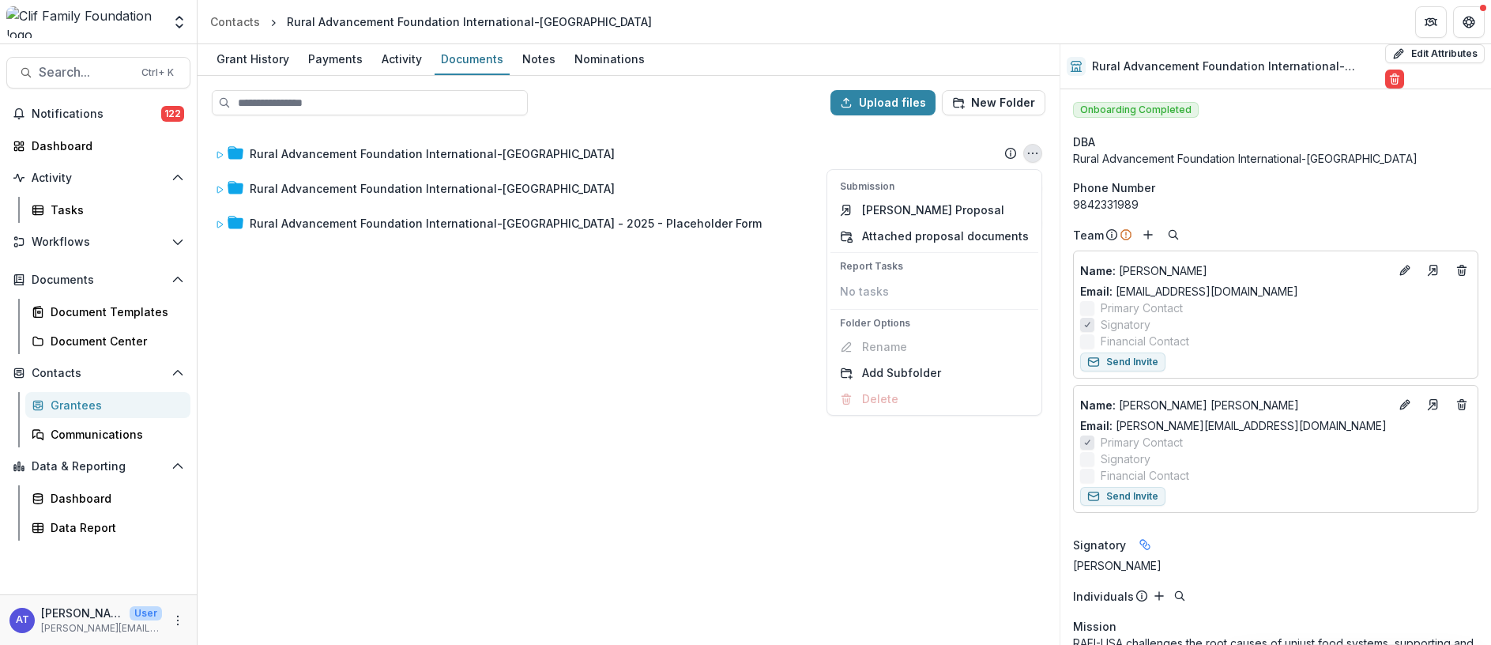
click at [737, 302] on div "Rural Advancement Foundation International-[GEOGRAPHIC_DATA] Submission Temelio…" at bounding box center [628, 385] width 859 height 515
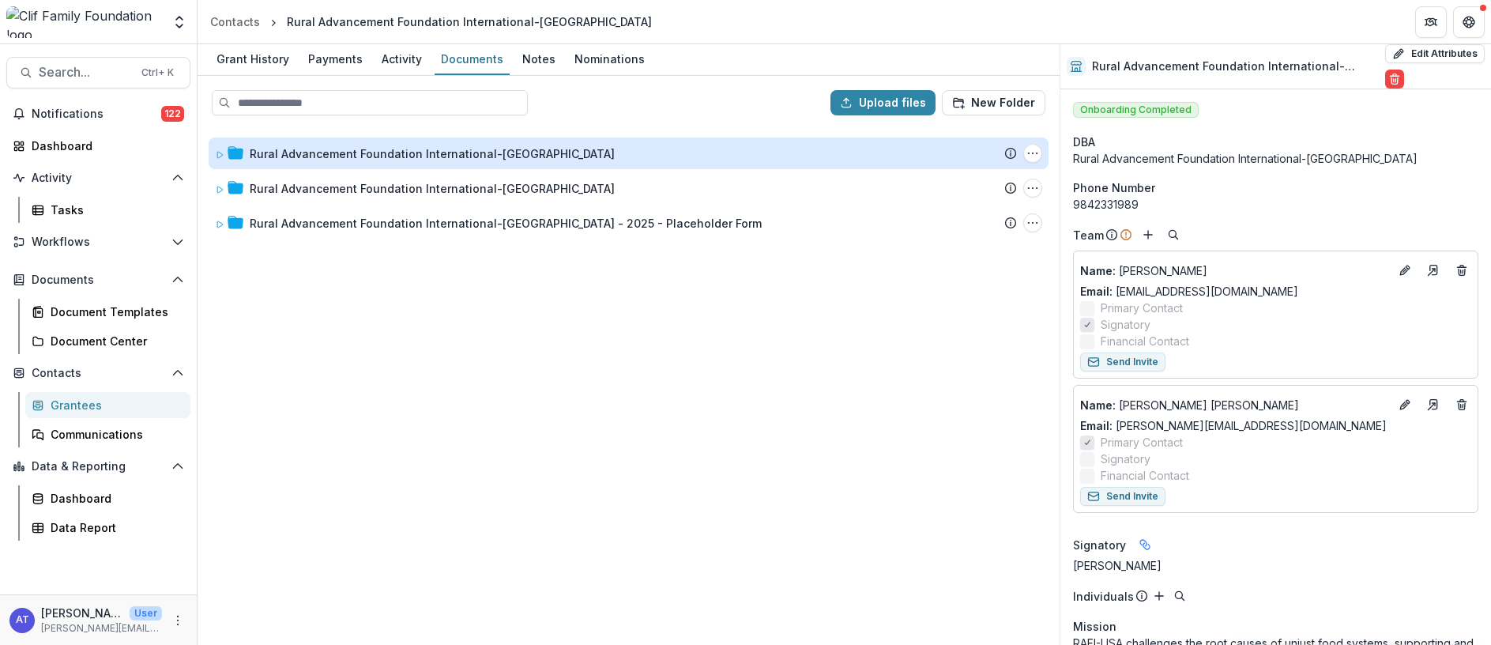
click at [313, 149] on div "Rural Advancement Foundation International-[GEOGRAPHIC_DATA]" at bounding box center [432, 153] width 365 height 17
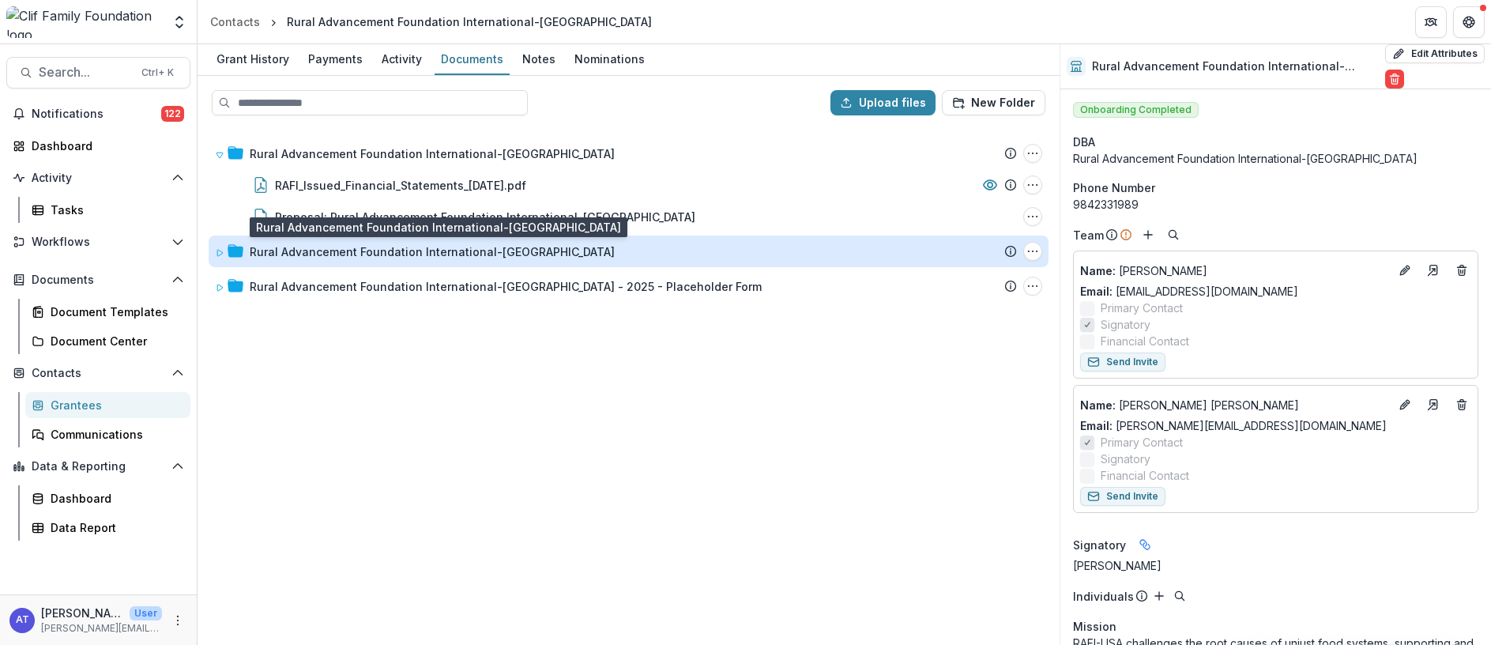
click at [348, 249] on div "Rural Advancement Foundation International-[GEOGRAPHIC_DATA]" at bounding box center [432, 251] width 365 height 17
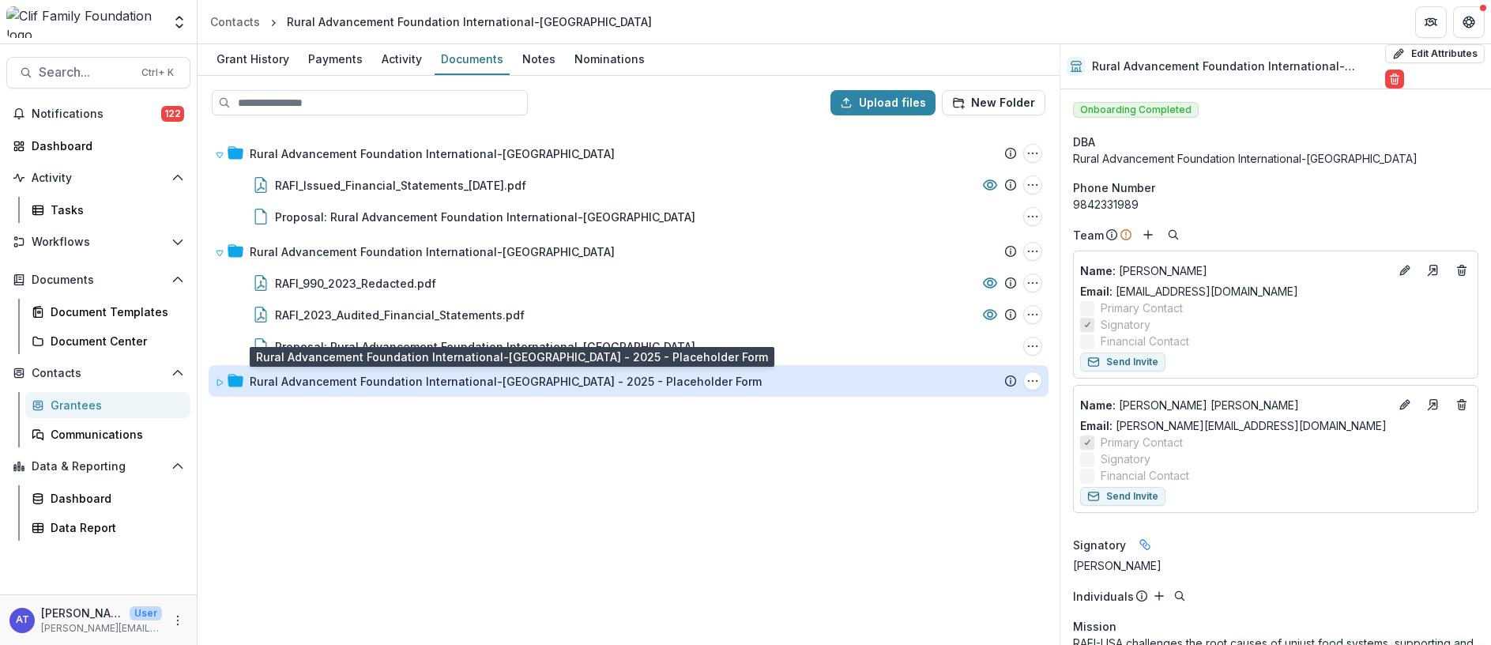
click at [359, 378] on div "Rural Advancement Foundation International-[GEOGRAPHIC_DATA] - 2025 - Placehold…" at bounding box center [506, 381] width 512 height 17
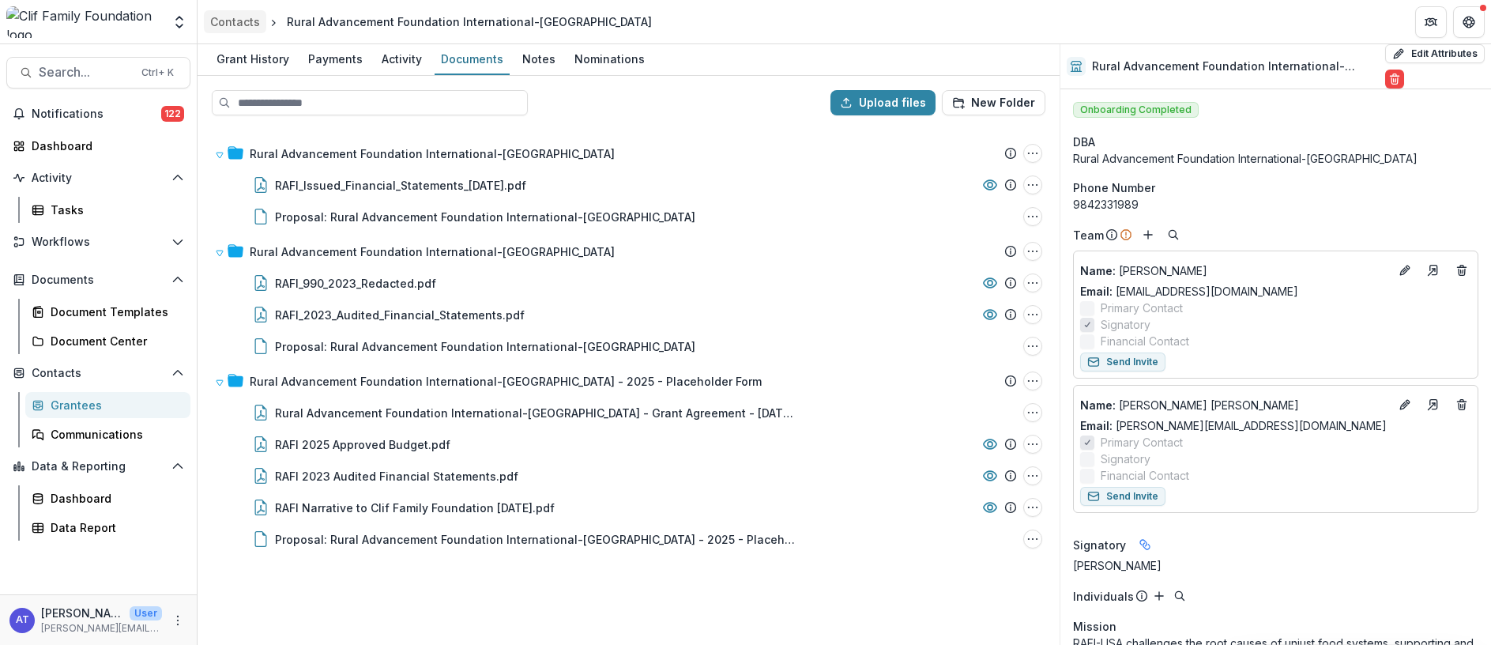
click at [234, 18] on div "Contacts" at bounding box center [235, 21] width 50 height 17
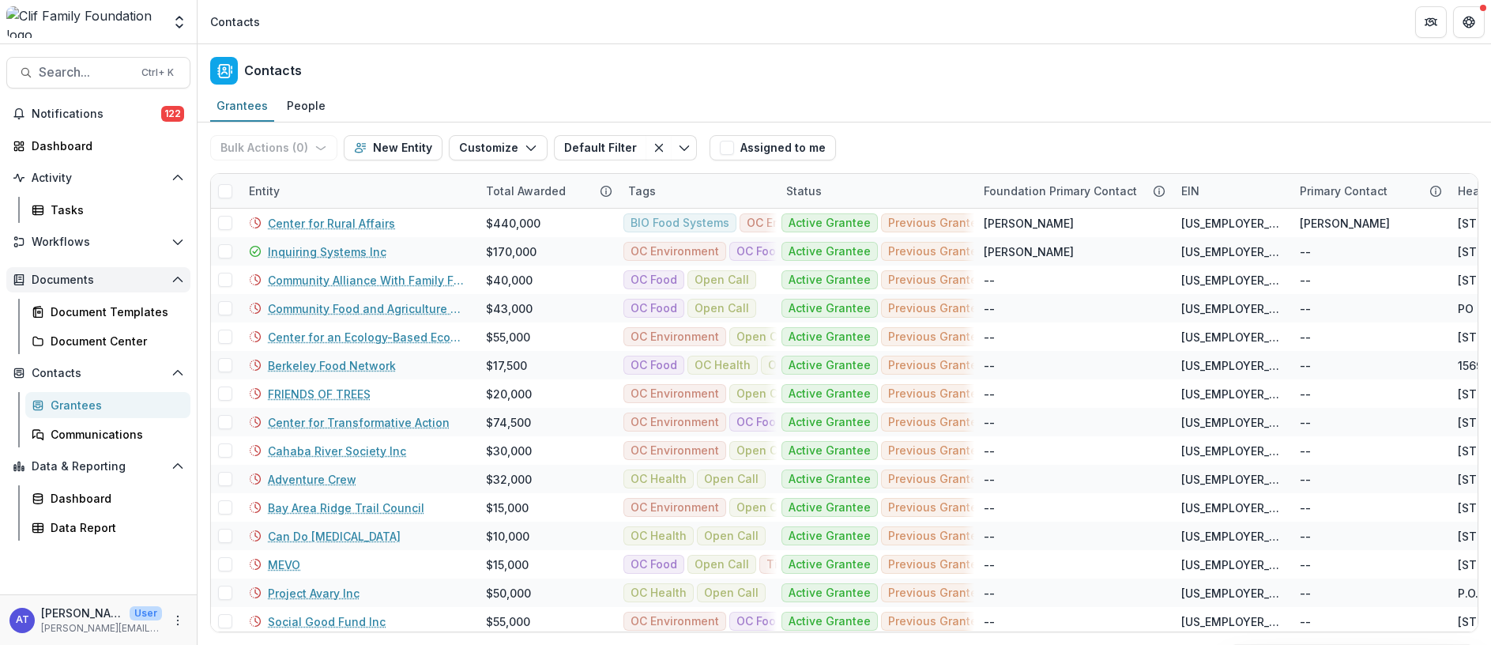
click at [67, 280] on span "Documents" at bounding box center [99, 279] width 134 height 13
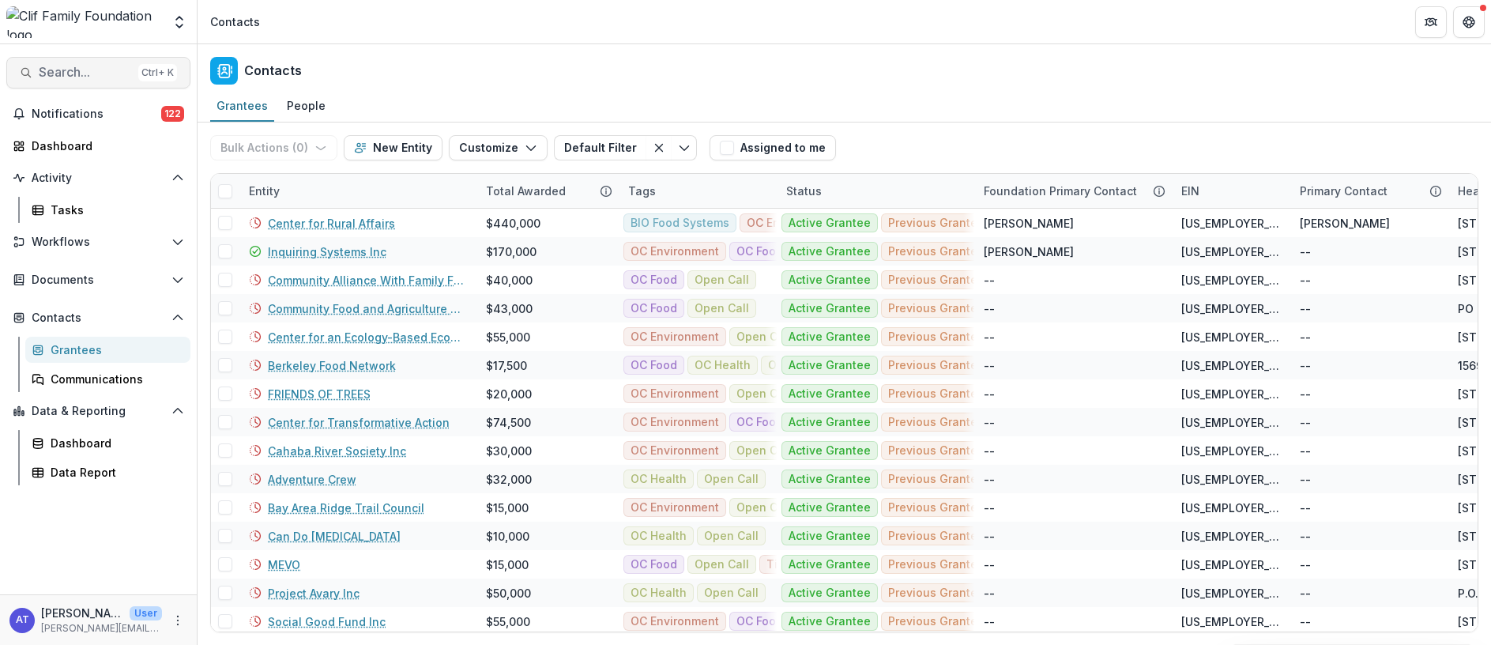
click at [86, 78] on span "Search..." at bounding box center [85, 72] width 93 height 15
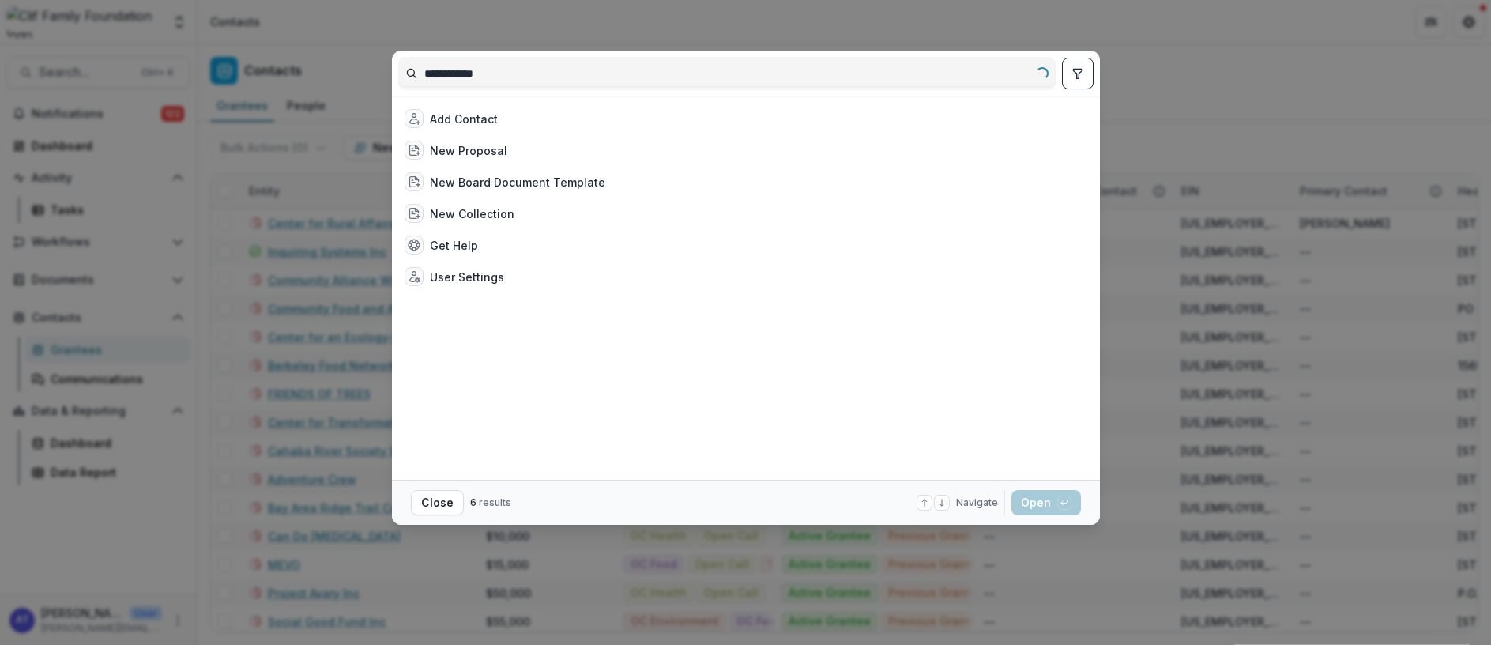
type input "**********"
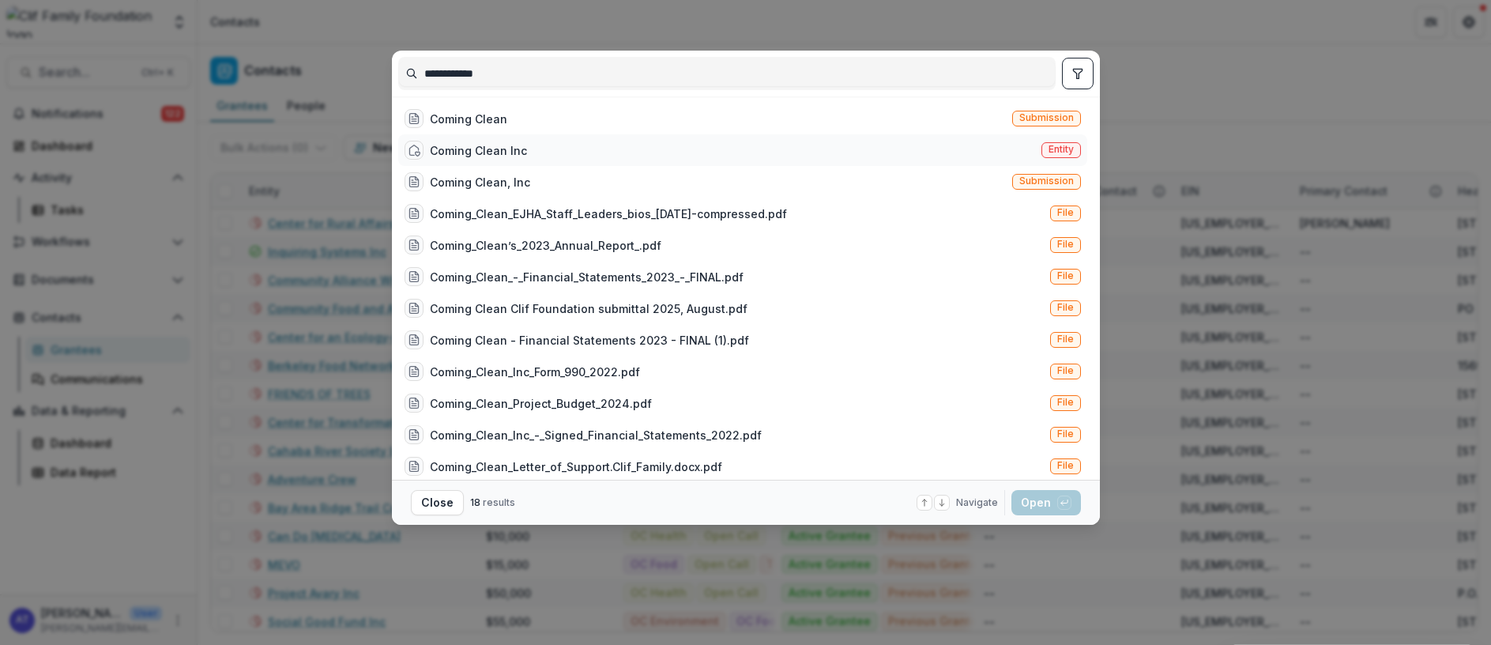
click at [489, 142] on div "Coming Clean Inc" at bounding box center [478, 150] width 97 height 17
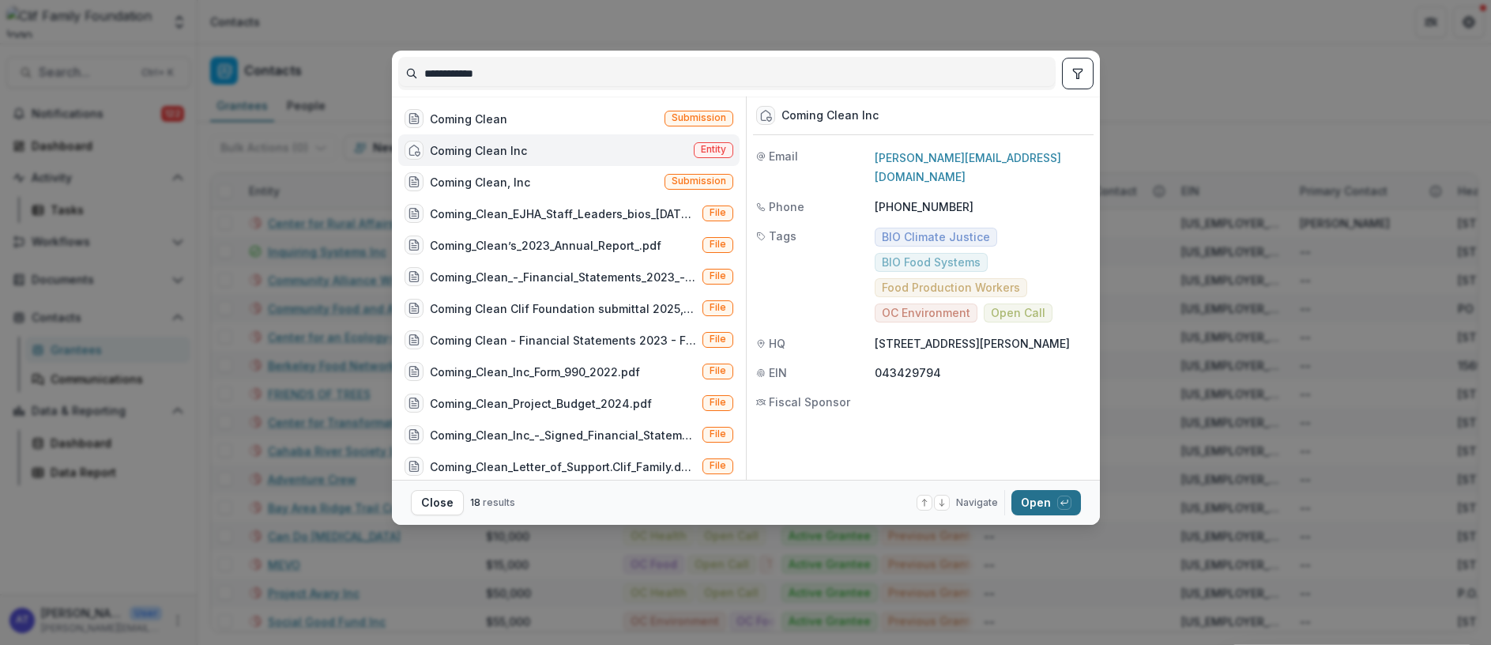
click at [1029, 506] on button "Open with enter key" at bounding box center [1046, 502] width 70 height 25
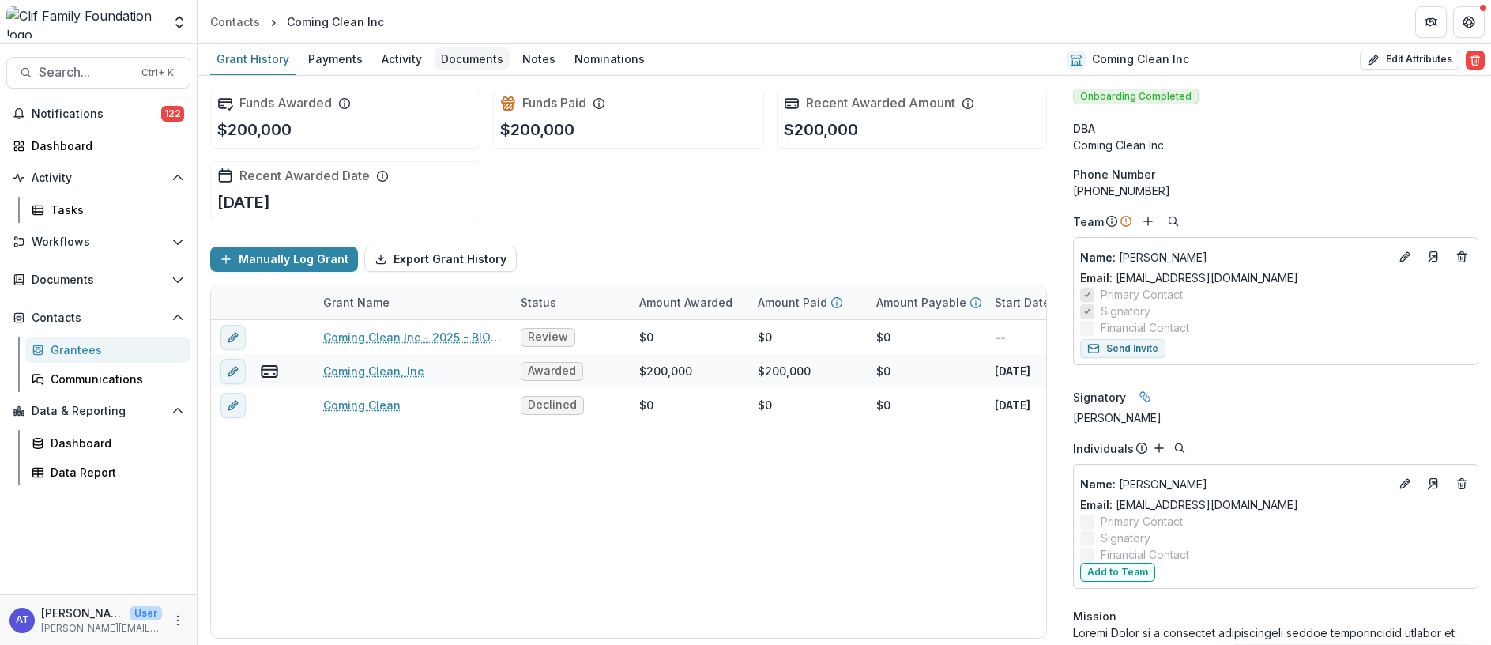
click at [469, 56] on div "Documents" at bounding box center [471, 58] width 75 height 23
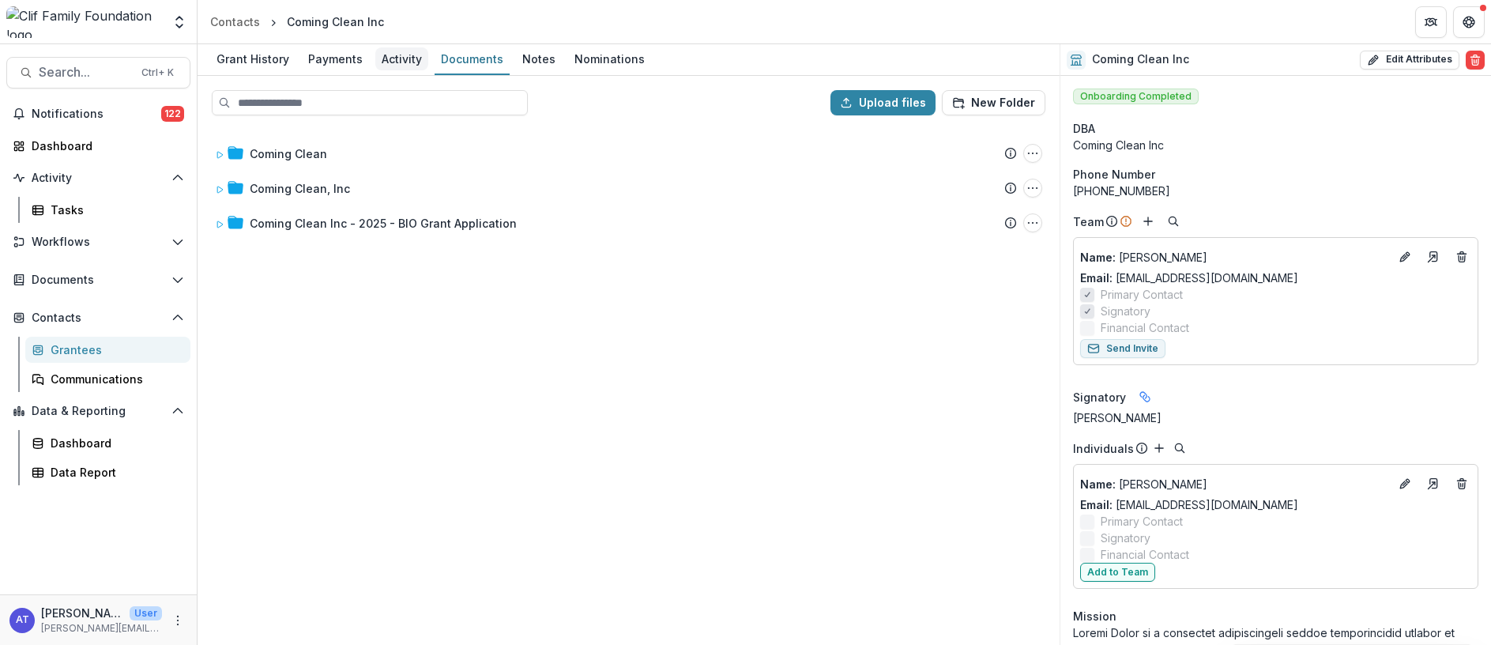
click at [394, 58] on div "Activity" at bounding box center [401, 58] width 53 height 23
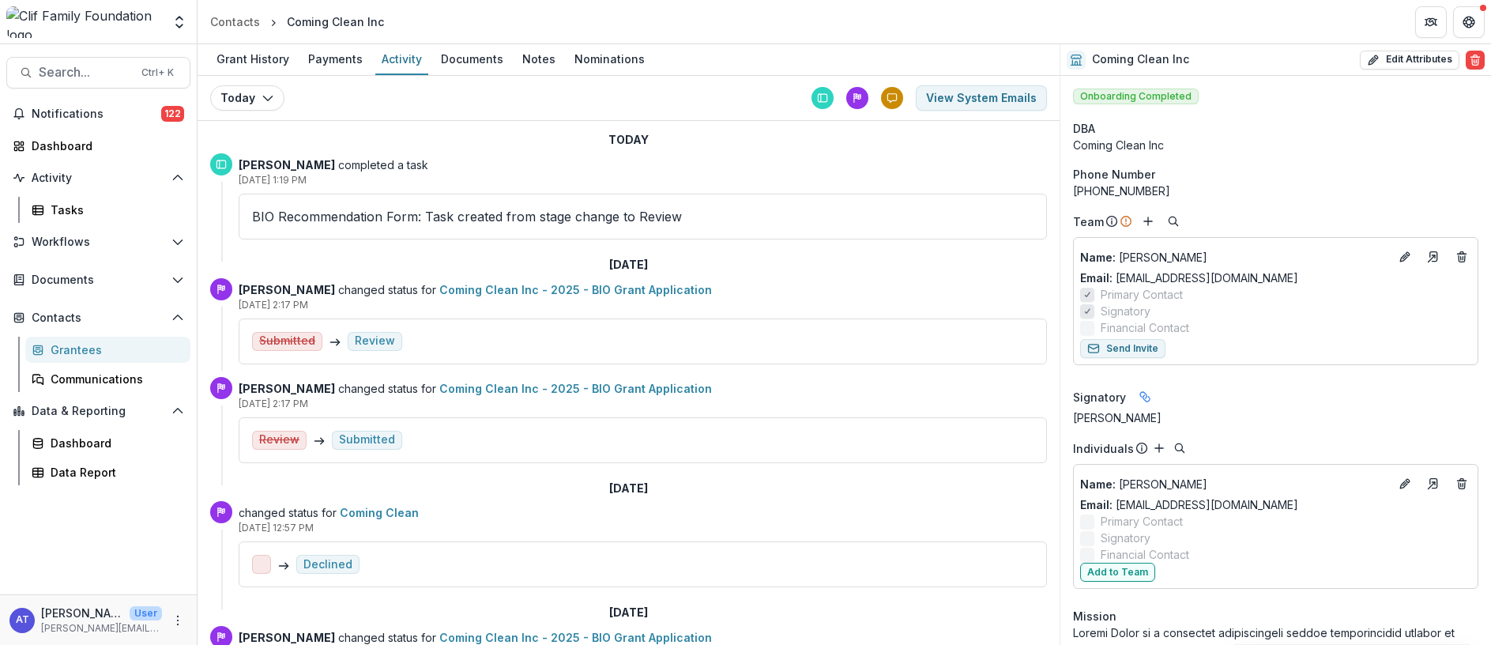
click at [297, 218] on p "BIO Recommendation Form: Task created from stage change to Review" at bounding box center [642, 216] width 781 height 19
click at [531, 217] on p "BIO Recommendation Form: Task created from stage change to Review" at bounding box center [642, 216] width 781 height 19
click at [303, 215] on p "BIO Recommendation Form: Task created from stage change to Review" at bounding box center [642, 216] width 781 height 19
click at [55, 278] on span "Documents" at bounding box center [99, 279] width 134 height 13
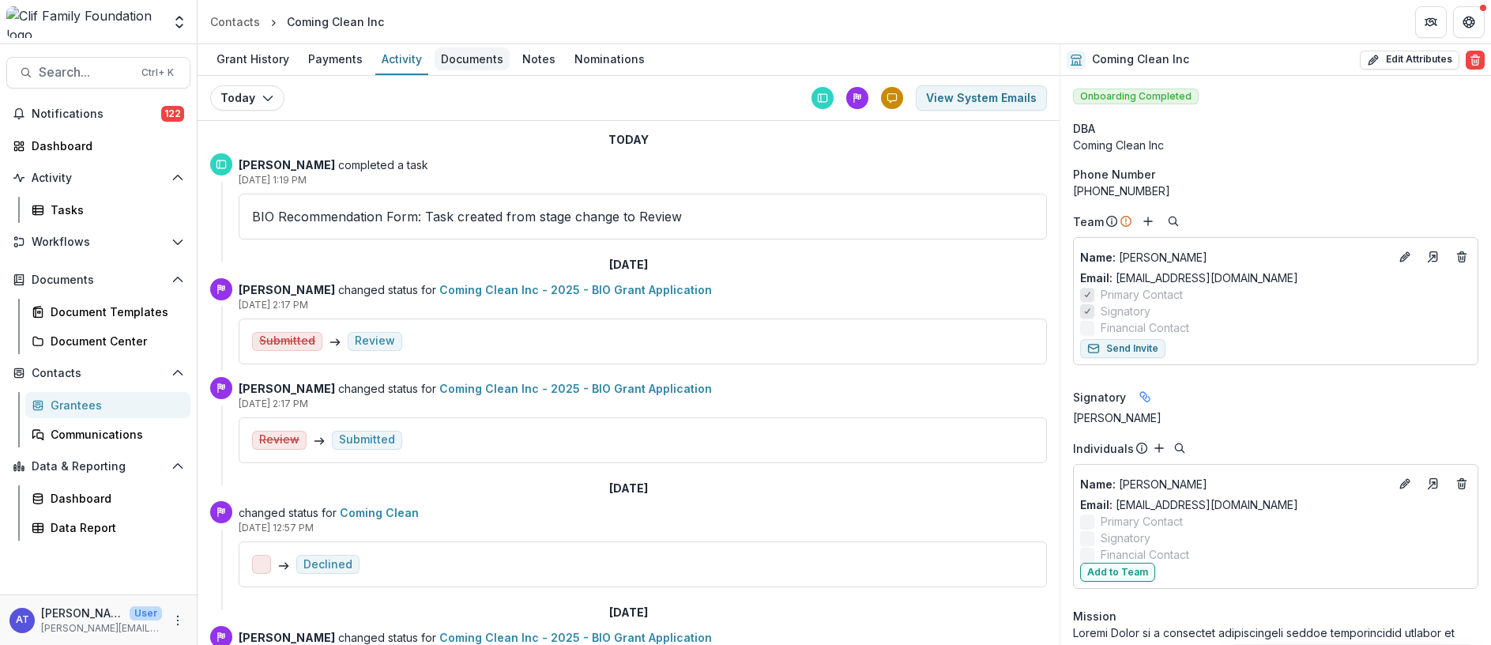
click at [480, 61] on div "Documents" at bounding box center [471, 58] width 75 height 23
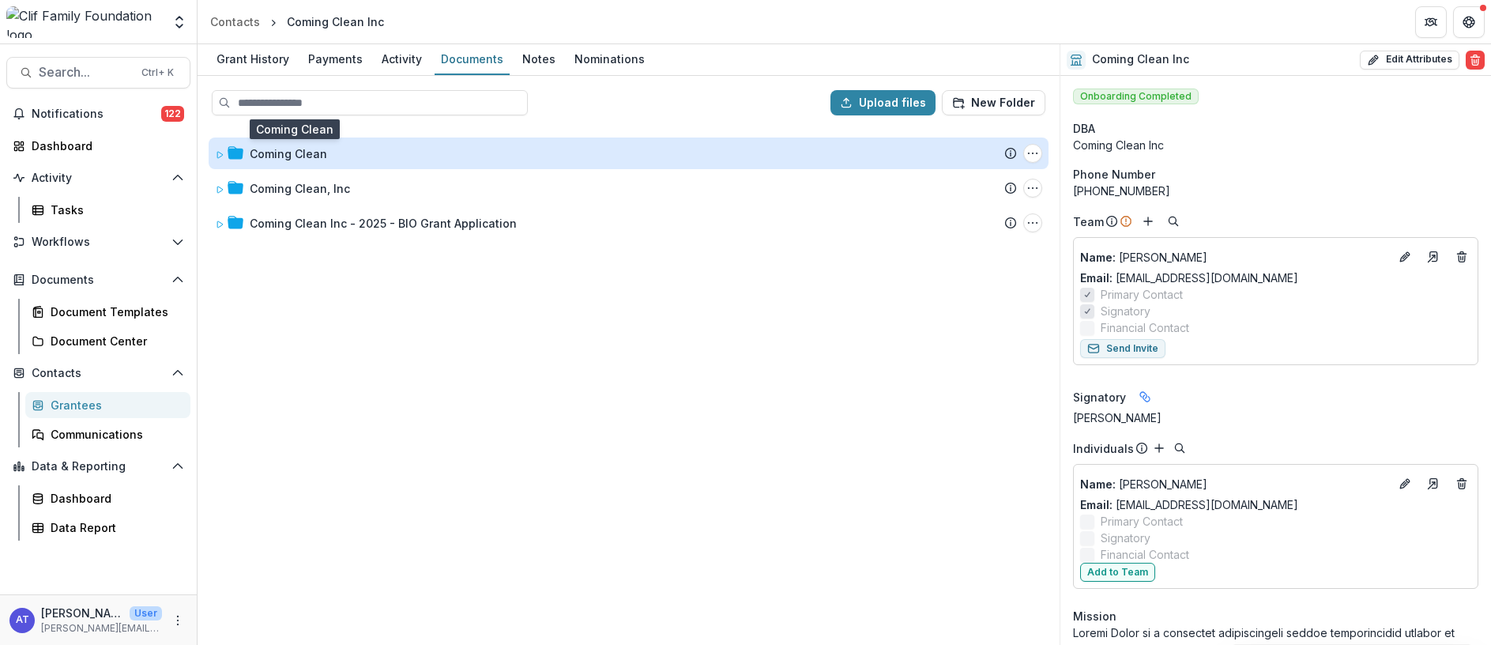
click at [283, 158] on div "Coming Clean" at bounding box center [288, 153] width 77 height 17
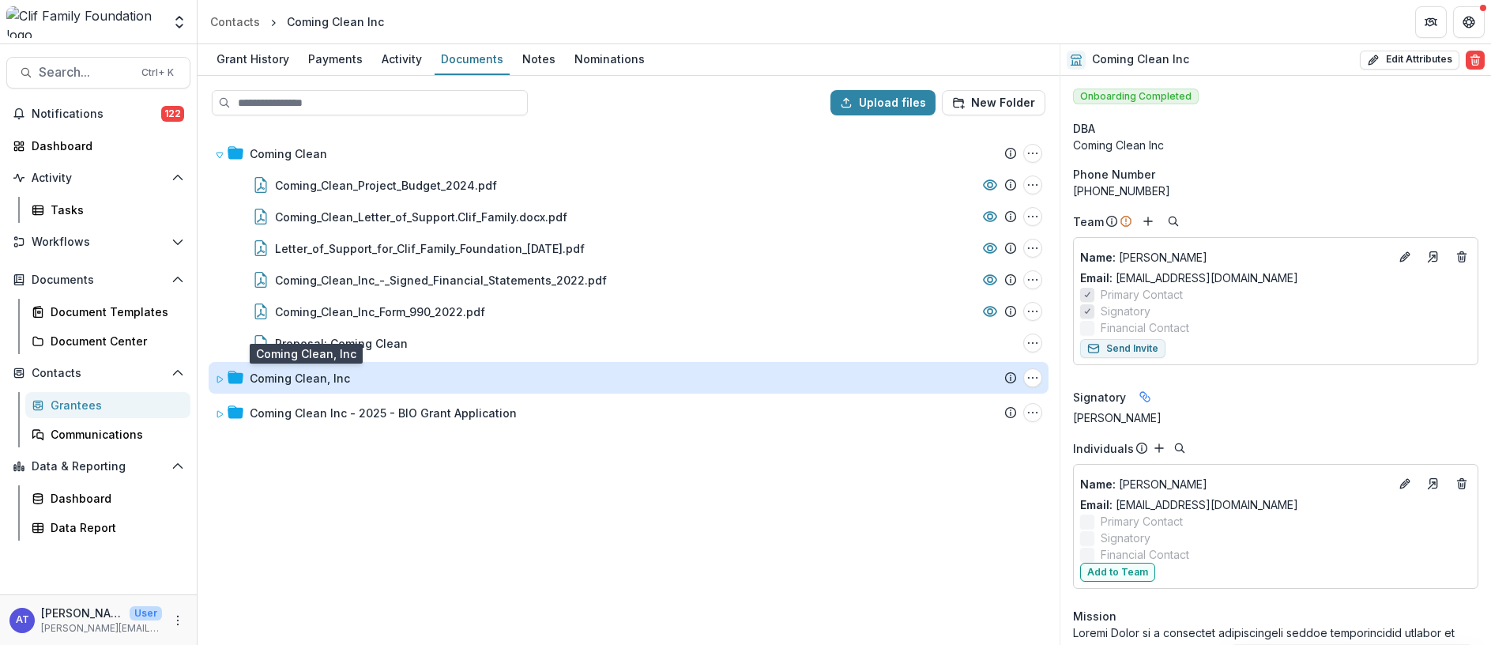
click at [274, 382] on div "Coming Clean, Inc" at bounding box center [300, 378] width 100 height 17
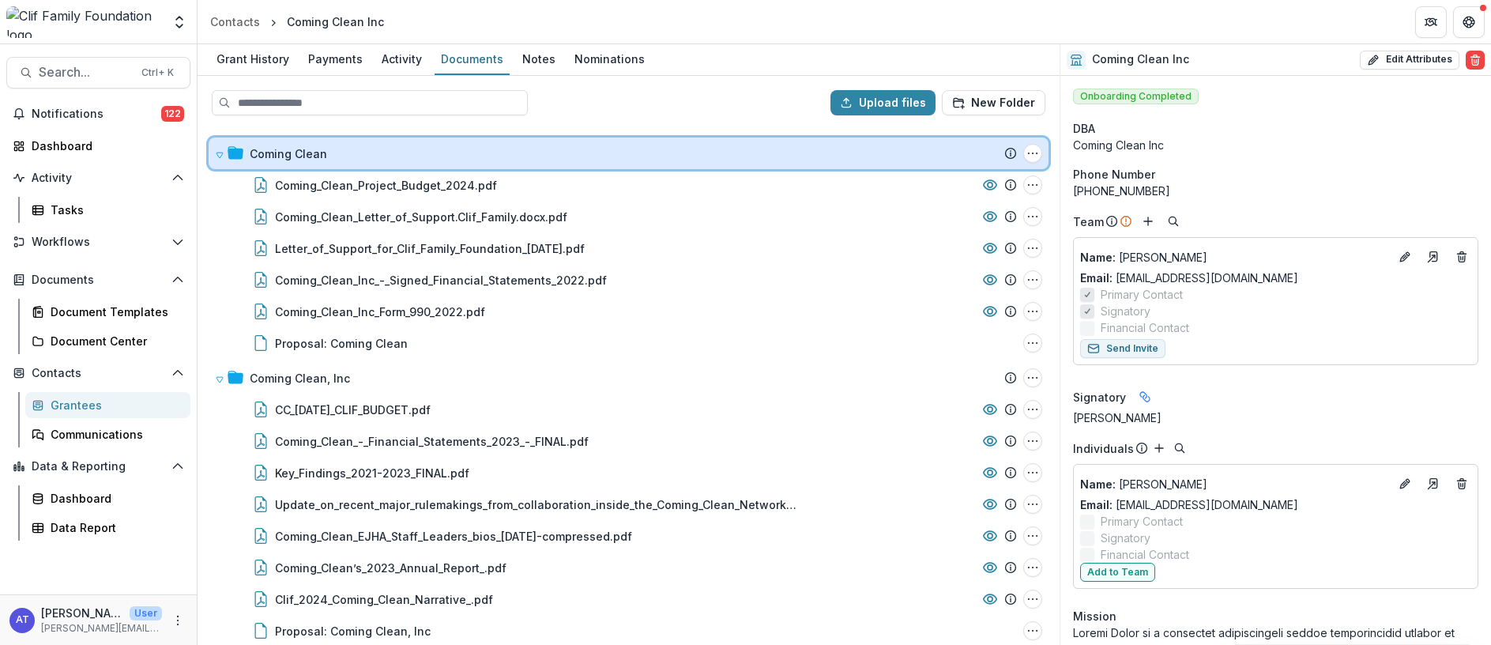
click at [220, 152] on icon at bounding box center [219, 154] width 9 height 9
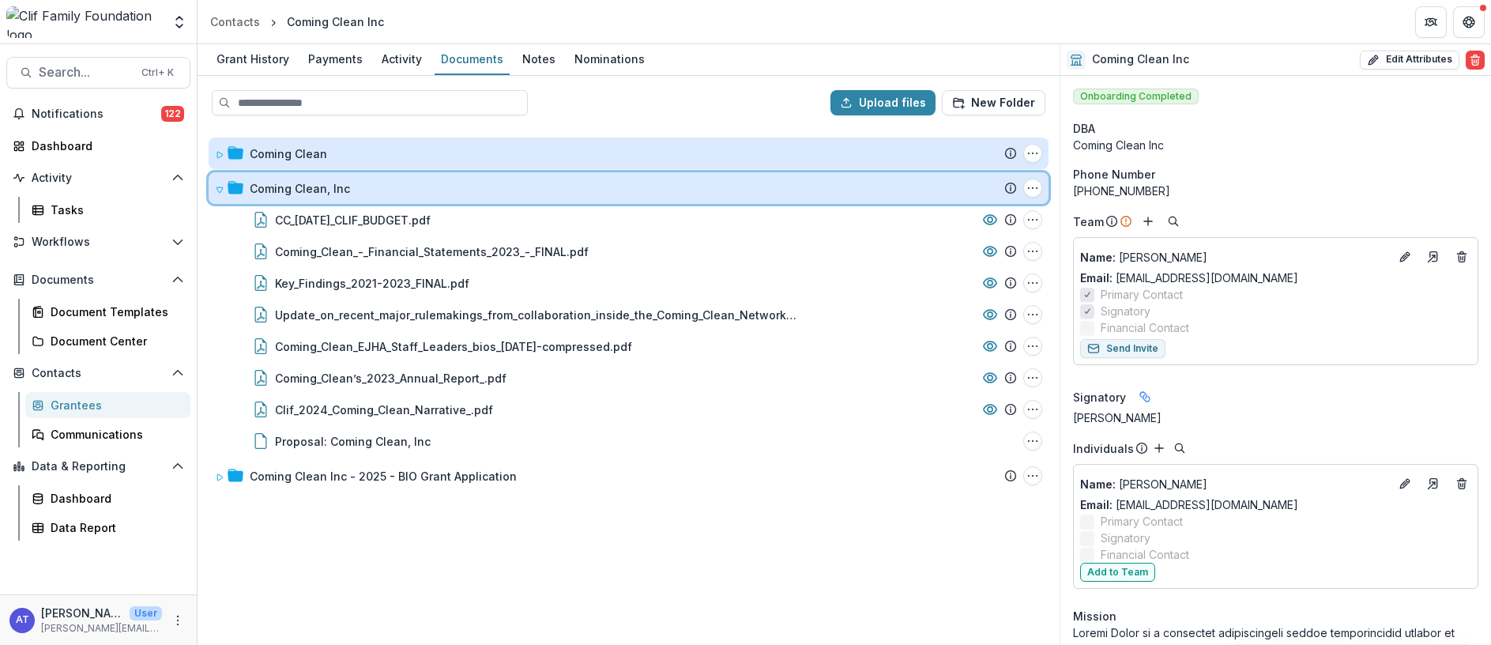
click at [218, 191] on icon at bounding box center [219, 189] width 9 height 9
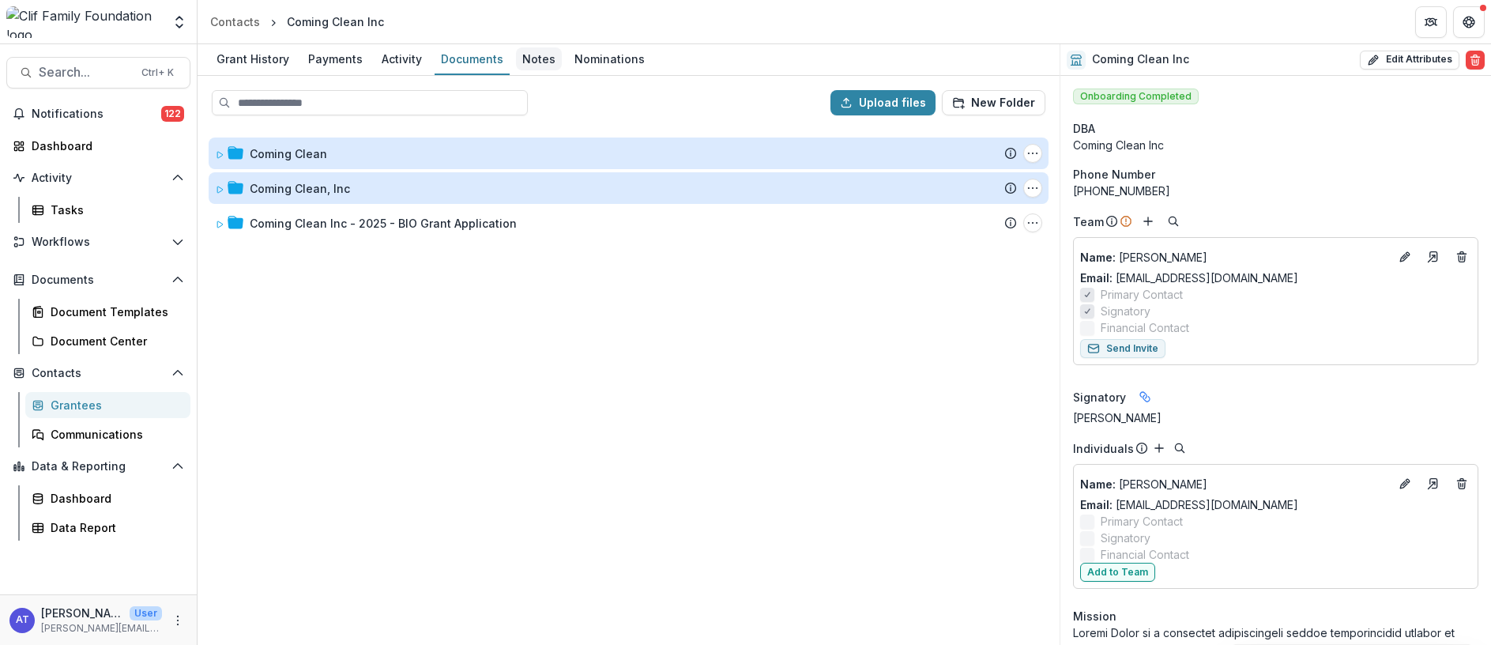
click at [535, 63] on div "Notes" at bounding box center [539, 58] width 46 height 23
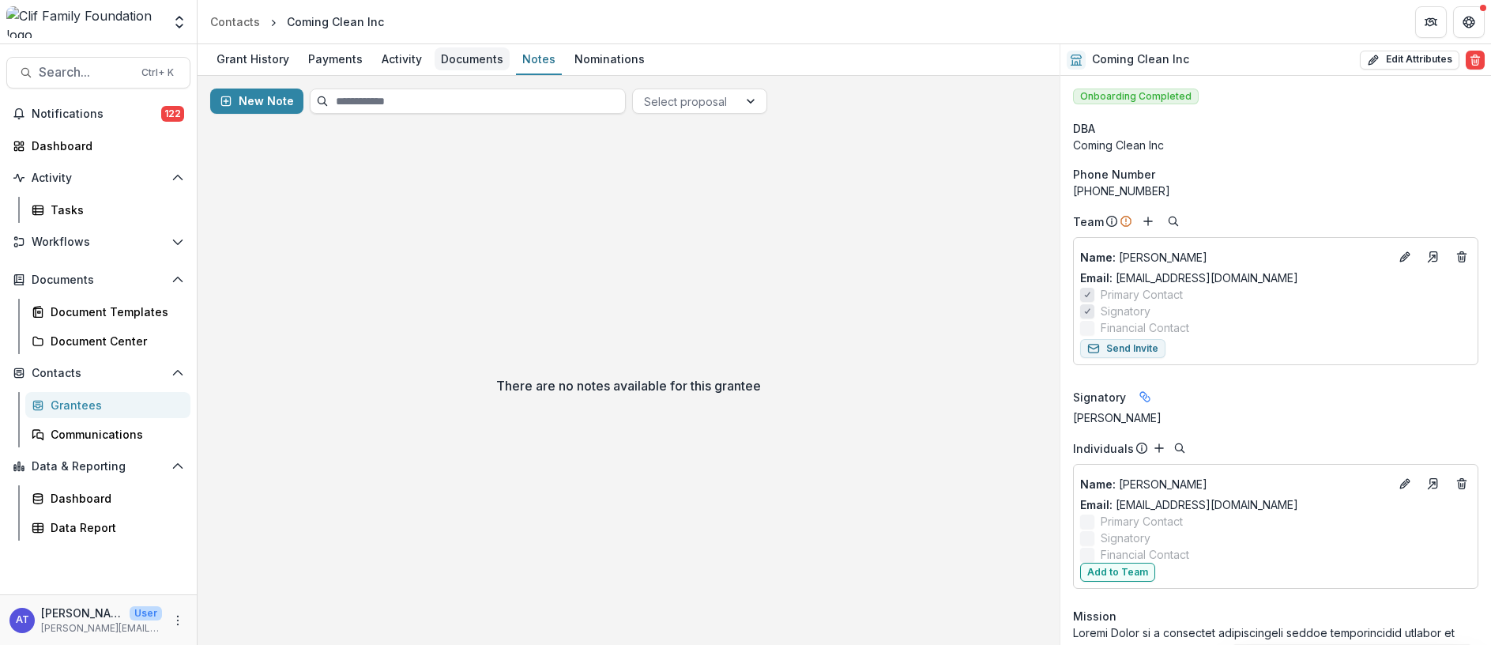
click at [472, 62] on div "Documents" at bounding box center [471, 58] width 75 height 23
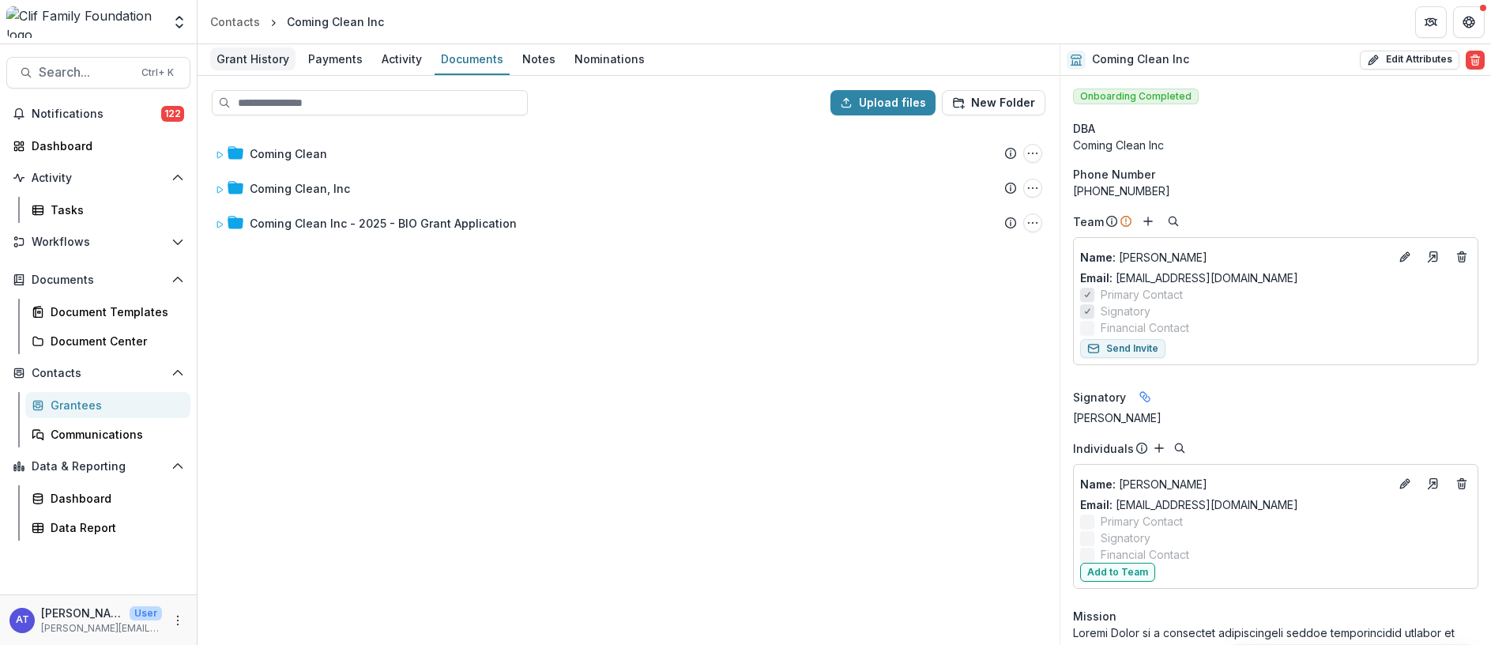
click at [258, 62] on div "Grant History" at bounding box center [252, 58] width 85 height 23
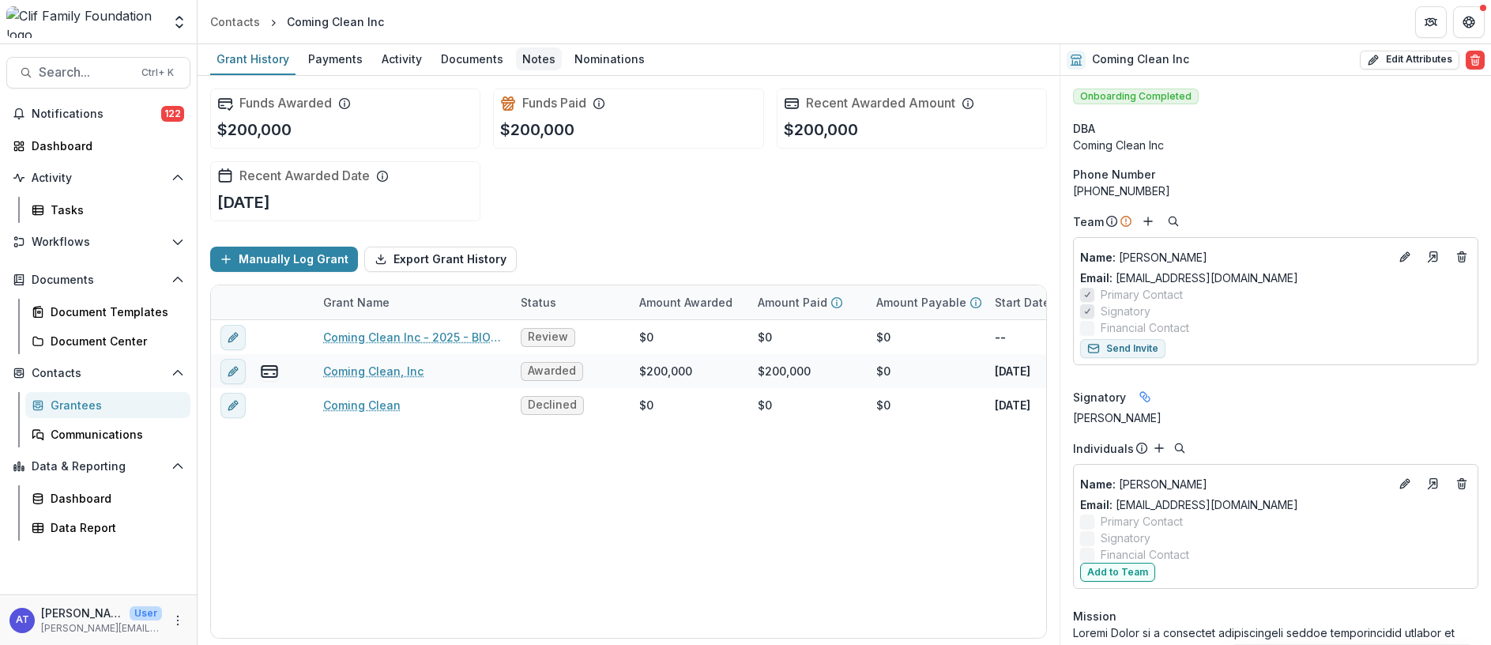
click at [533, 63] on div "Notes" at bounding box center [539, 58] width 46 height 23
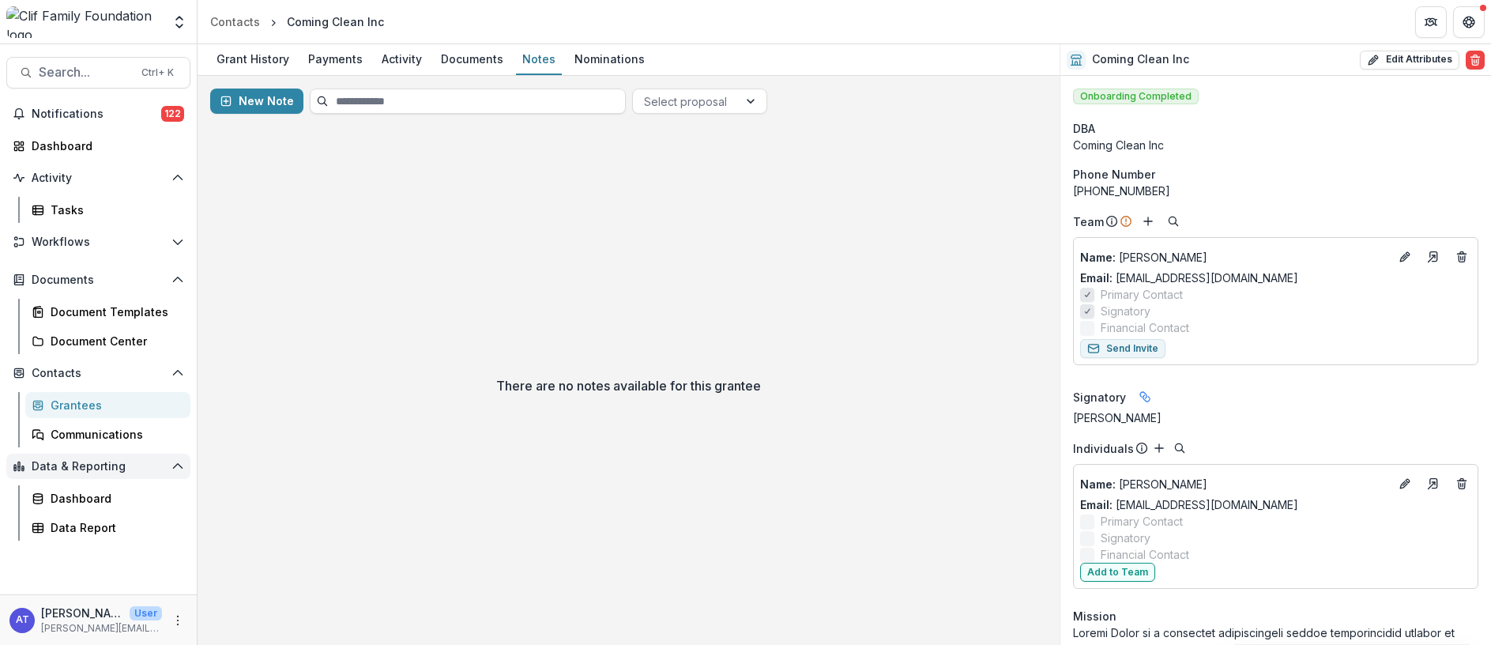
click at [85, 467] on span "Data & Reporting" at bounding box center [99, 466] width 134 height 13
click at [88, 461] on span "Data & Reporting" at bounding box center [99, 466] width 134 height 13
click at [102, 309] on div "Document Templates" at bounding box center [114, 311] width 127 height 17
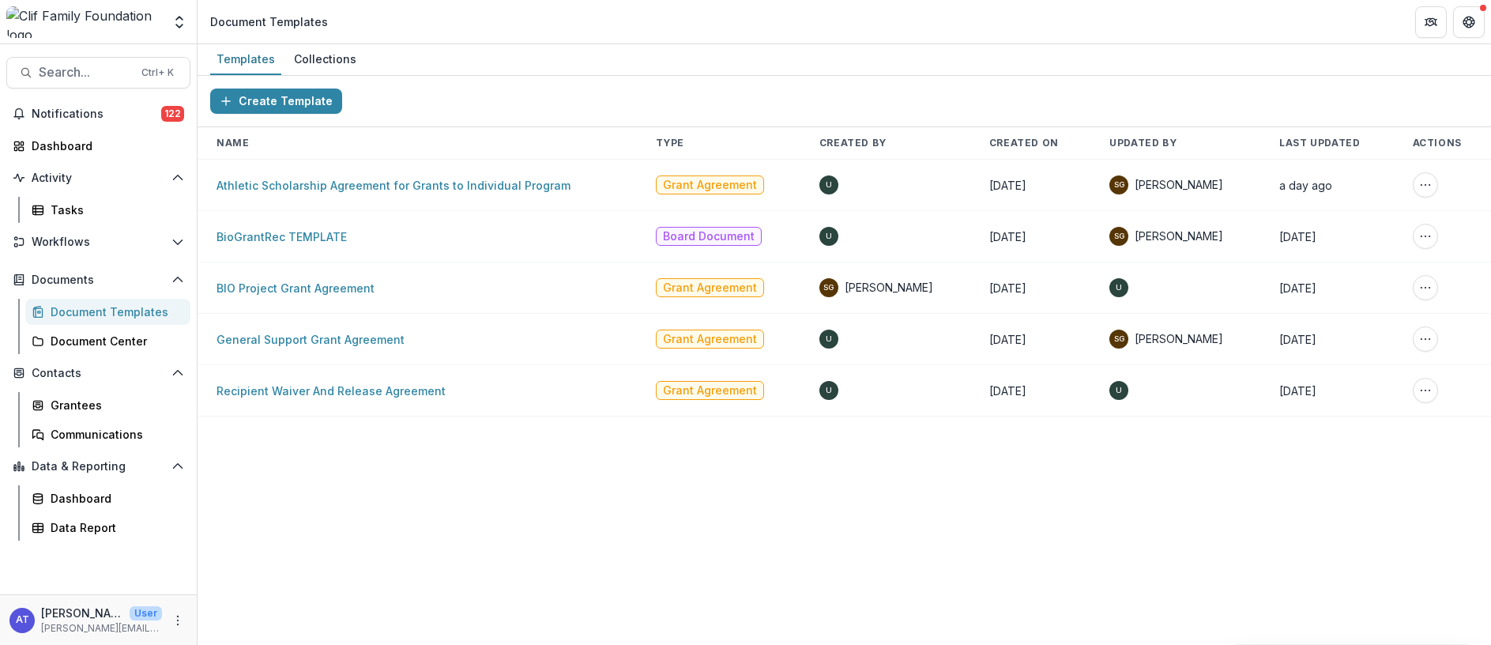
click at [86, 310] on div "Document Templates" at bounding box center [114, 311] width 127 height 17
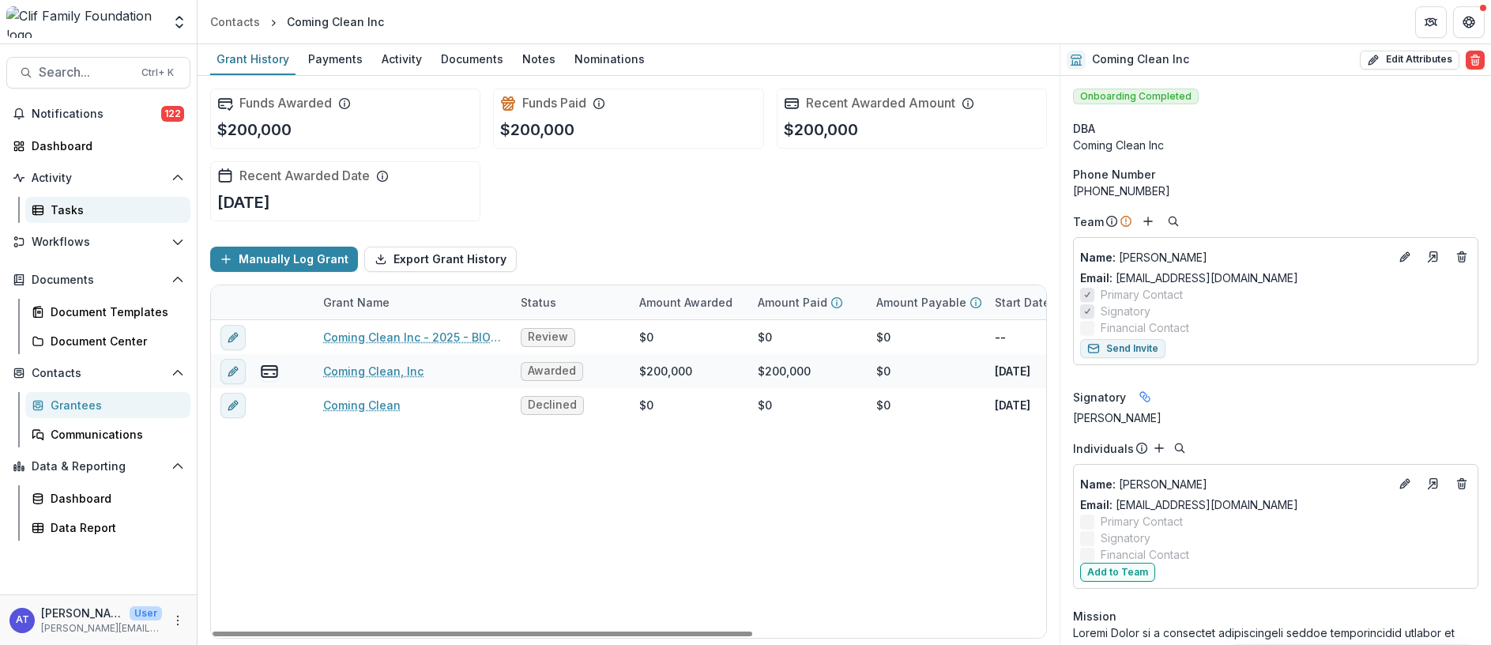
click at [43, 201] on link "Tasks" at bounding box center [107, 210] width 165 height 26
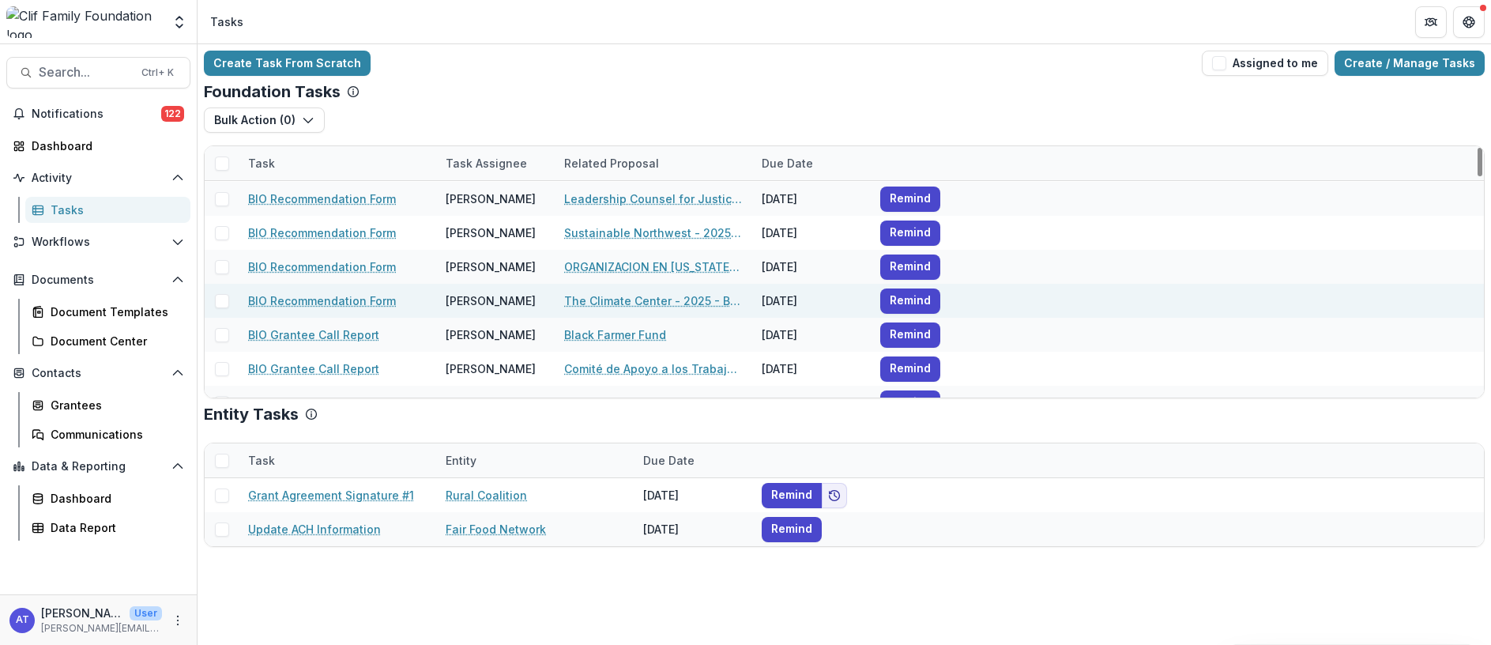
scroll to position [355, 0]
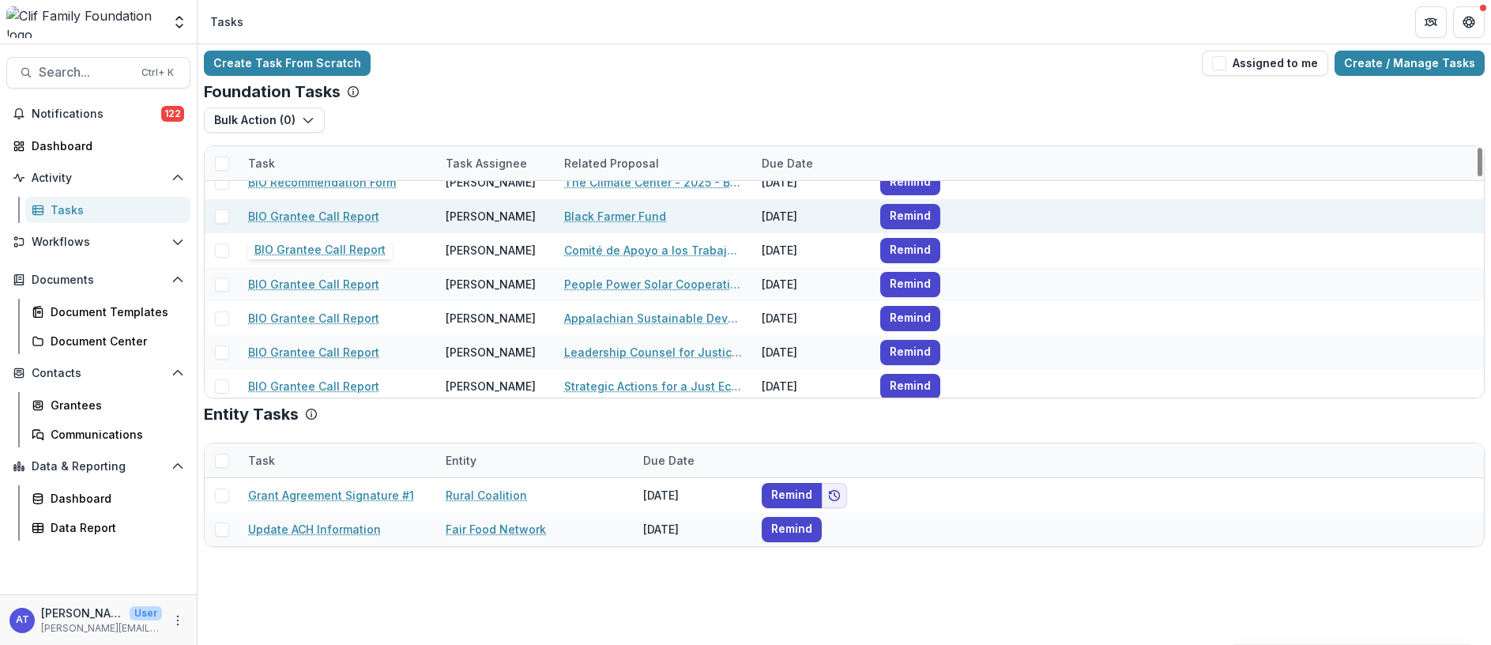
click at [291, 216] on link "BIO Grantee Call Report" at bounding box center [313, 216] width 131 height 17
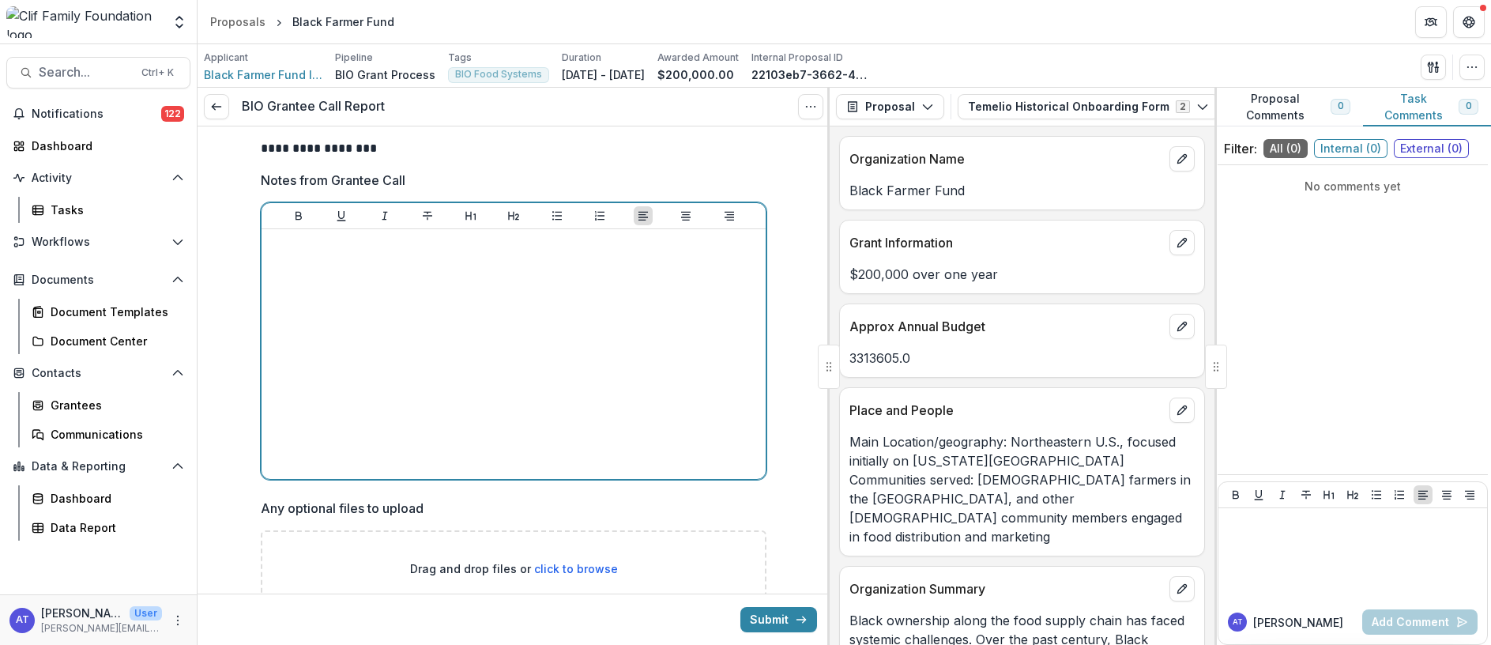
click at [318, 292] on div at bounding box center [513, 353] width 491 height 237
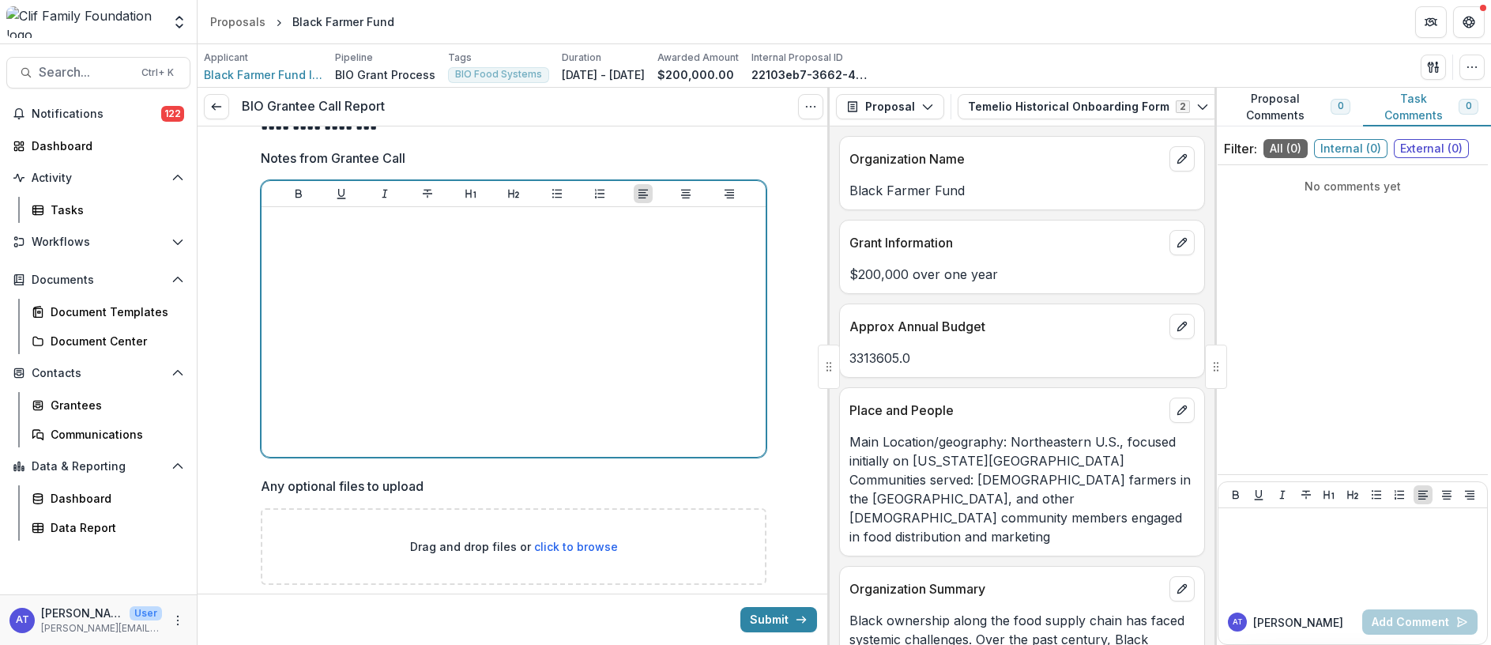
scroll to position [0, 0]
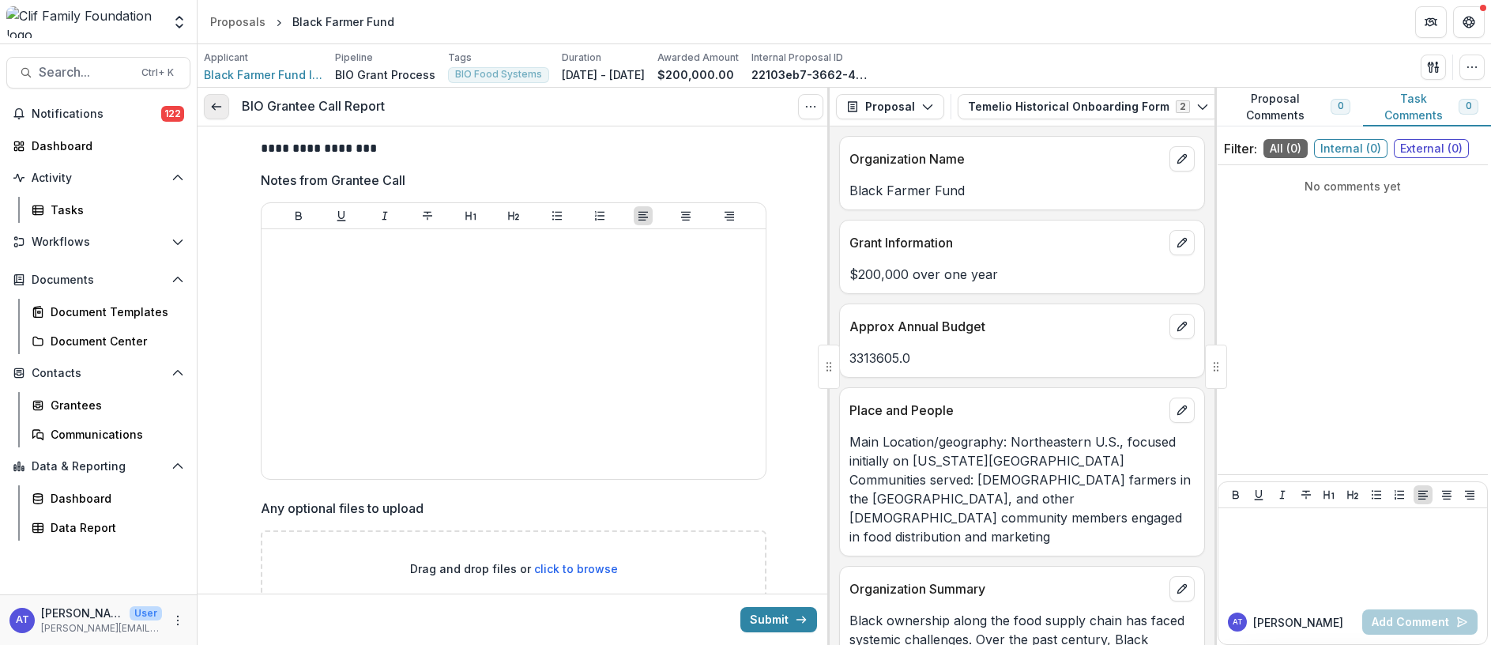
click at [216, 107] on line at bounding box center [216, 107] width 9 height 0
click at [62, 66] on span "Search..." at bounding box center [85, 72] width 93 height 15
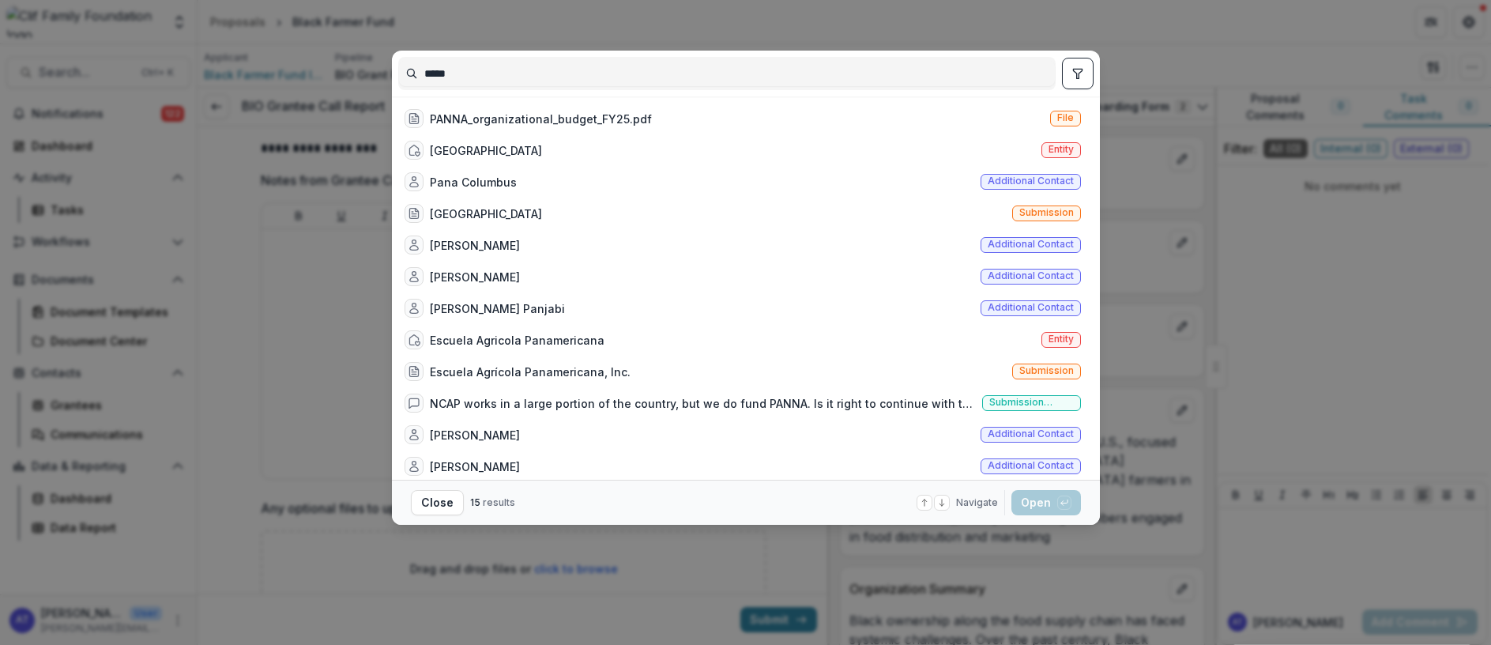
click at [484, 79] on input "*****" at bounding box center [727, 73] width 656 height 25
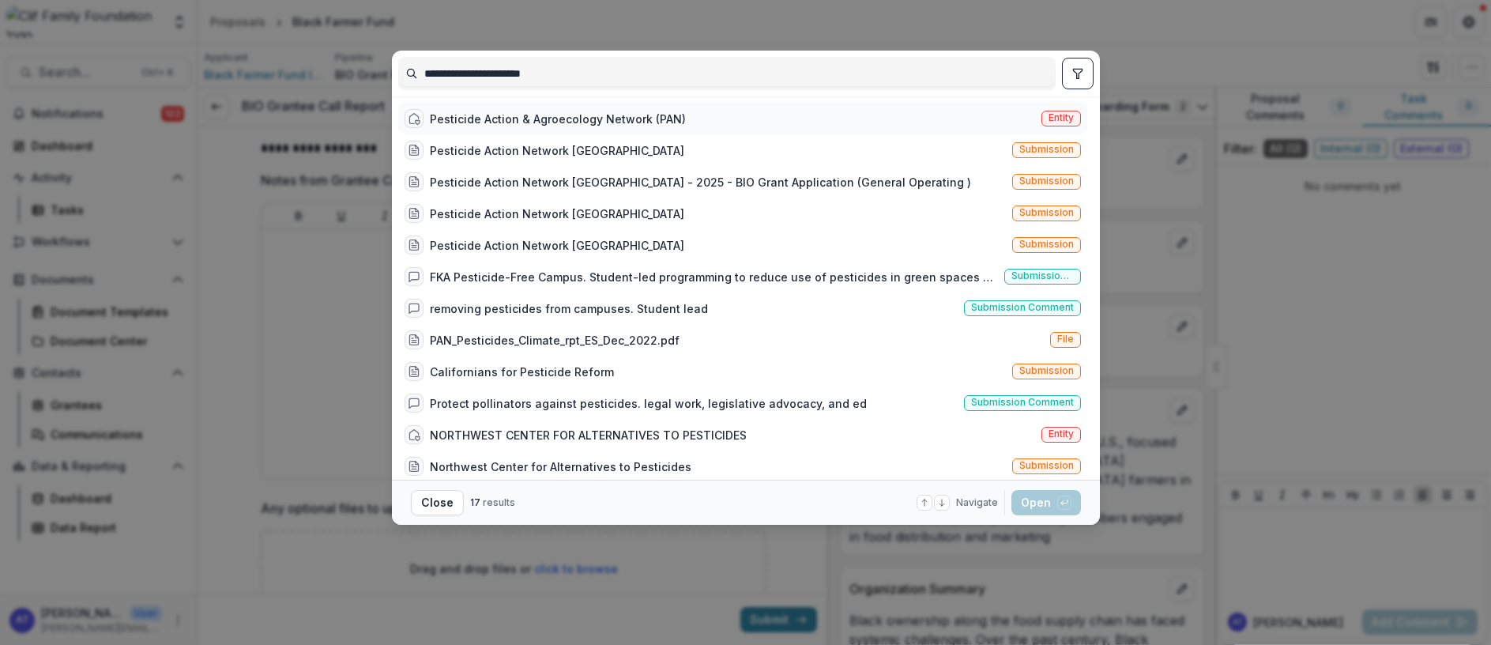
type input "**********"
click at [522, 121] on div "Pesticide Action & Agroecology Network (PAN)" at bounding box center [558, 119] width 256 height 17
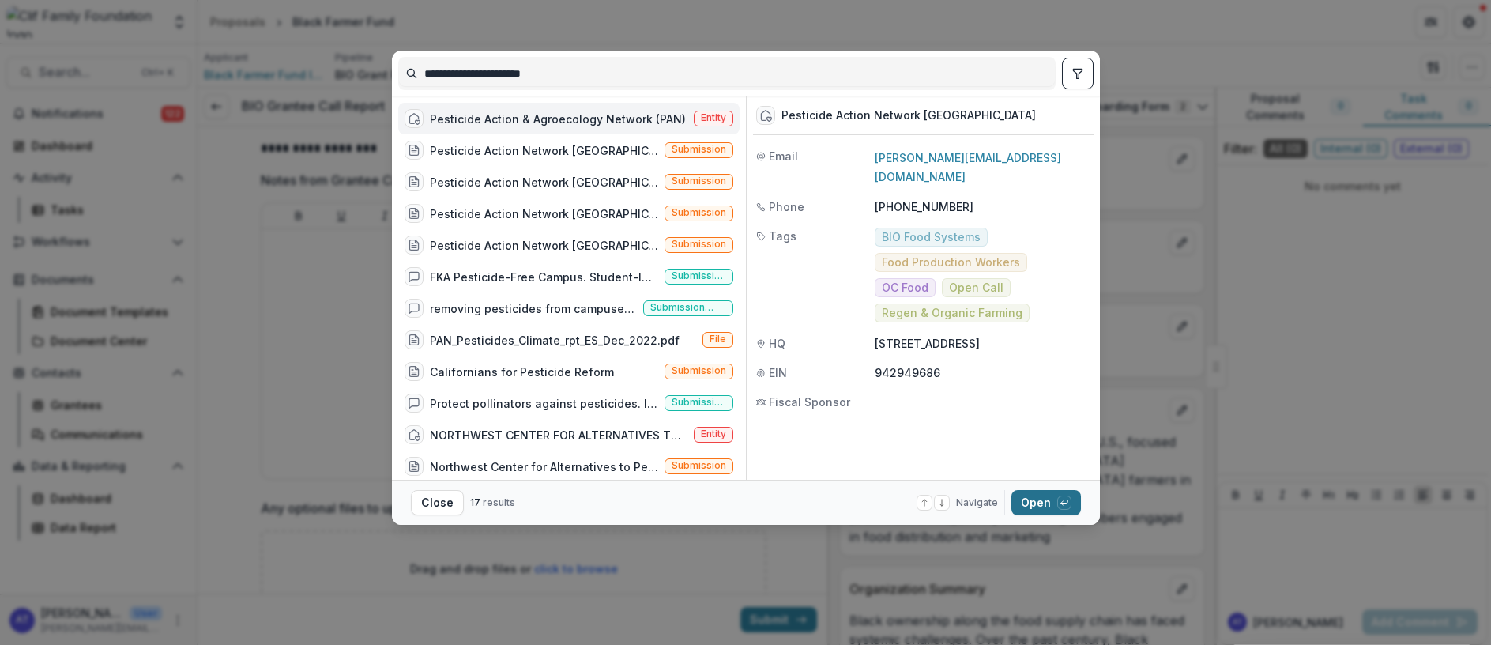
click at [1026, 505] on button "Open with enter key" at bounding box center [1046, 502] width 70 height 25
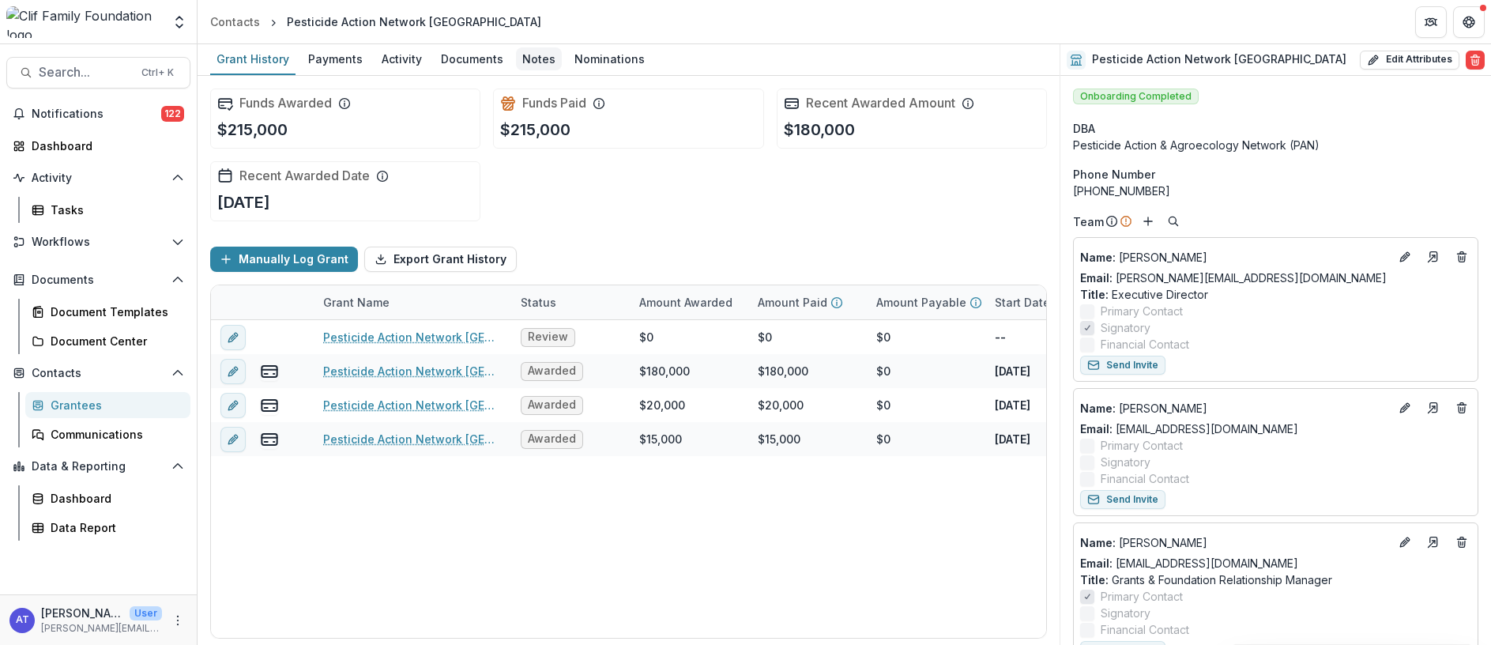
click at [534, 58] on div "Notes" at bounding box center [539, 58] width 46 height 23
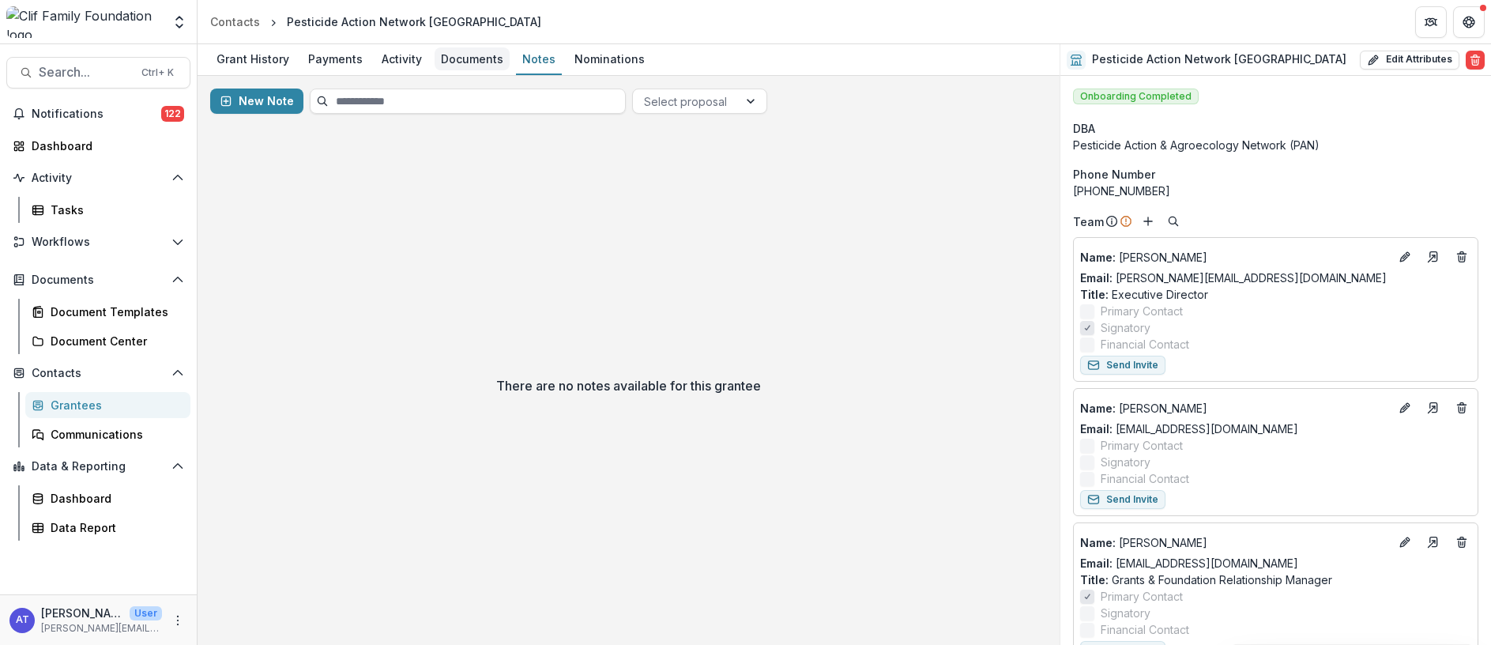
click at [452, 58] on div "Documents" at bounding box center [471, 58] width 75 height 23
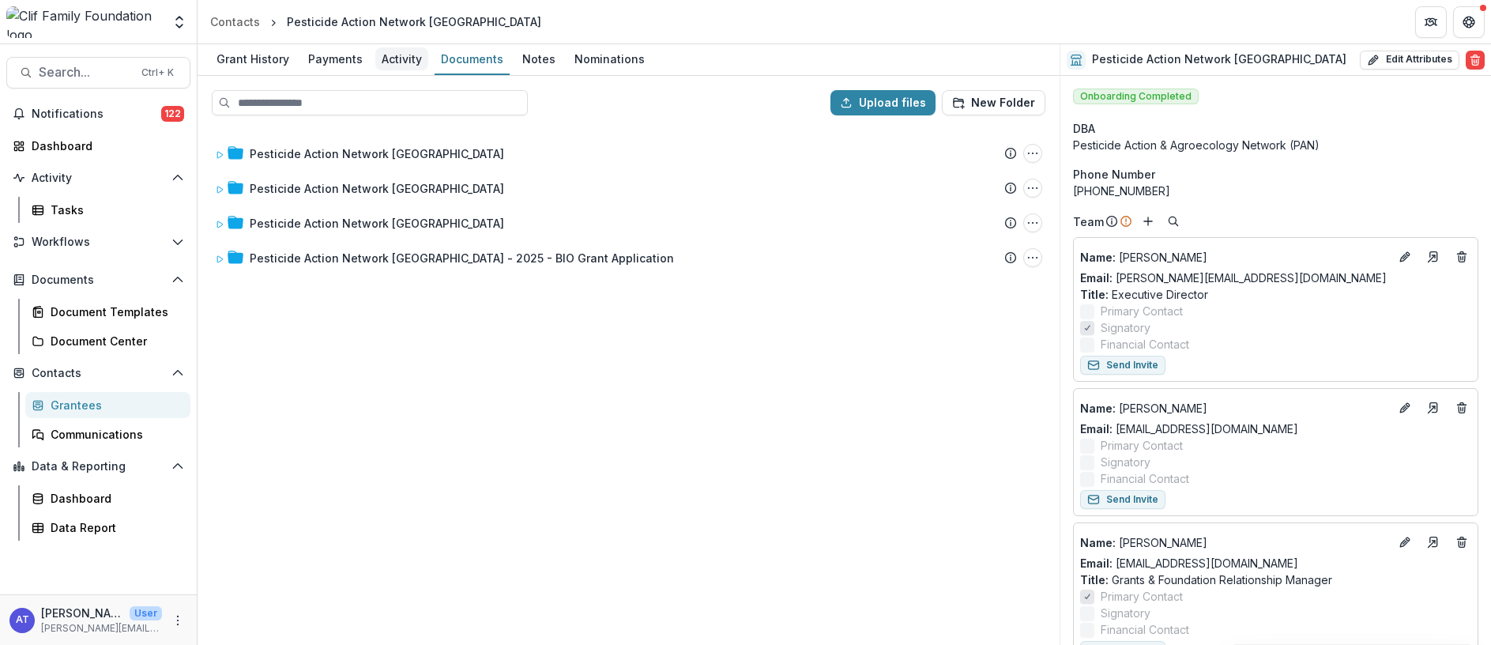
click at [393, 60] on div "Activity" at bounding box center [401, 58] width 53 height 23
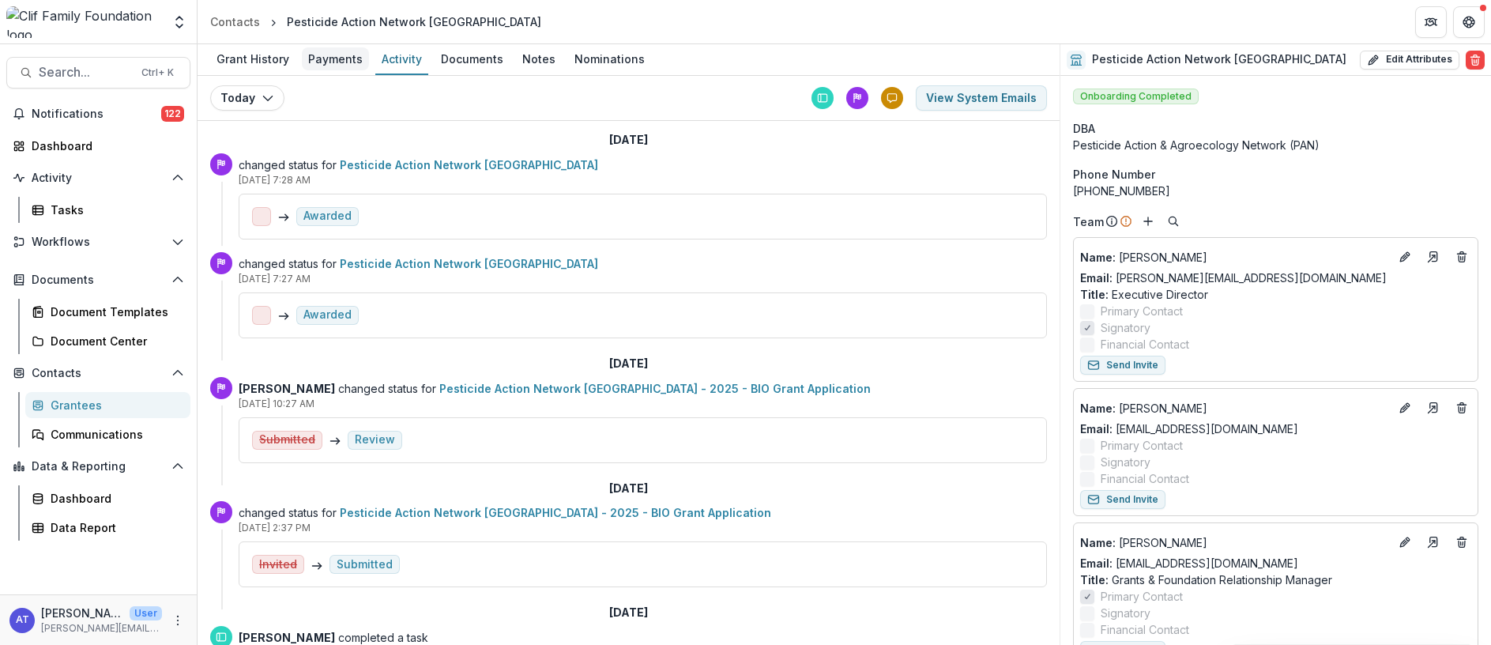
click at [355, 58] on div "Payments" at bounding box center [335, 58] width 67 height 23
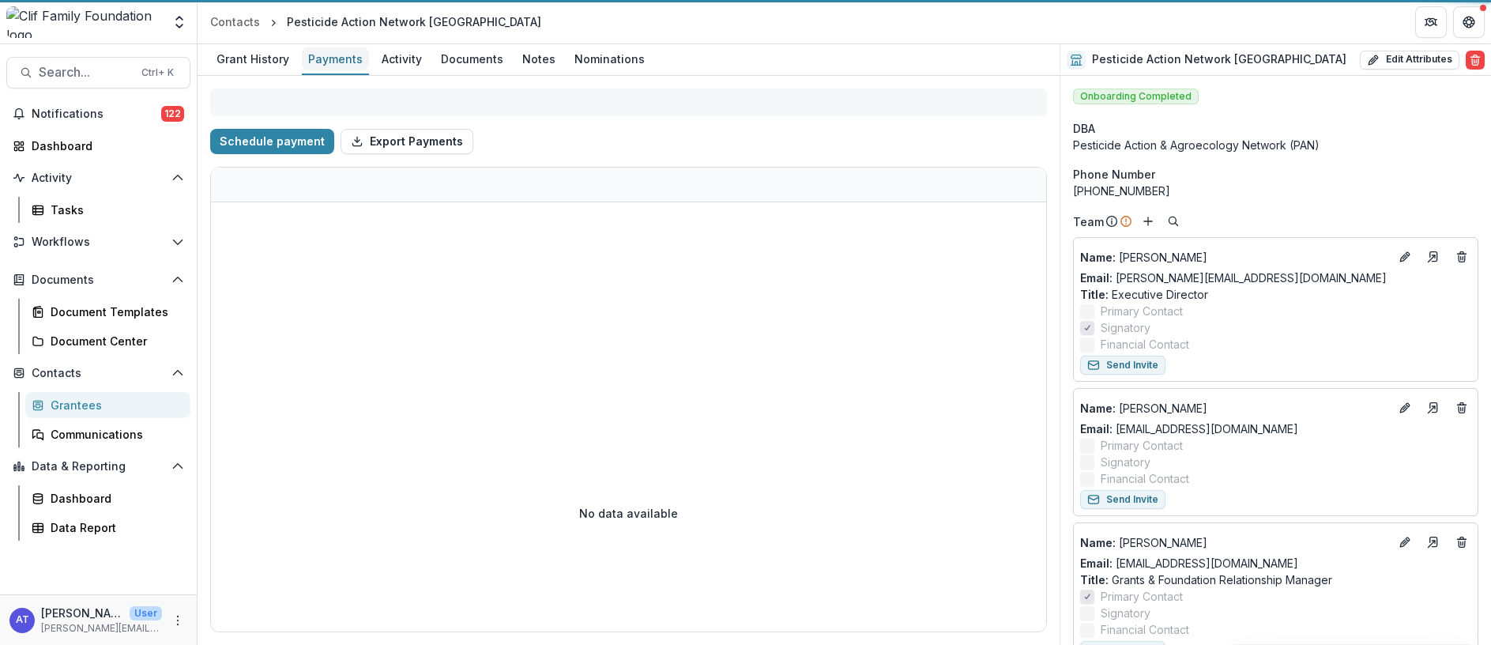
select select "****"
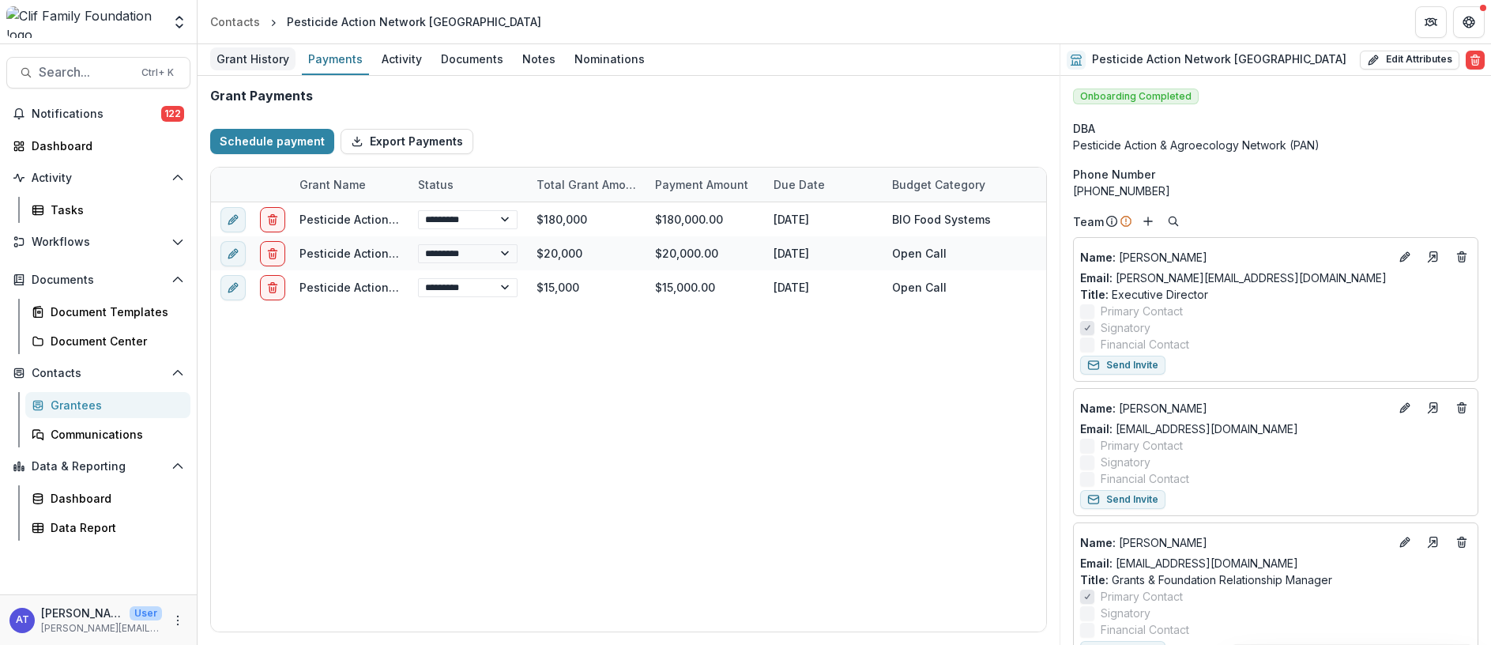
click at [274, 65] on div "Grant History" at bounding box center [252, 58] width 85 height 23
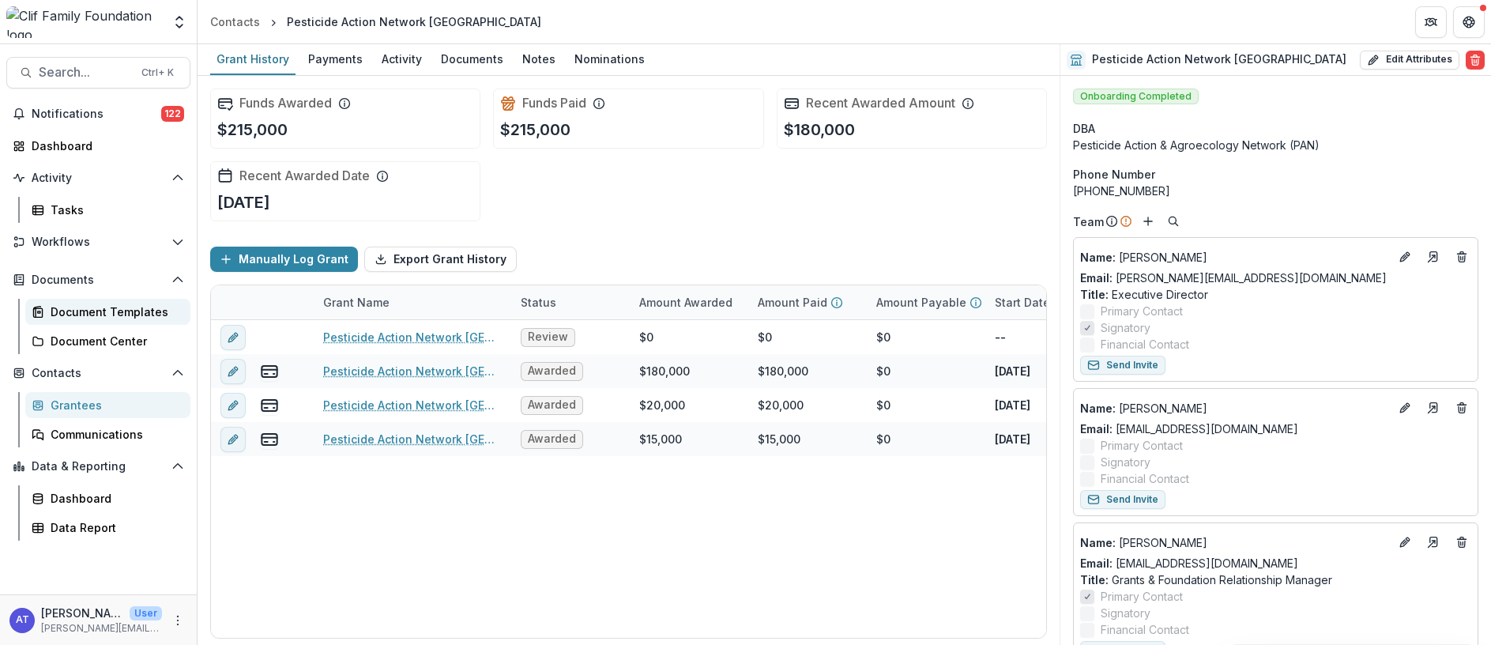
click at [88, 314] on div "Document Templates" at bounding box center [114, 311] width 127 height 17
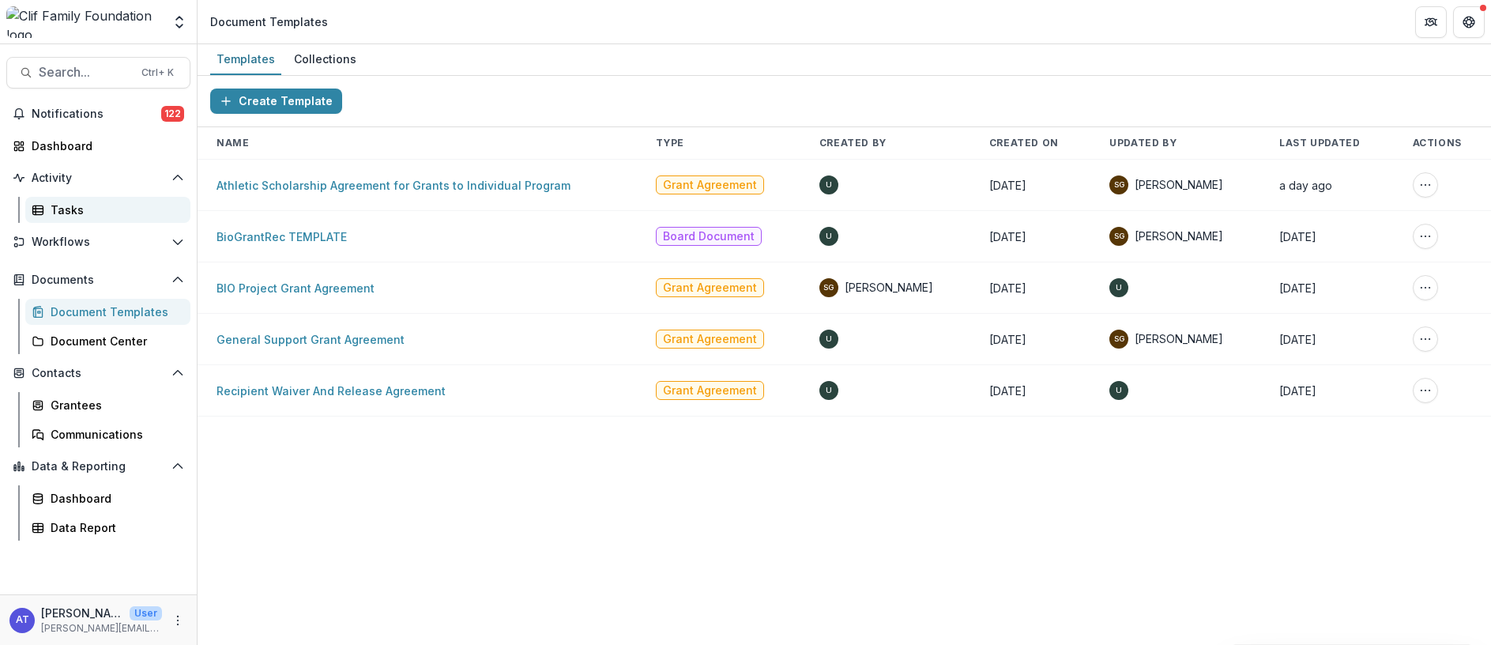
click at [67, 209] on div "Tasks" at bounding box center [114, 209] width 127 height 17
click at [69, 281] on span "Documents" at bounding box center [99, 279] width 134 height 13
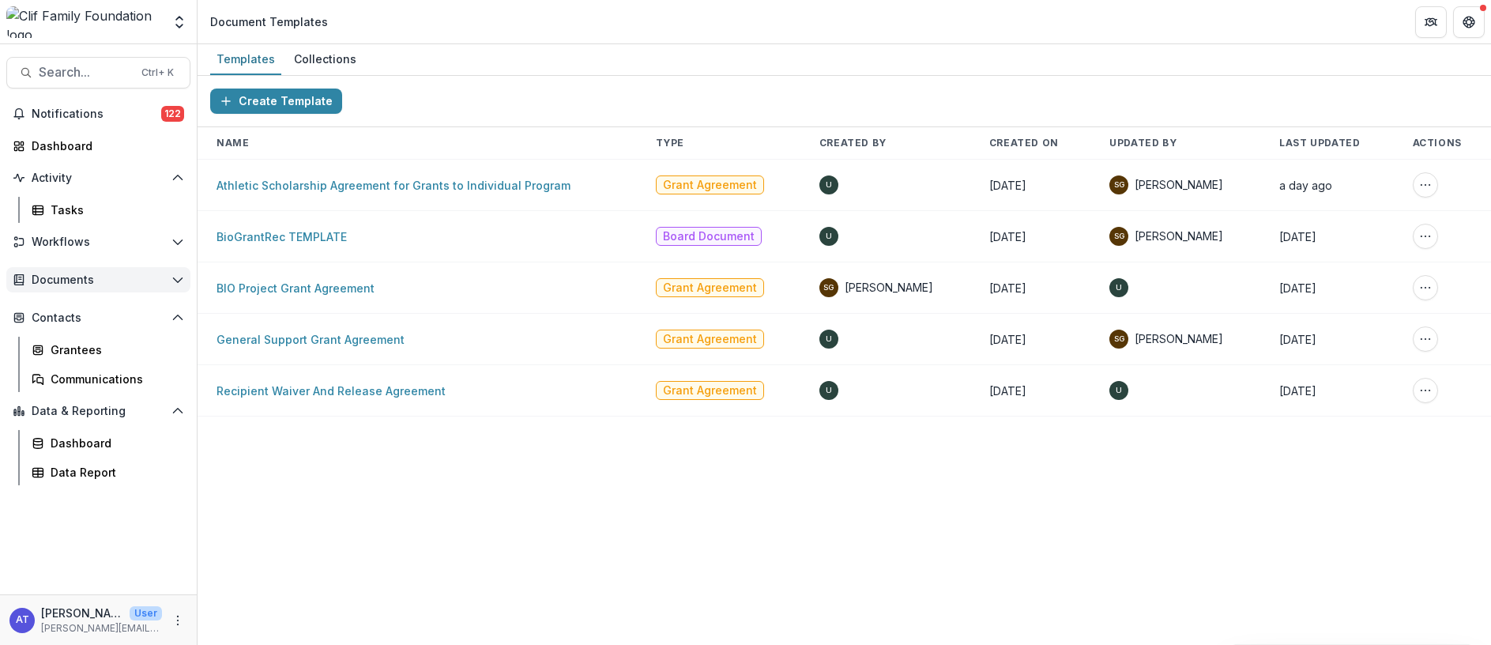
click at [62, 279] on span "Documents" at bounding box center [99, 279] width 134 height 13
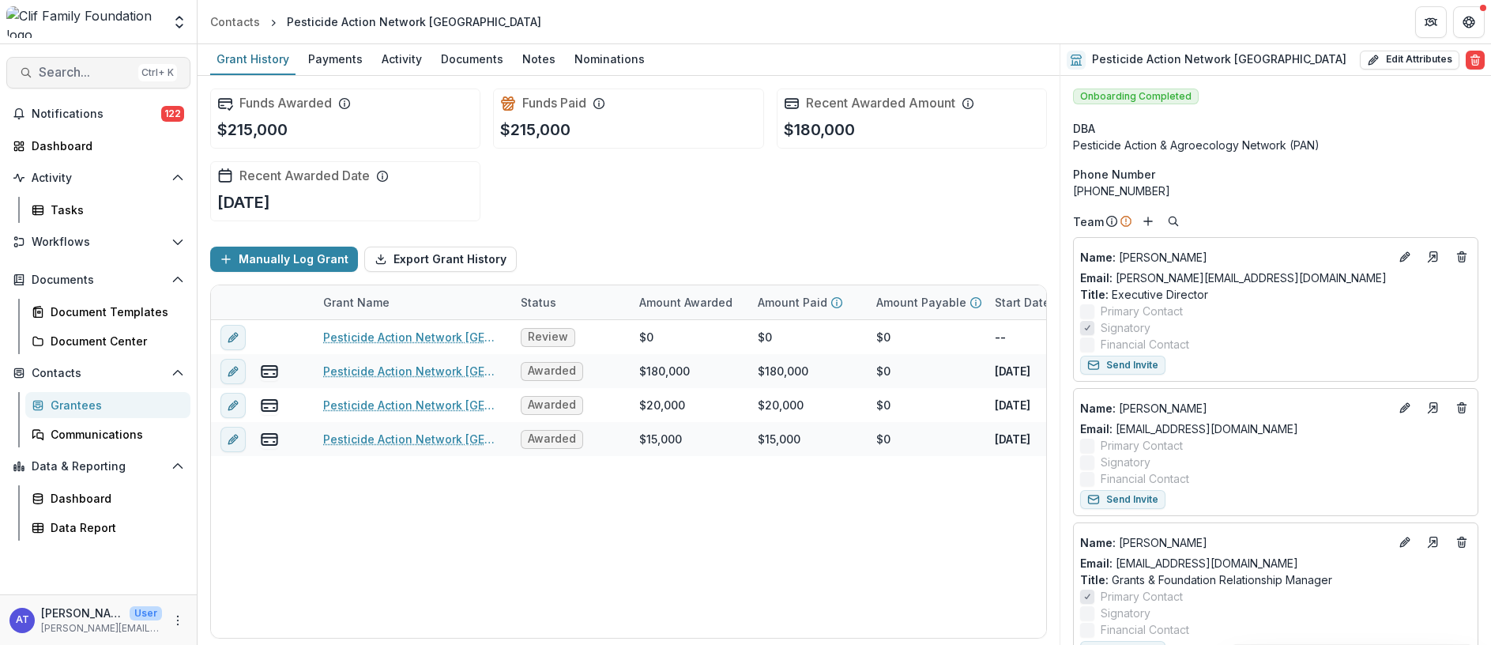
click at [83, 69] on span "Search..." at bounding box center [85, 72] width 93 height 15
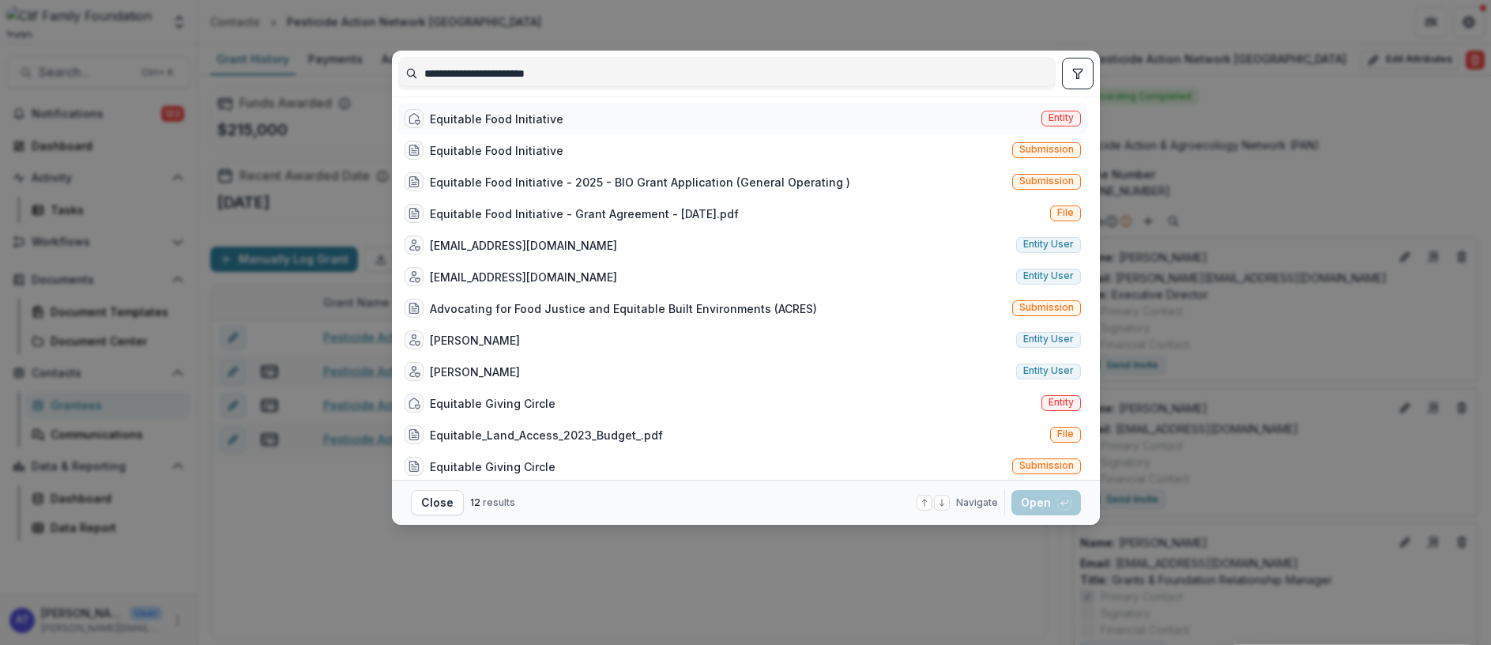
type input "**********"
click at [497, 115] on div "Equitable Food Initiative" at bounding box center [497, 119] width 134 height 17
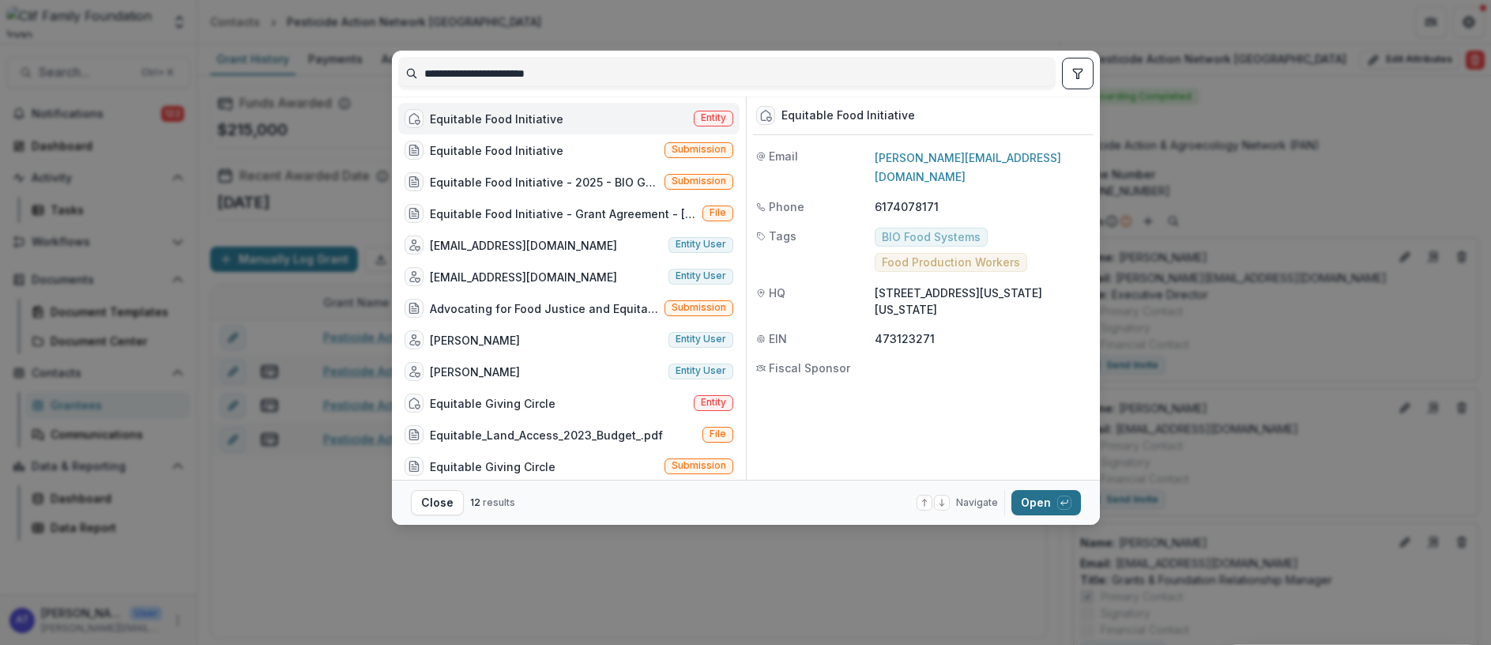
click at [1039, 510] on button "Open with enter key" at bounding box center [1046, 502] width 70 height 25
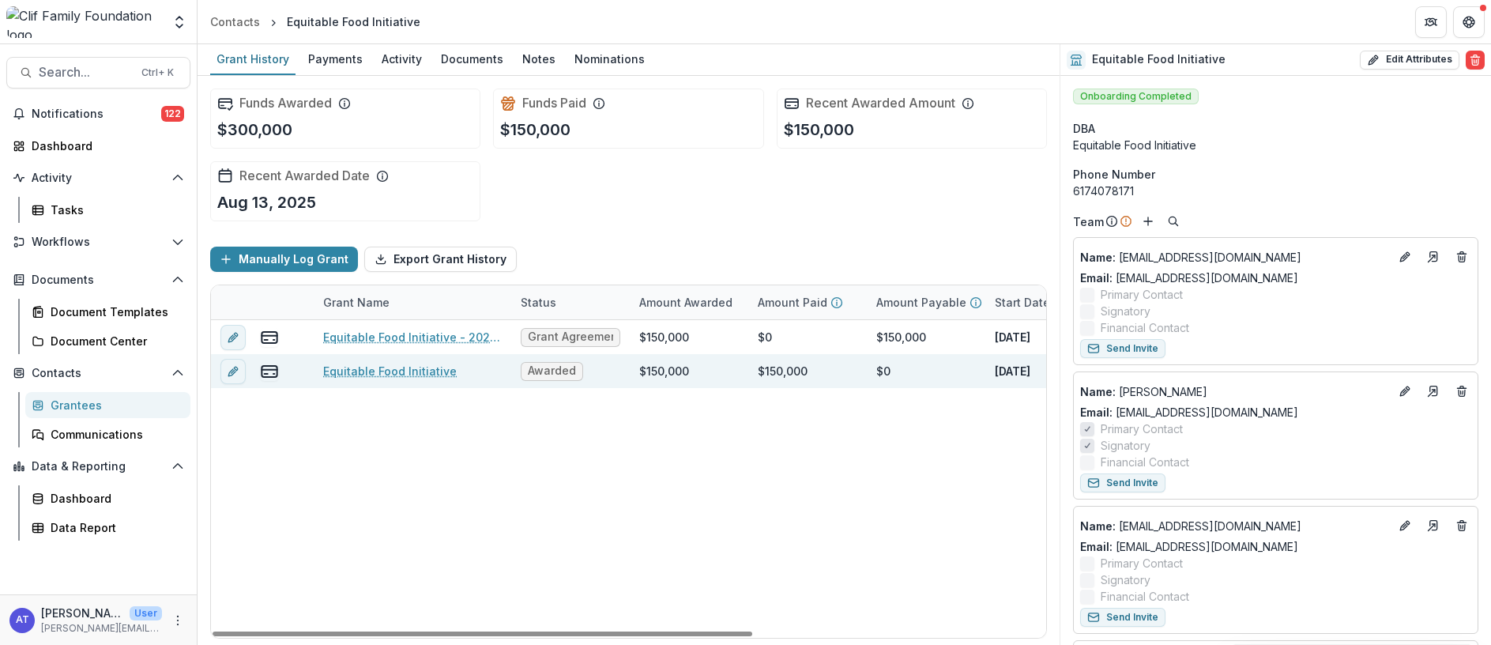
click at [384, 374] on link "Equitable Food Initiative" at bounding box center [390, 371] width 134 height 17
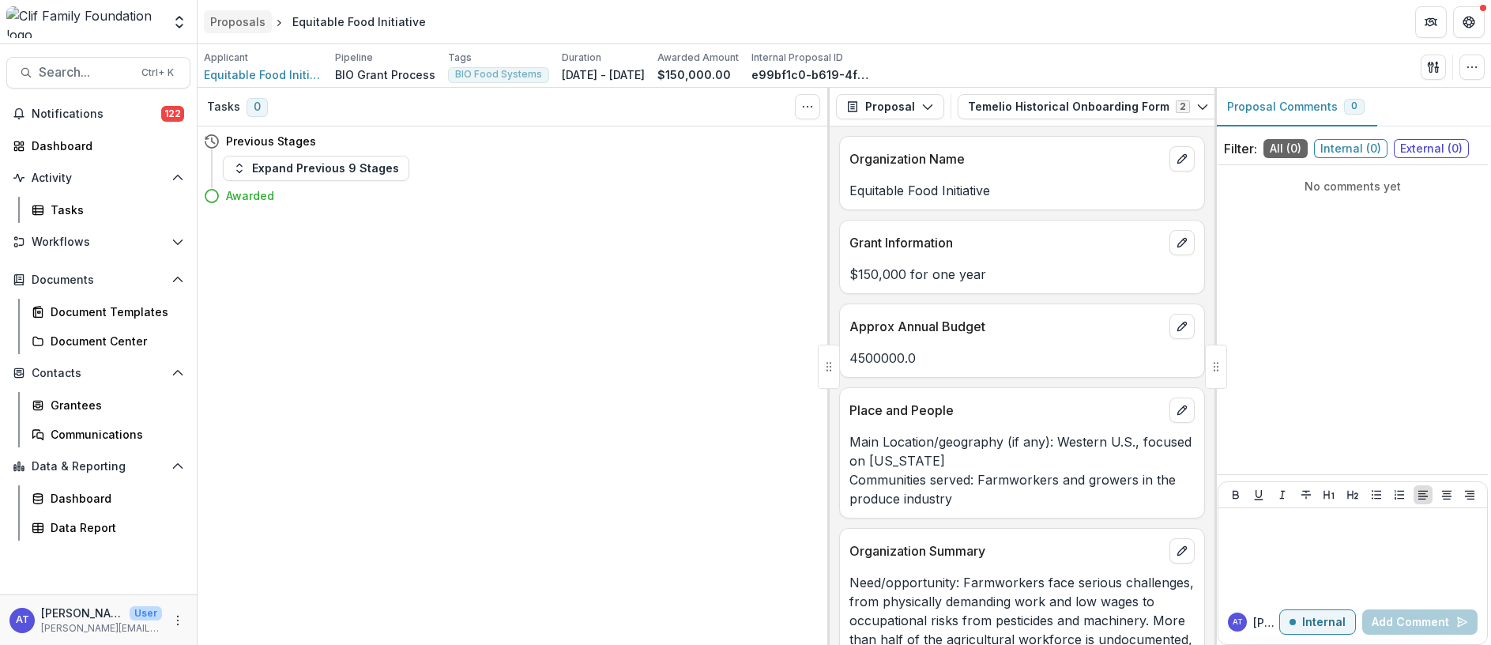
click at [231, 23] on div "Proposals" at bounding box center [237, 21] width 55 height 17
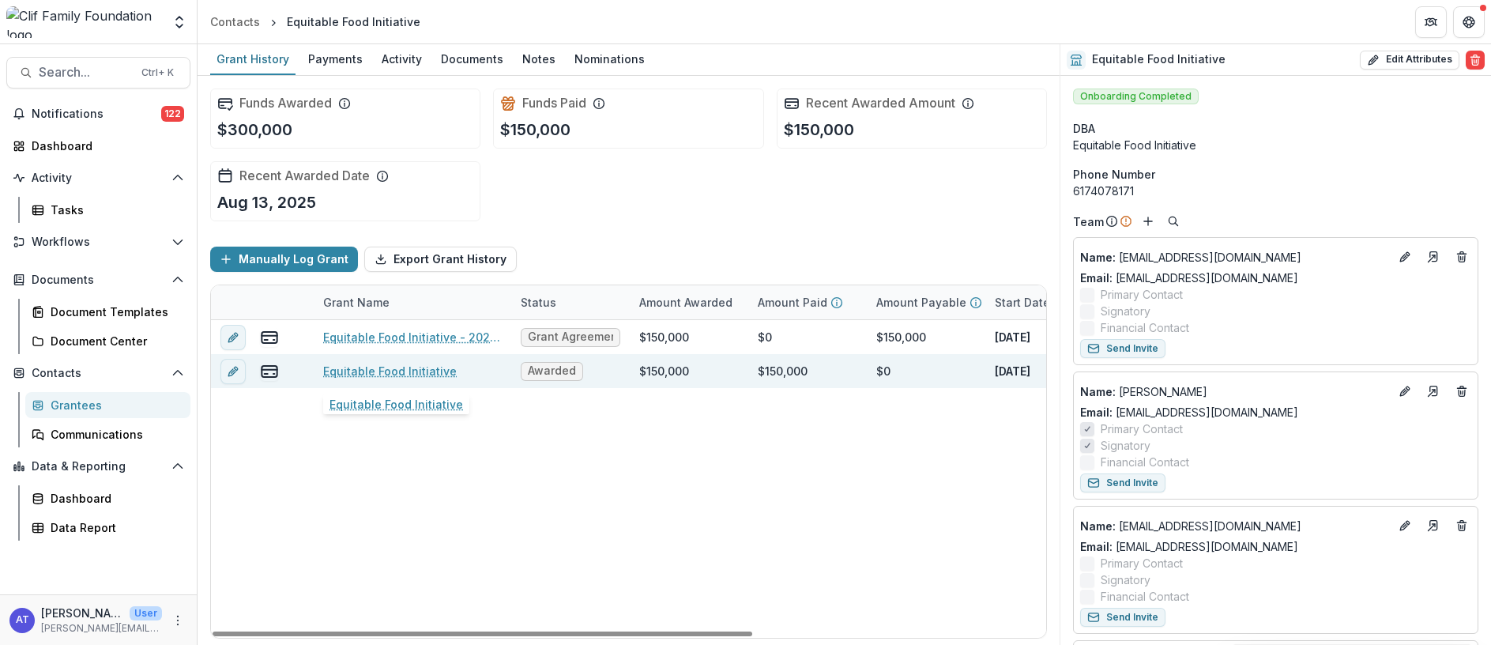
click at [359, 370] on link "Equitable Food Initiative" at bounding box center [390, 371] width 134 height 17
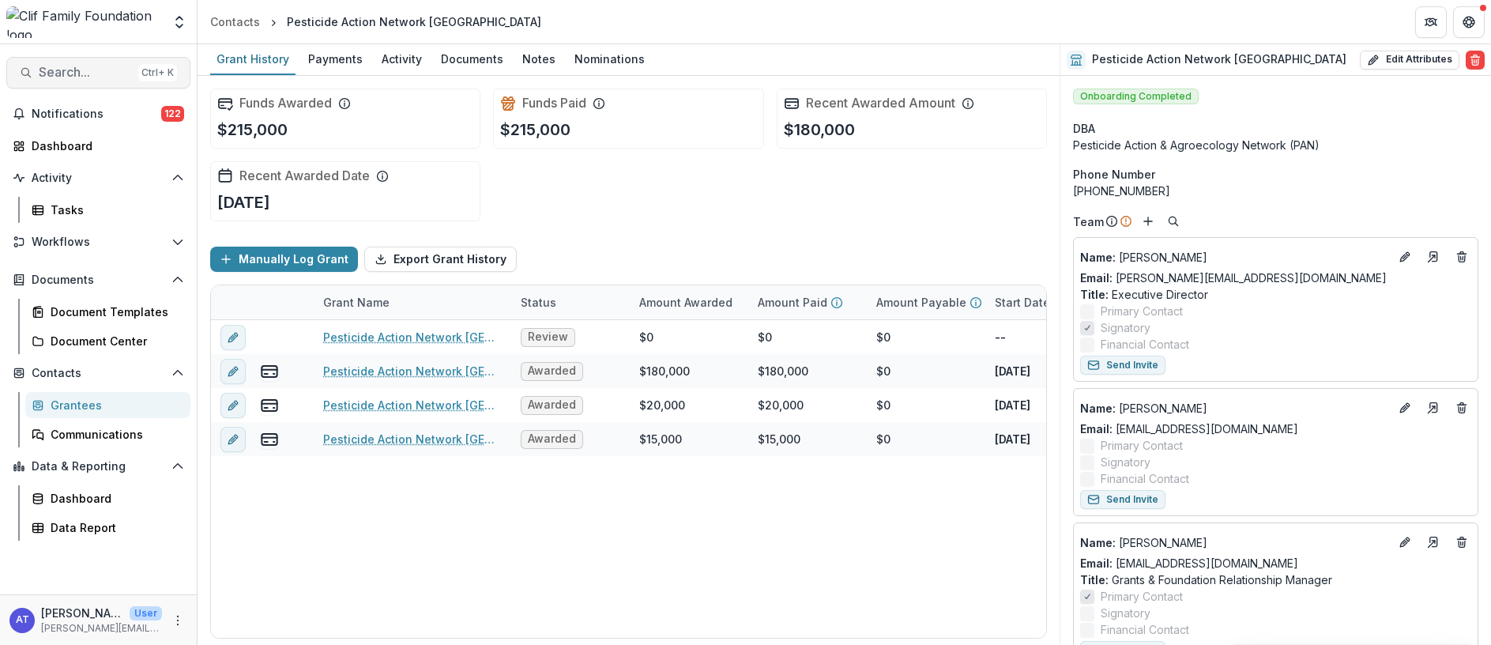
click at [62, 62] on button "Search... Ctrl + K" at bounding box center [98, 73] width 184 height 32
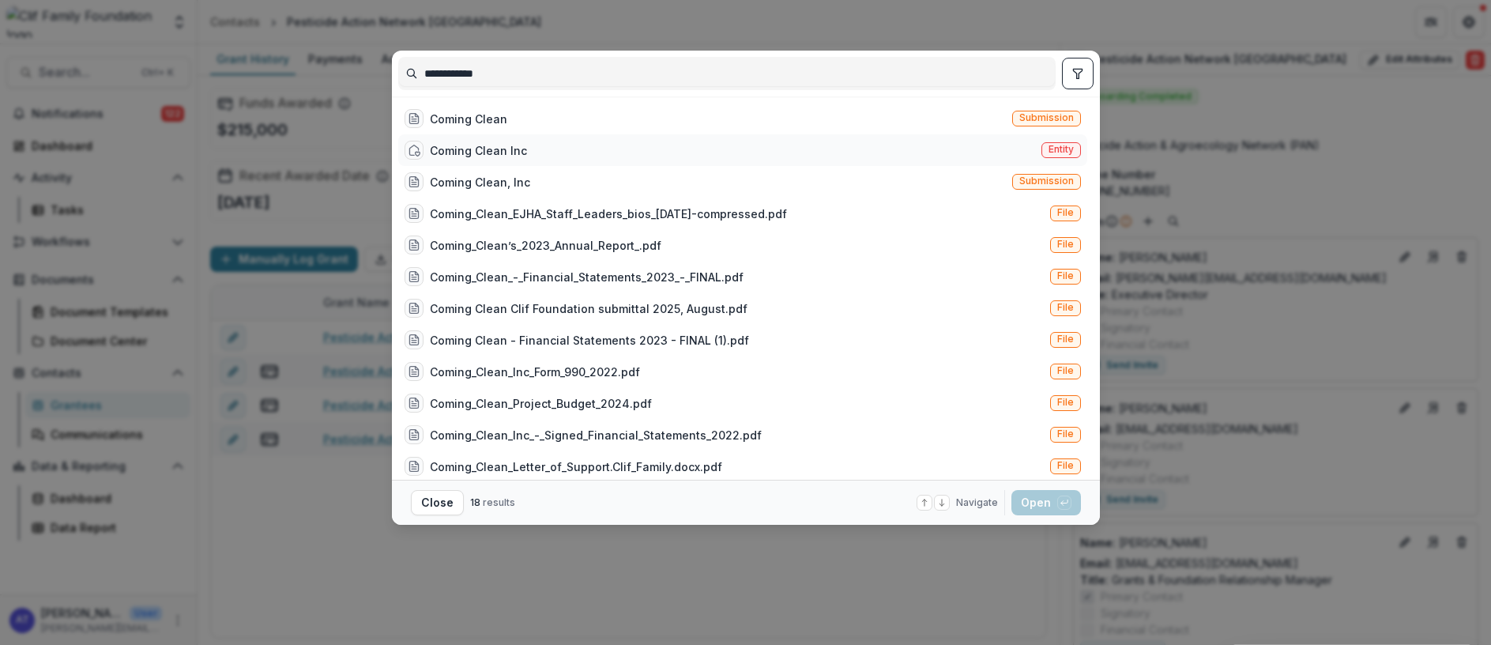
type input "**********"
click at [452, 155] on div "Coming Clean Inc" at bounding box center [478, 150] width 97 height 17
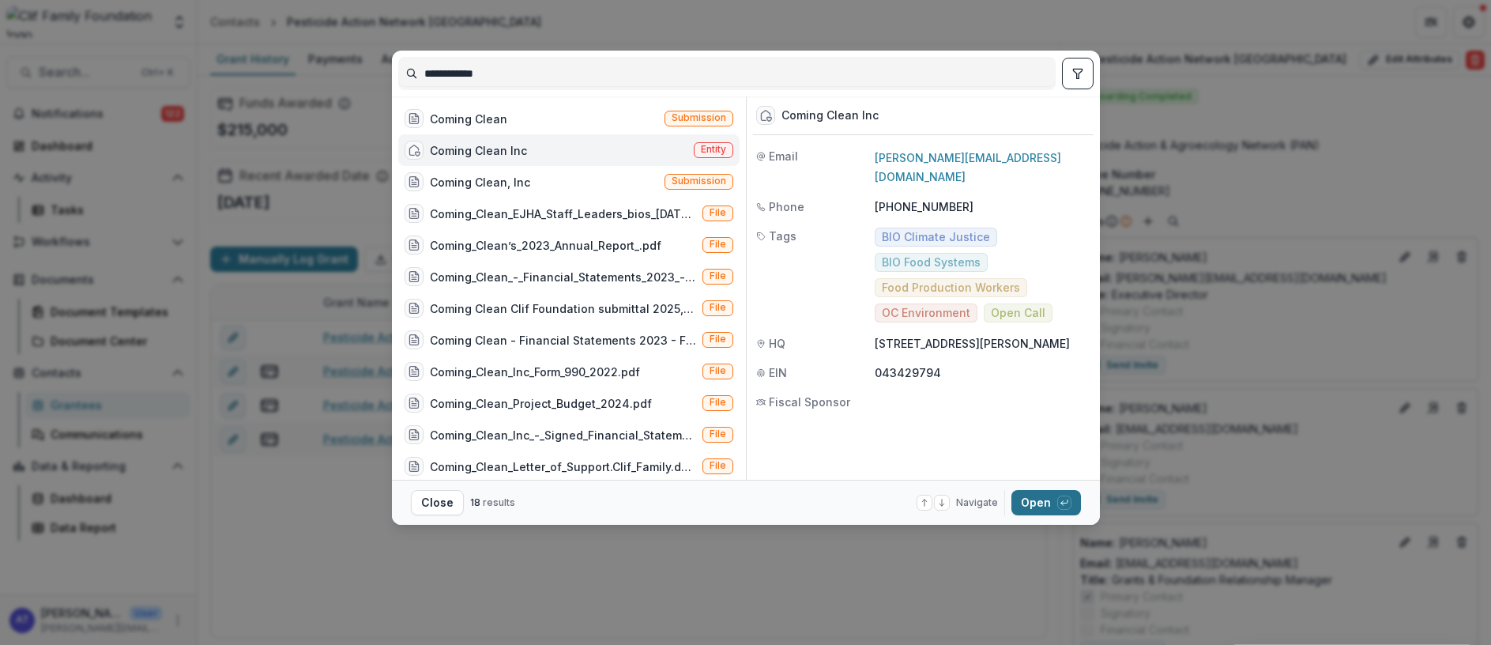
click at [1043, 509] on button "Open with enter key" at bounding box center [1046, 502] width 70 height 25
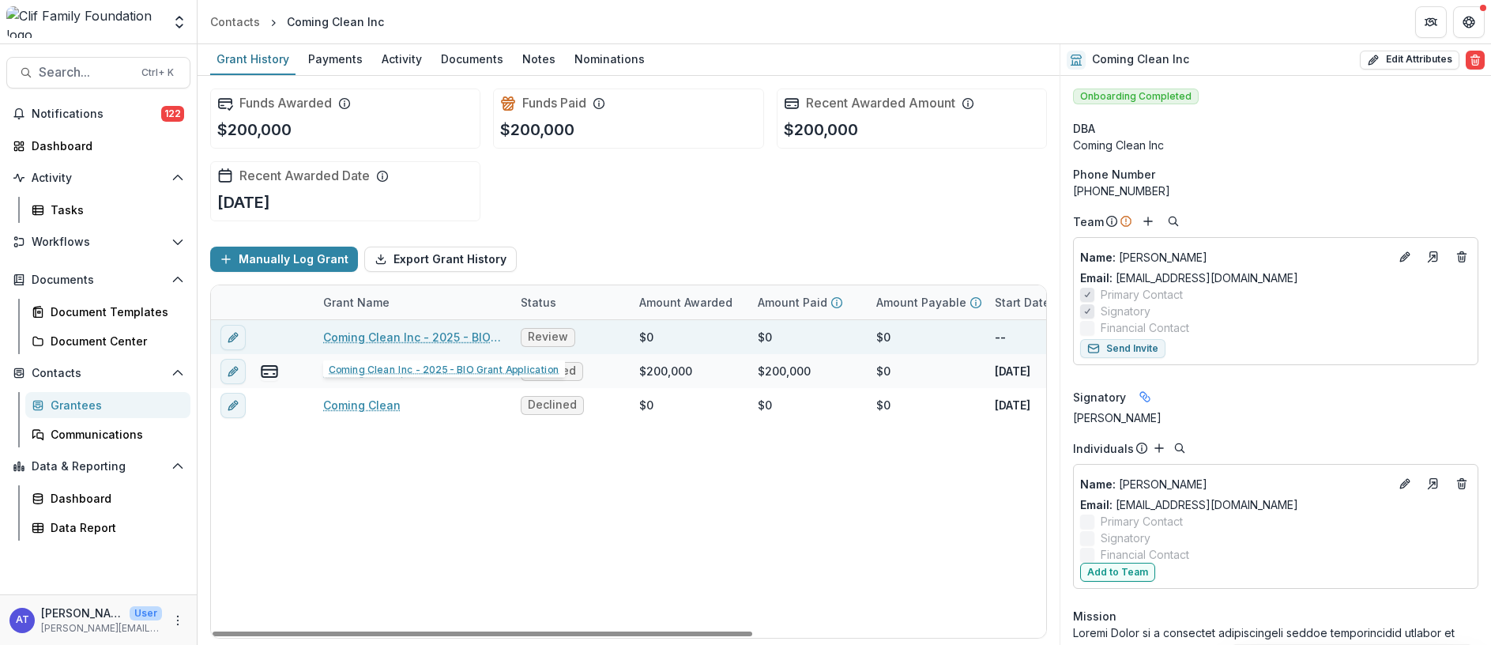
click at [364, 336] on link "Coming Clean Inc - 2025 - BIO Grant Application" at bounding box center [412, 337] width 179 height 17
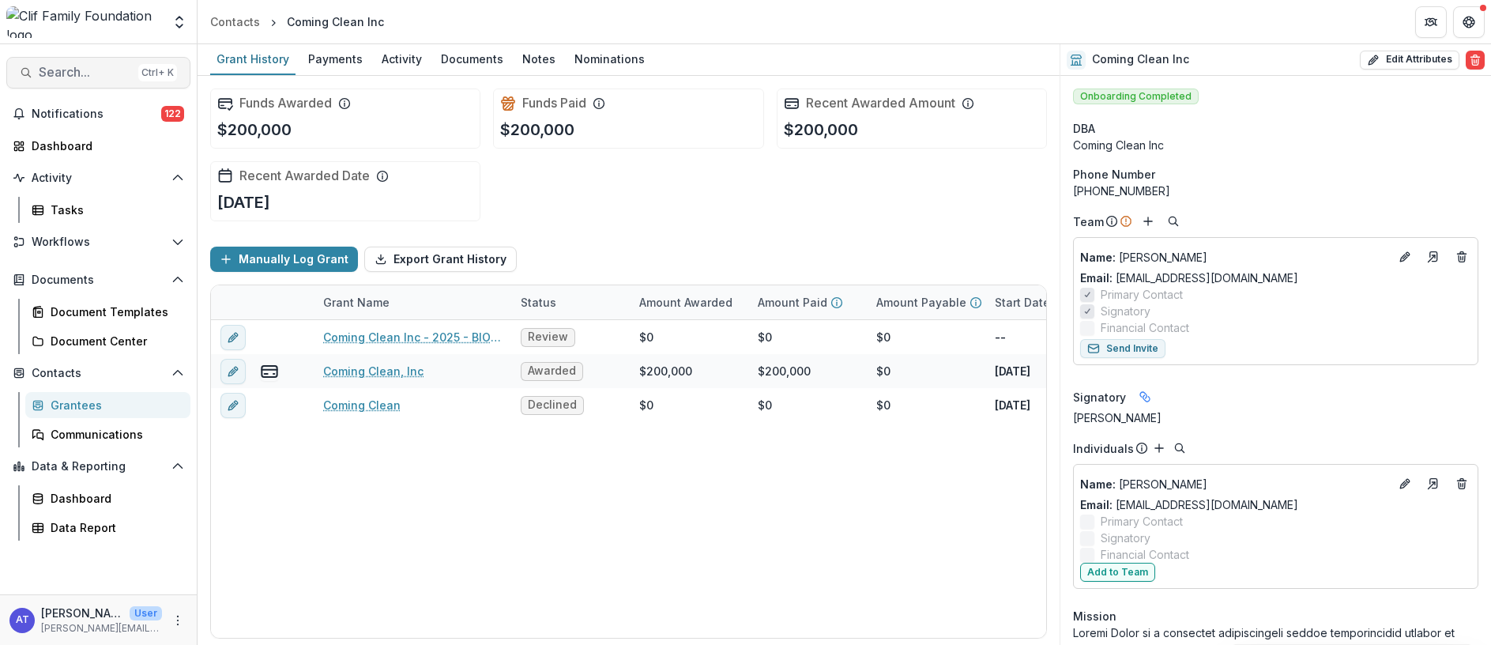
click at [64, 73] on span "Search..." at bounding box center [85, 72] width 93 height 15
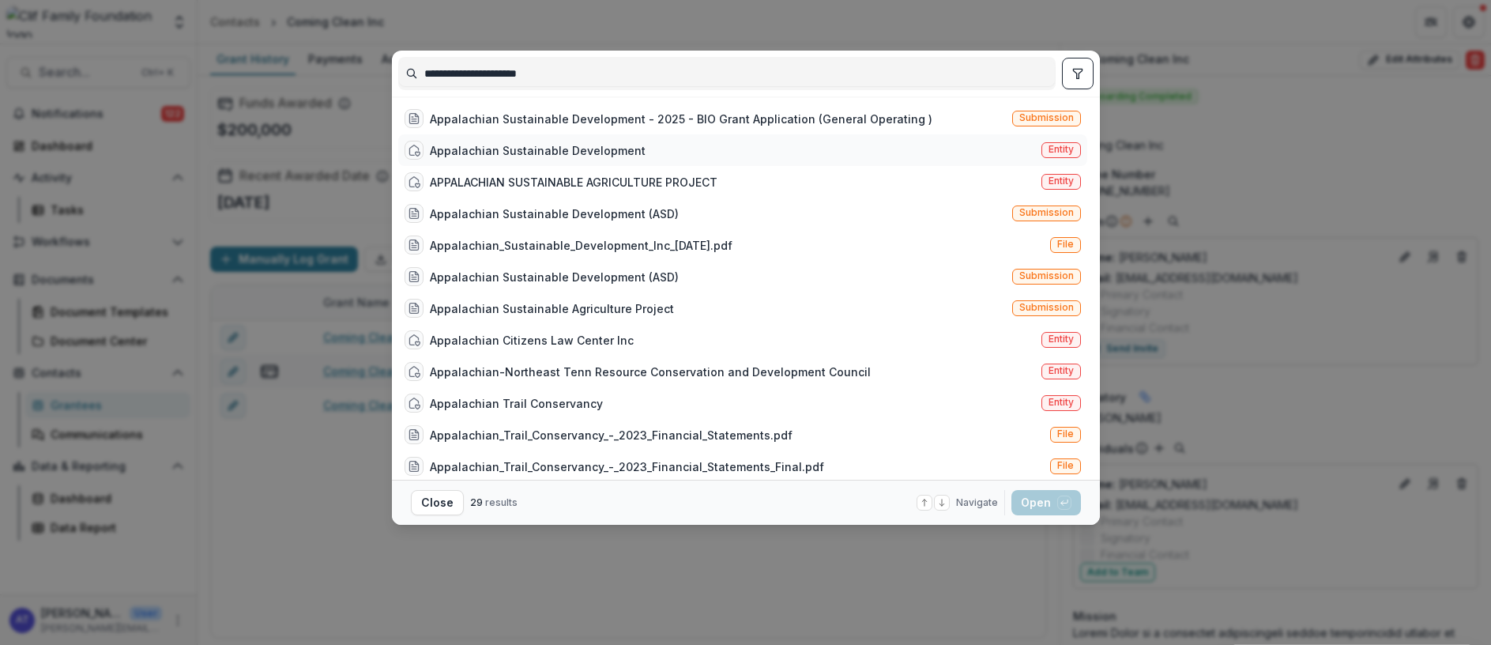
type input "**********"
click at [566, 155] on div "Appalachian Sustainable Development" at bounding box center [538, 150] width 216 height 17
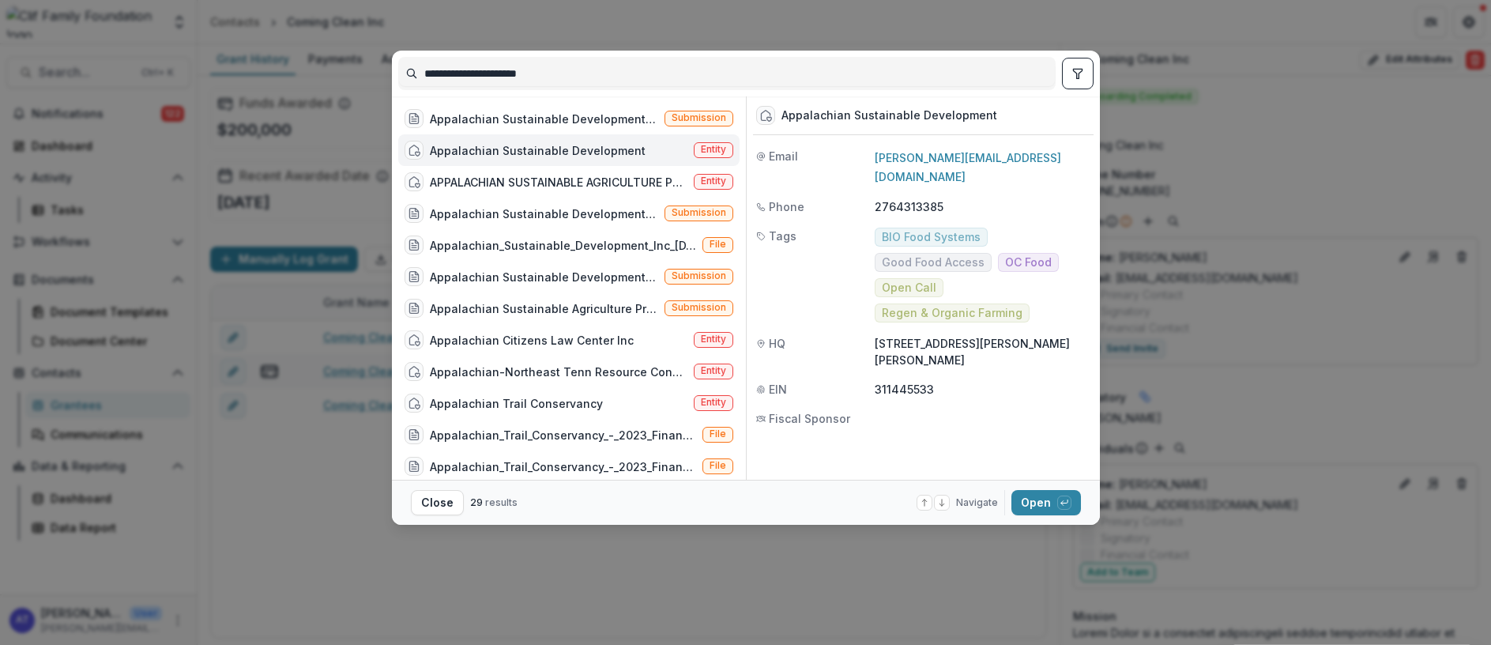
click at [508, 149] on div "Appalachian Sustainable Development" at bounding box center [538, 150] width 216 height 17
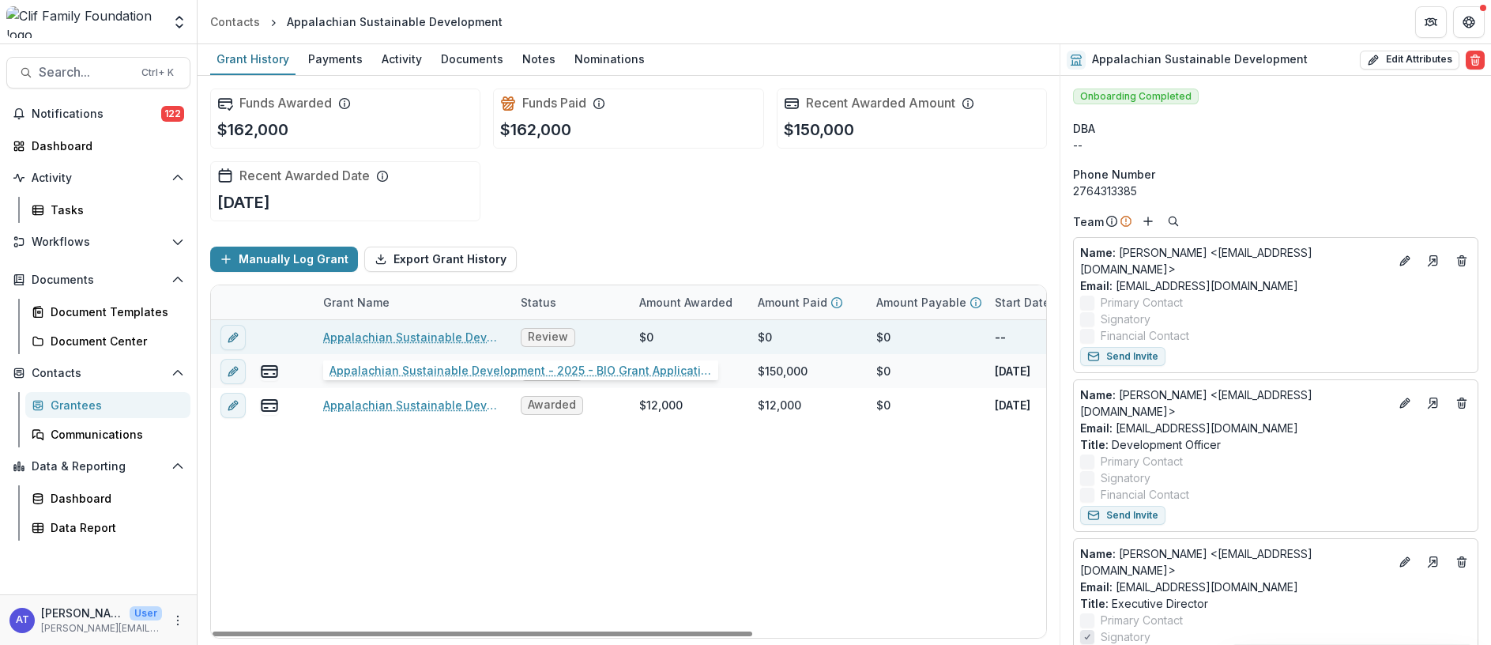
click at [394, 342] on link "Appalachian Sustainable Development - 2025 - BIO Grant Application" at bounding box center [412, 337] width 179 height 17
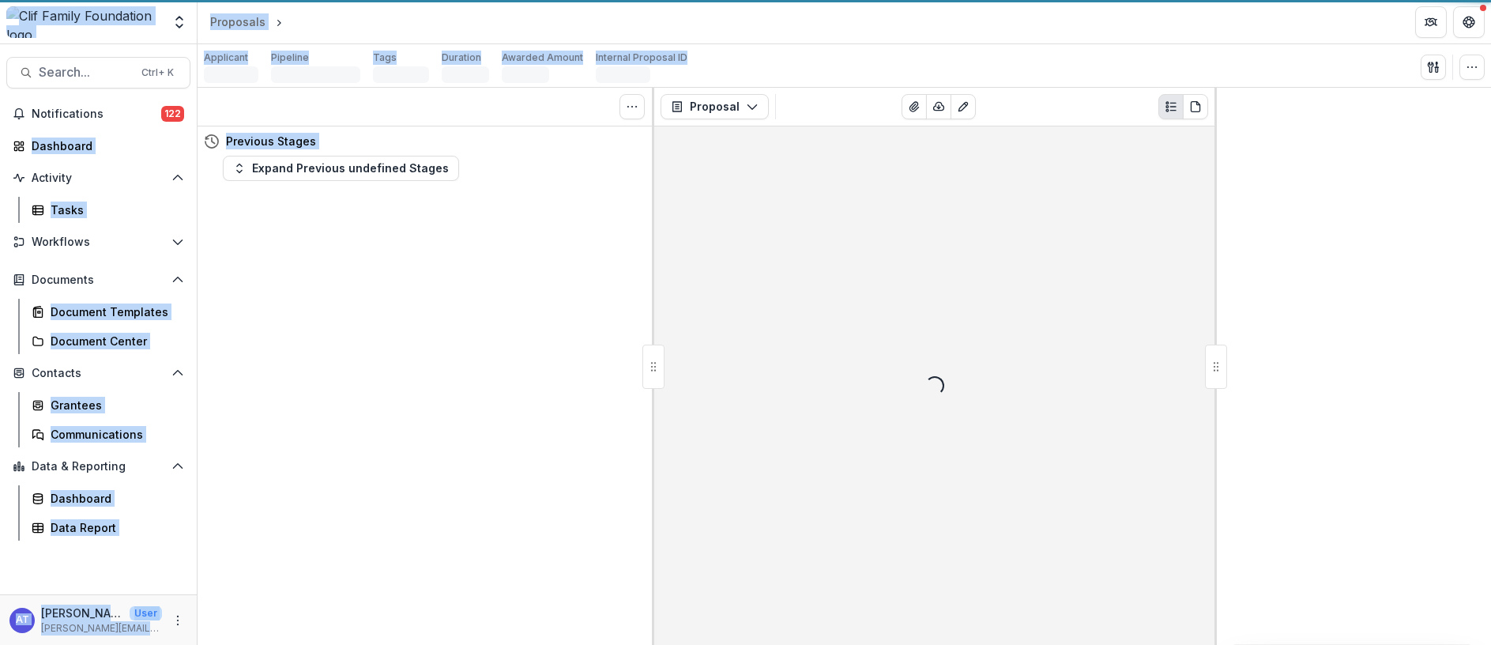
click at [394, 342] on div "Tasks 0 Show Cancelled Tasks Previous Stages Expand Previous undefined Stages" at bounding box center [425, 366] width 457 height 557
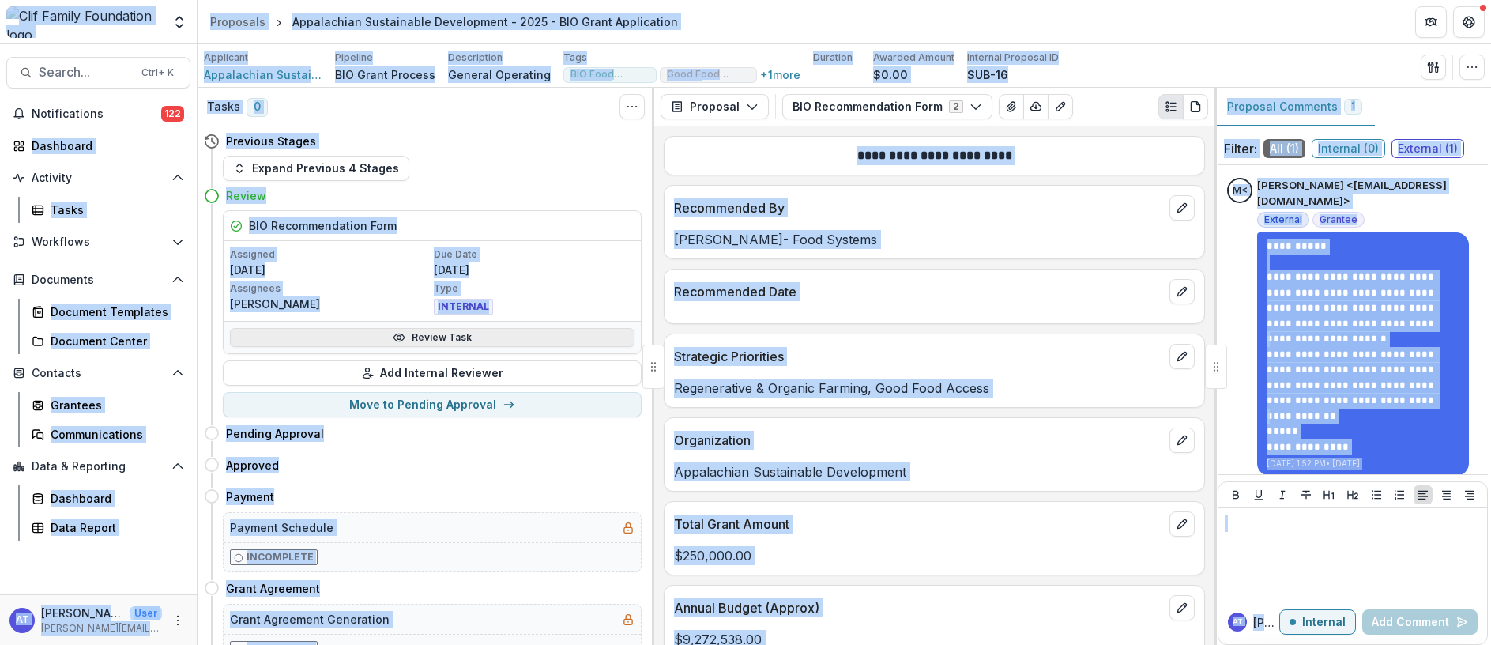
click at [404, 336] on icon at bounding box center [399, 337] width 13 height 13
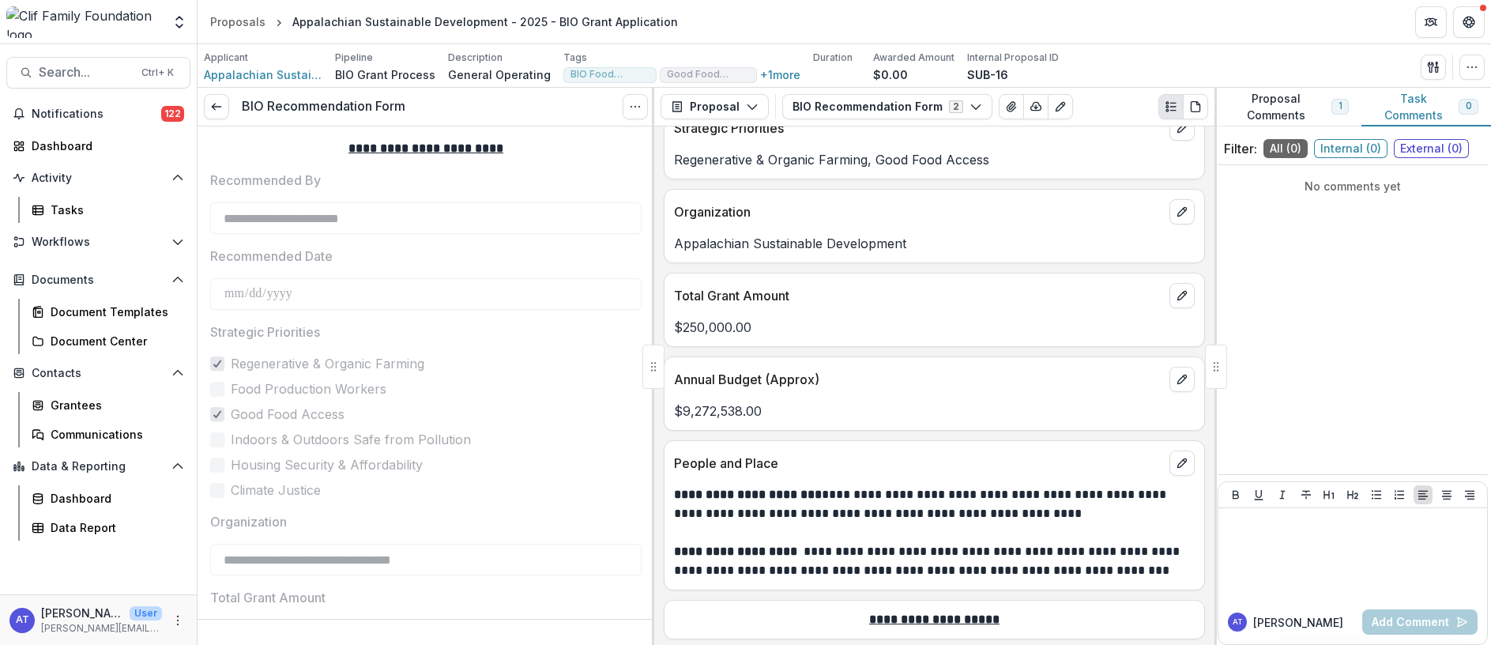
scroll to position [237, 0]
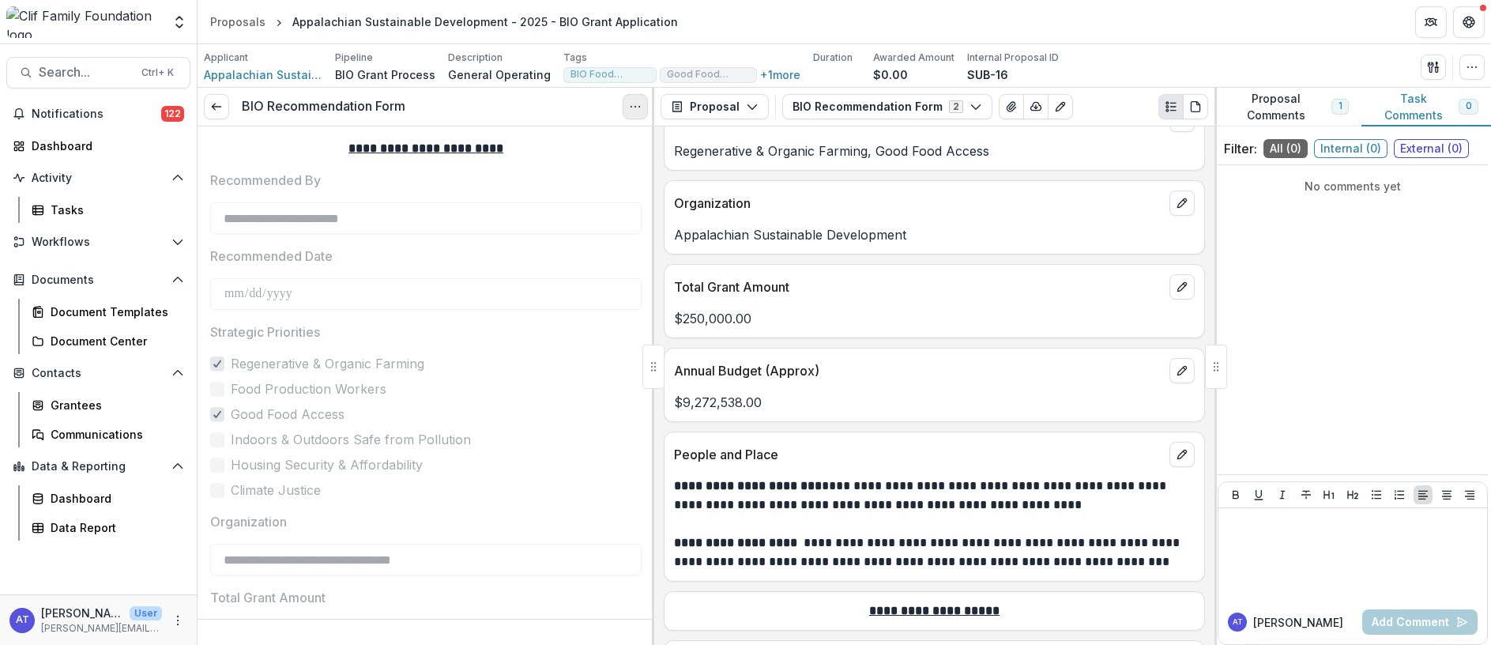
click at [634, 106] on icon "Options" at bounding box center [635, 106] width 13 height 13
click at [529, 178] on button "Reopen Task" at bounding box center [559, 176] width 169 height 26
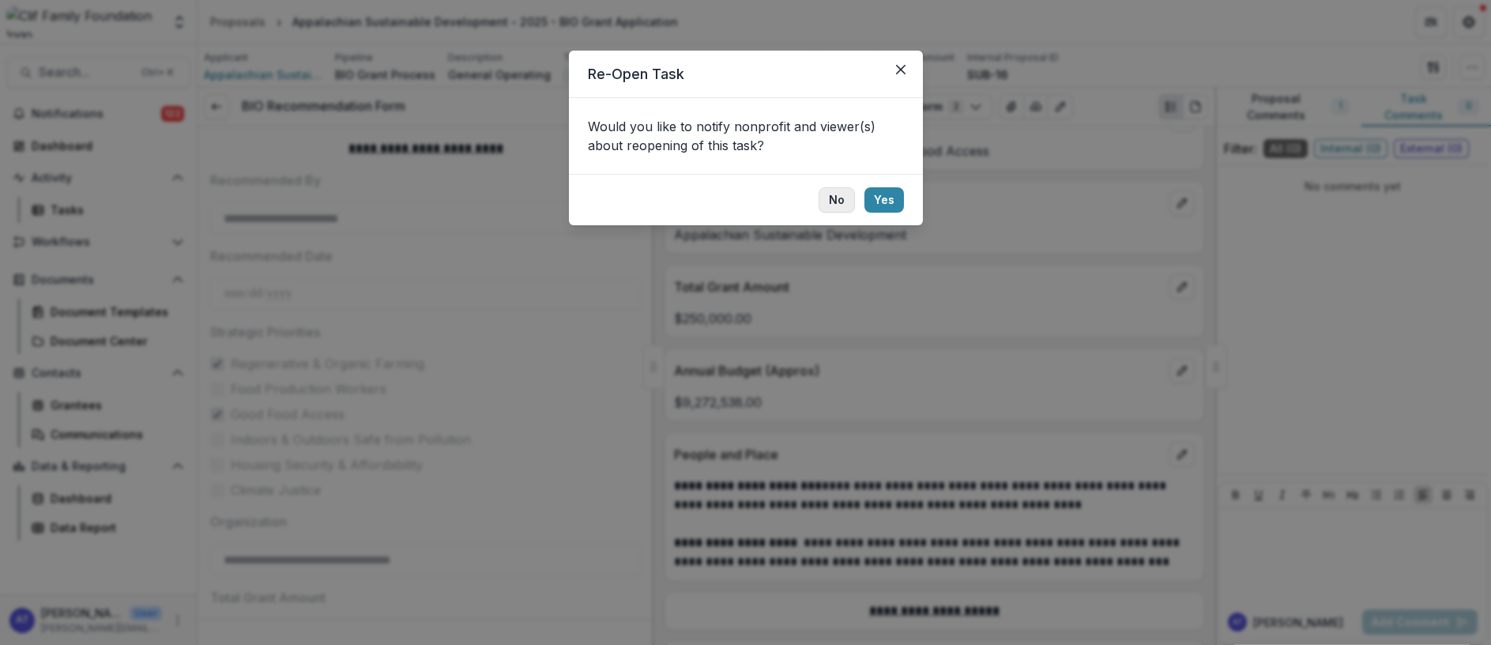
click at [836, 203] on button "No" at bounding box center [836, 199] width 36 height 25
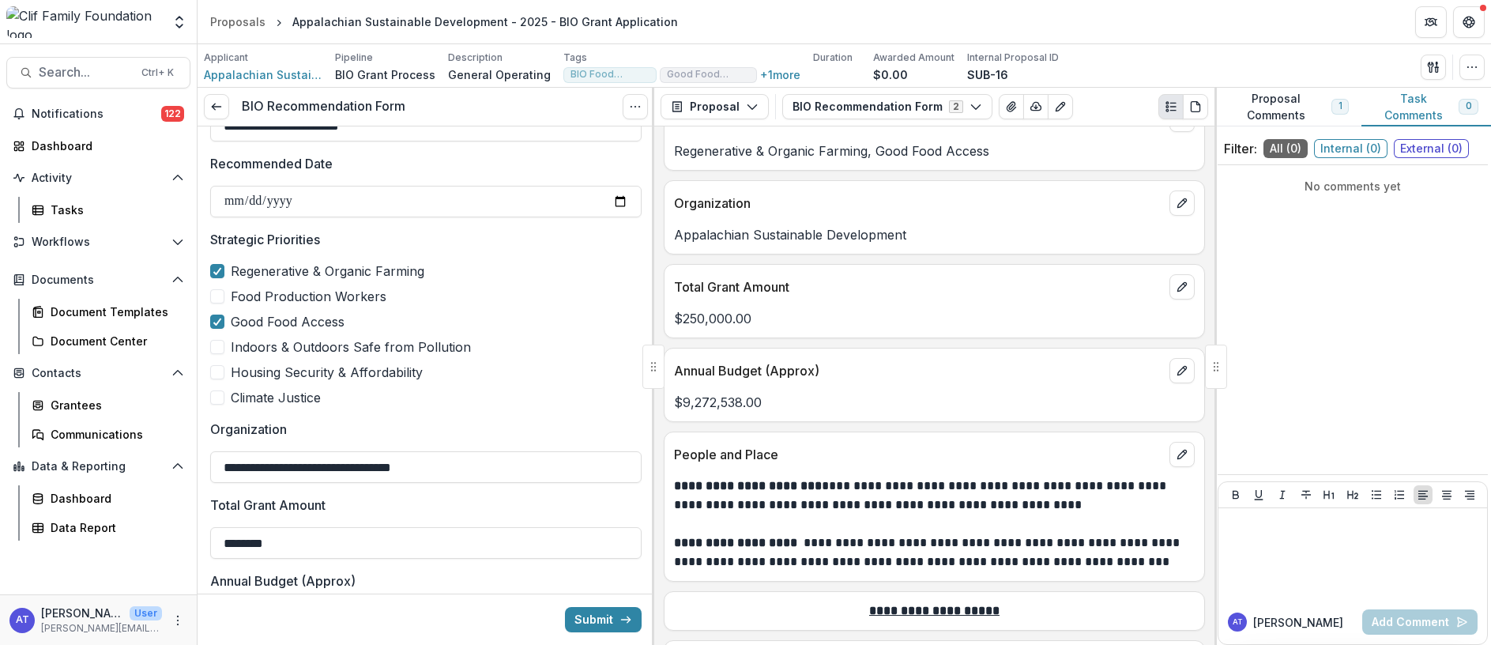
scroll to position [118, 0]
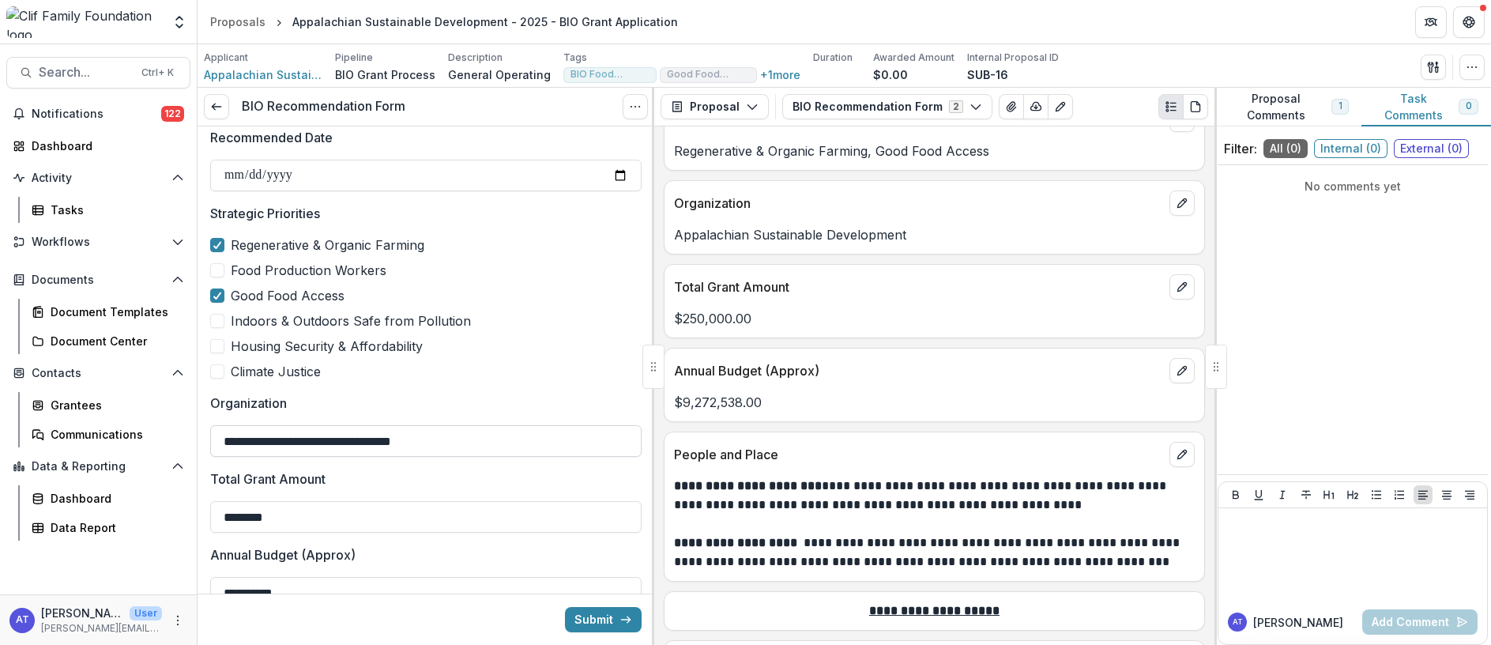
click at [463, 445] on input "**********" at bounding box center [425, 441] width 431 height 32
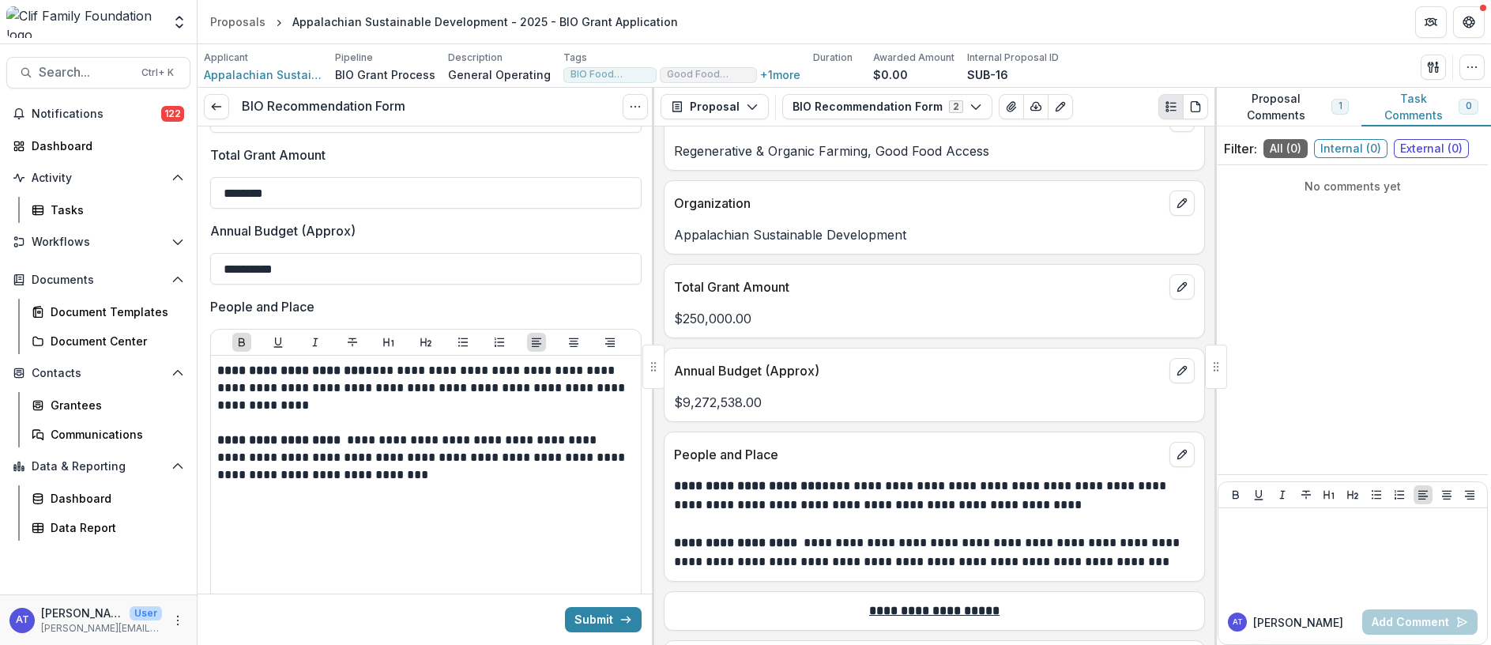
scroll to position [474, 0]
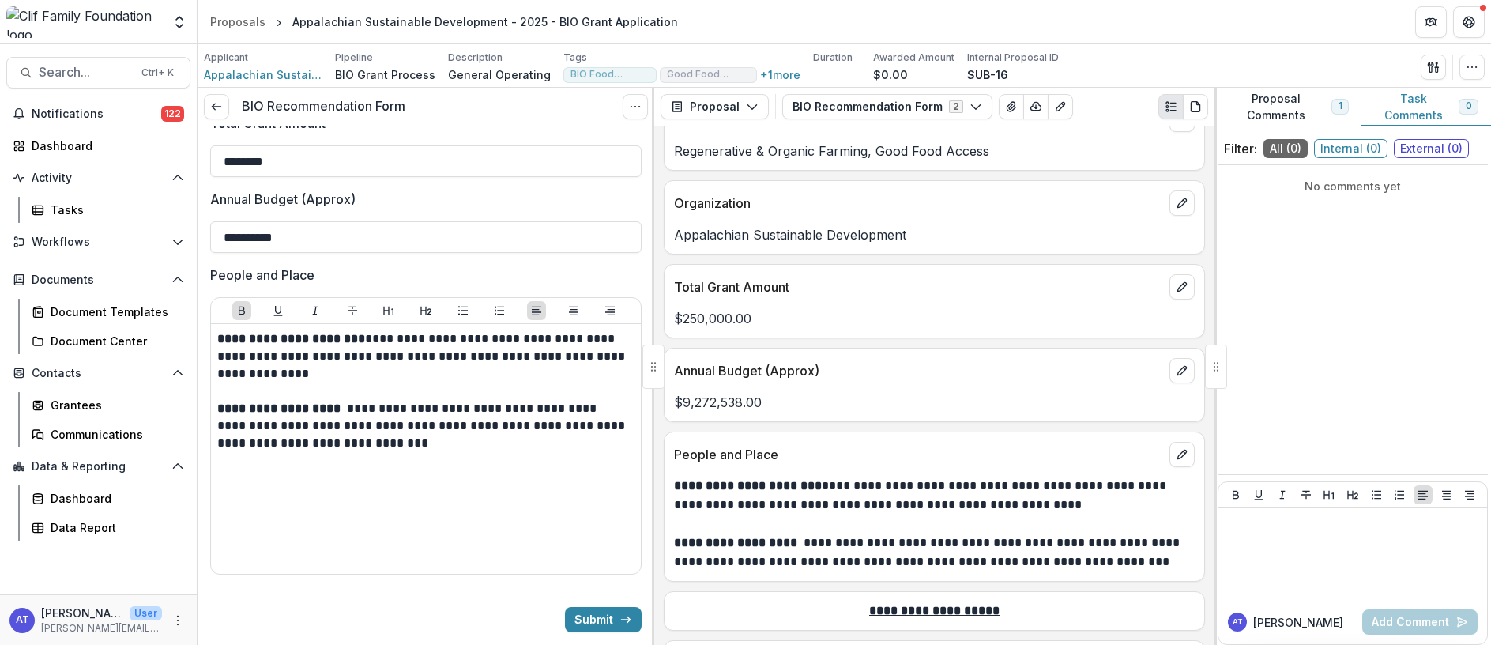
type input "**********"
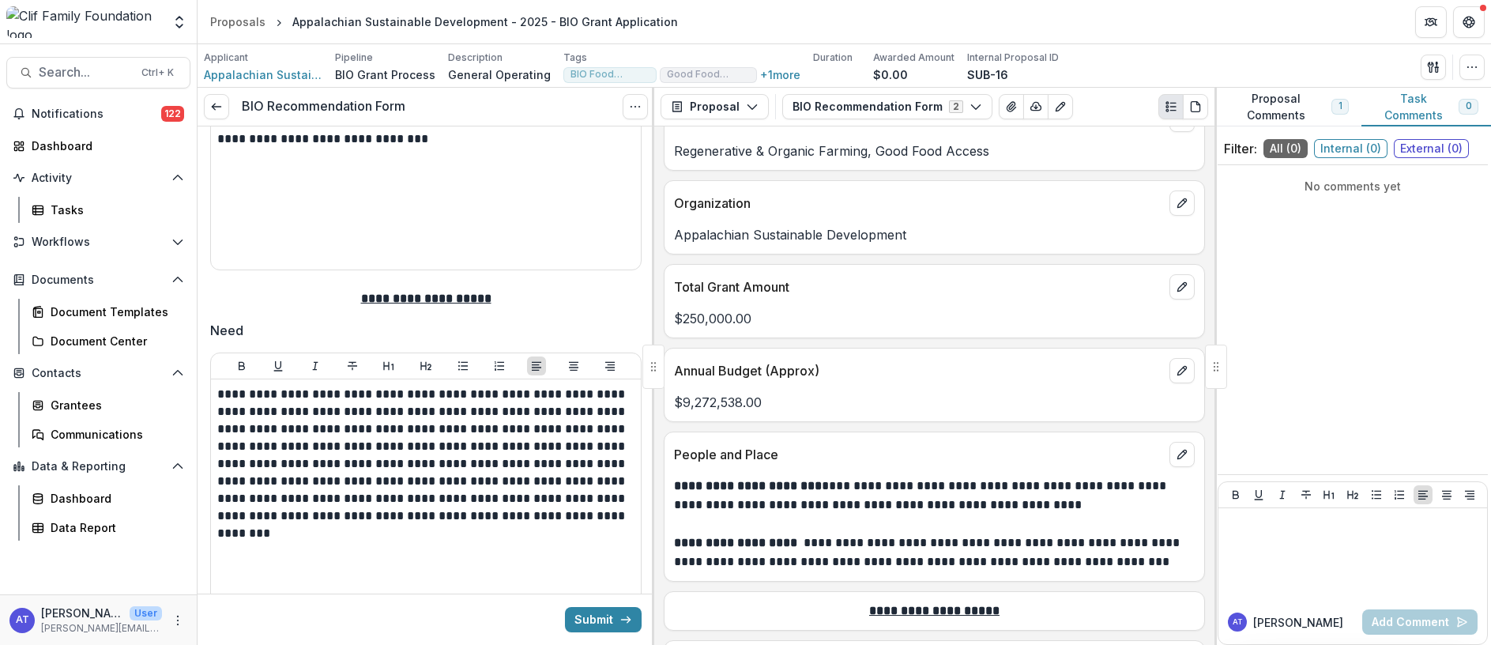
scroll to position [829, 0]
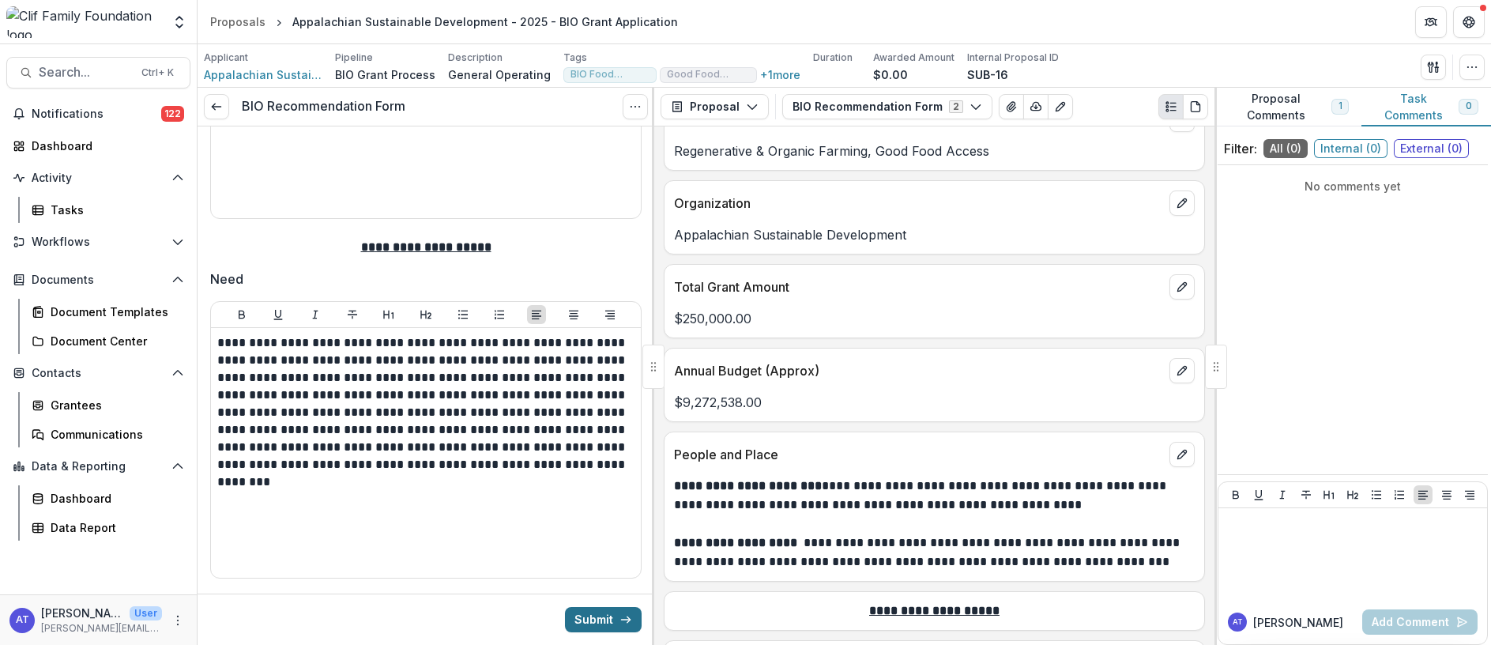
click at [595, 621] on button "Submit" at bounding box center [603, 619] width 77 height 25
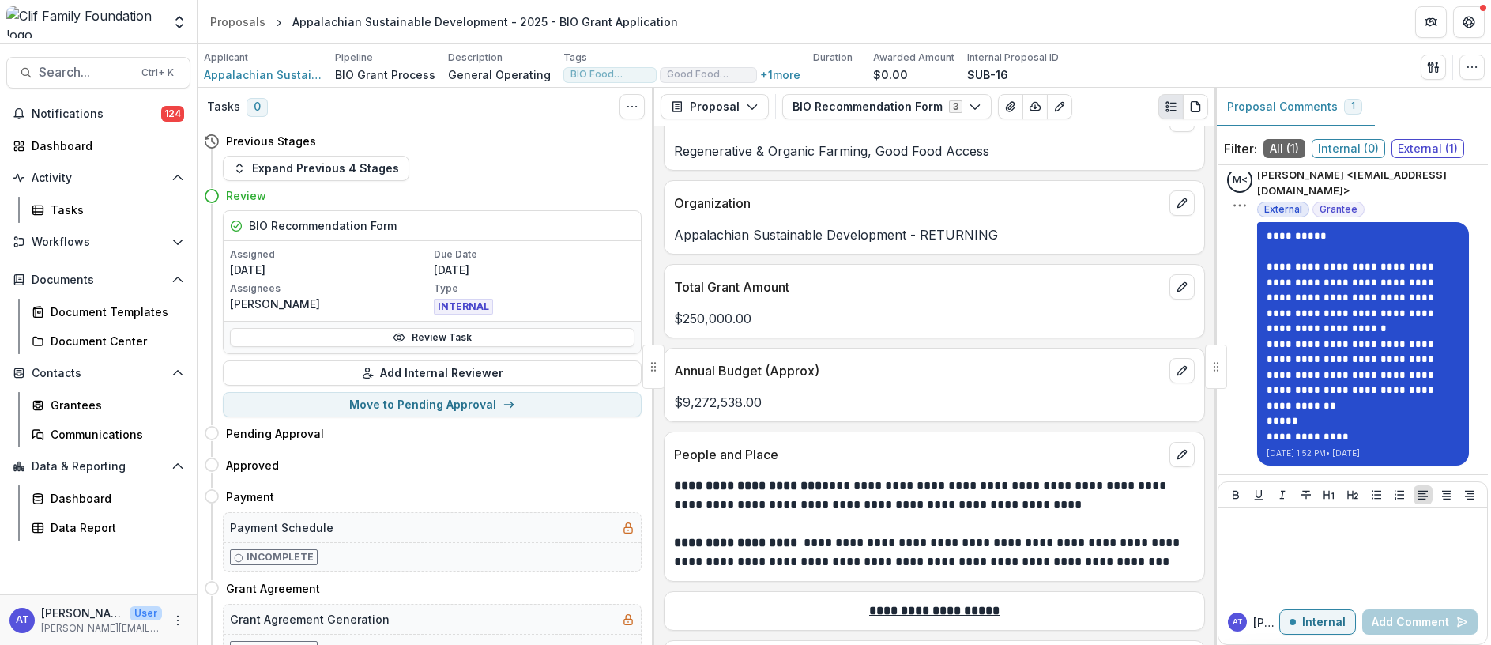
scroll to position [45, 0]
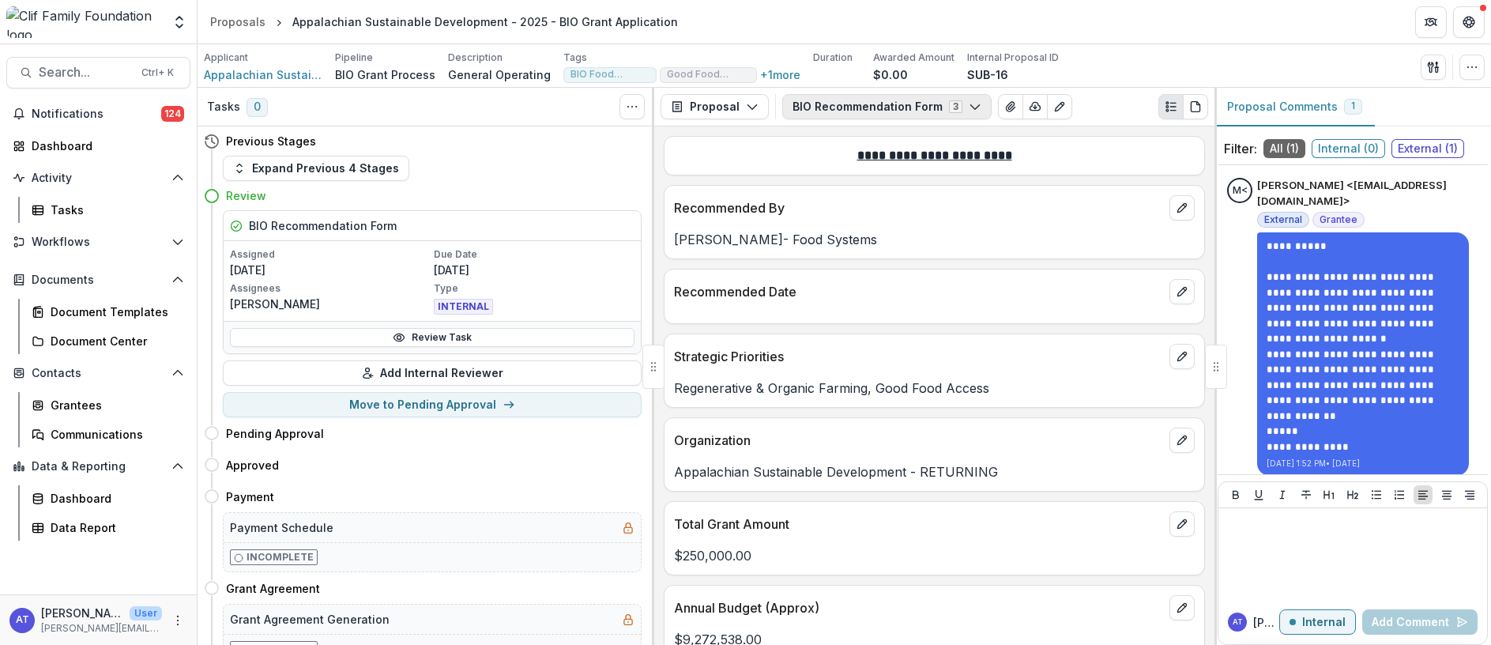
click at [844, 108] on button "BIO Recommendation Form 3" at bounding box center [886, 106] width 209 height 25
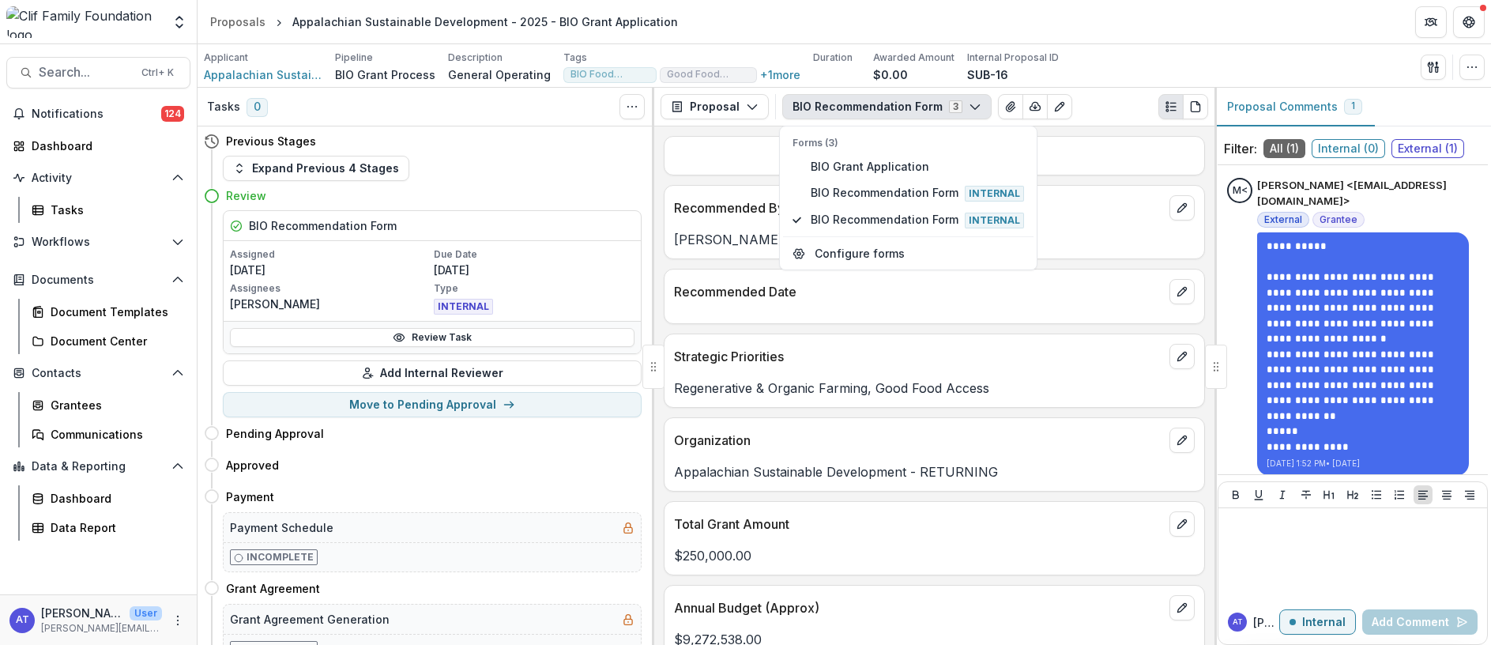
click at [708, 157] on p "**********" at bounding box center [934, 155] width 521 height 19
